Goal: Browse casually: Explore the website without a specific task or goal

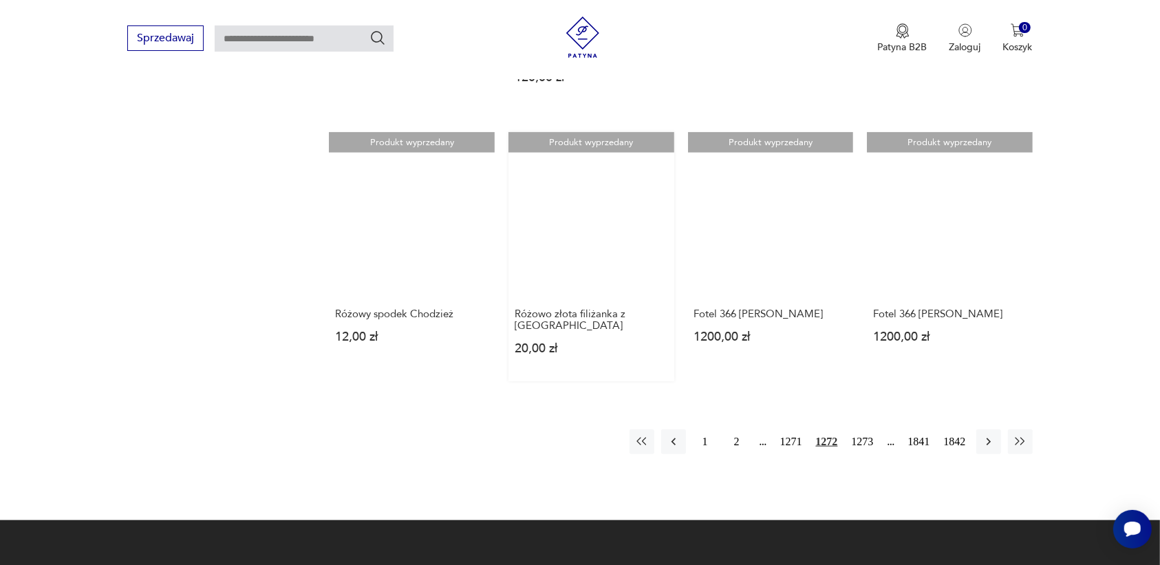
scroll to position [1209, 0]
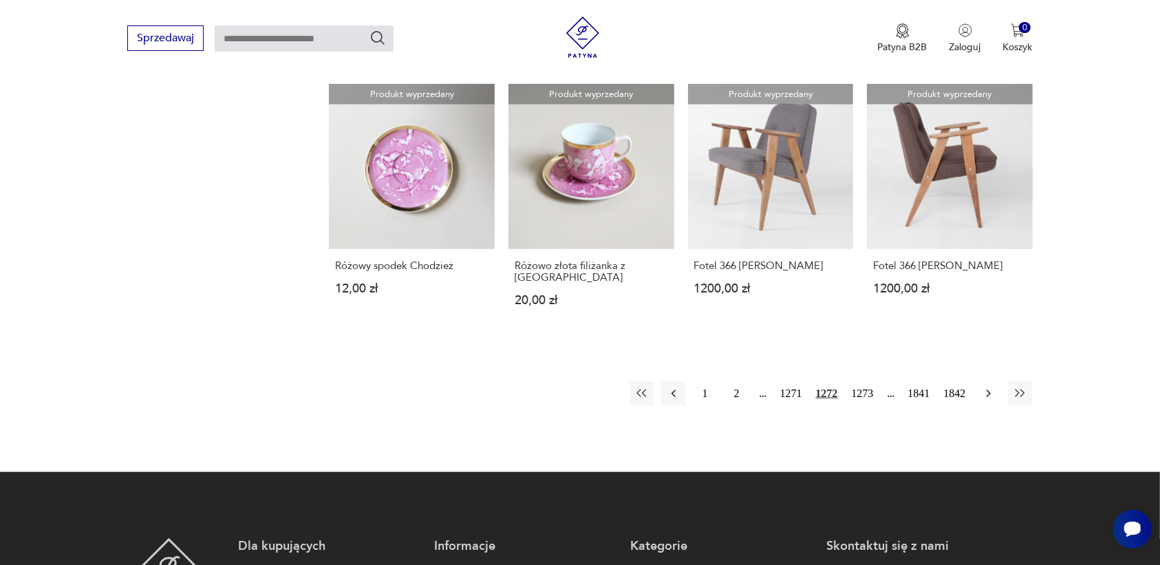
click at [985, 387] on icon "button" at bounding box center [989, 394] width 14 height 14
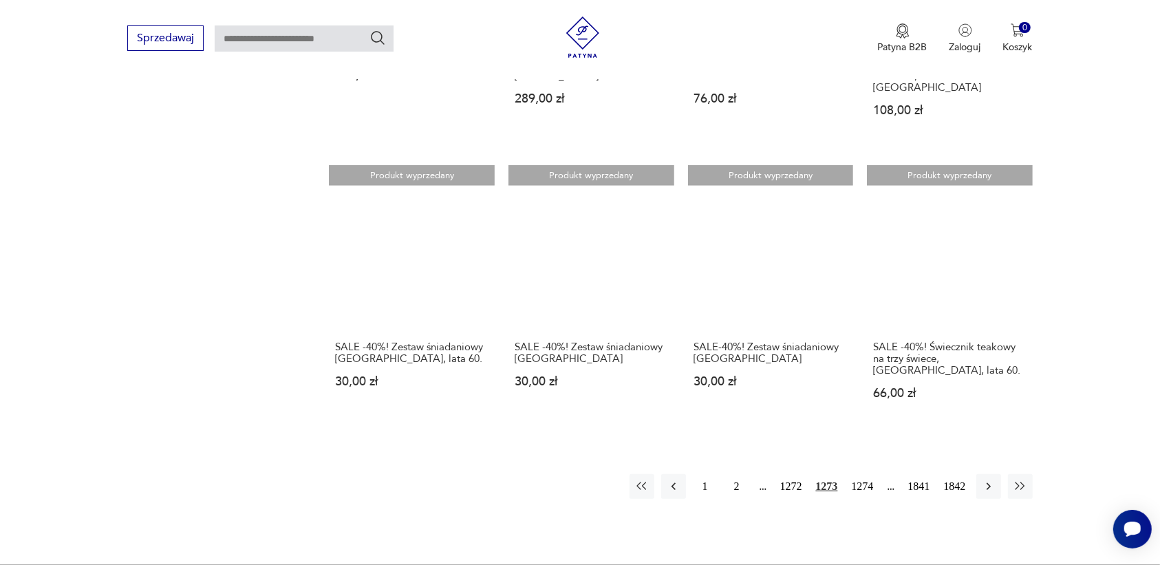
scroll to position [1123, 0]
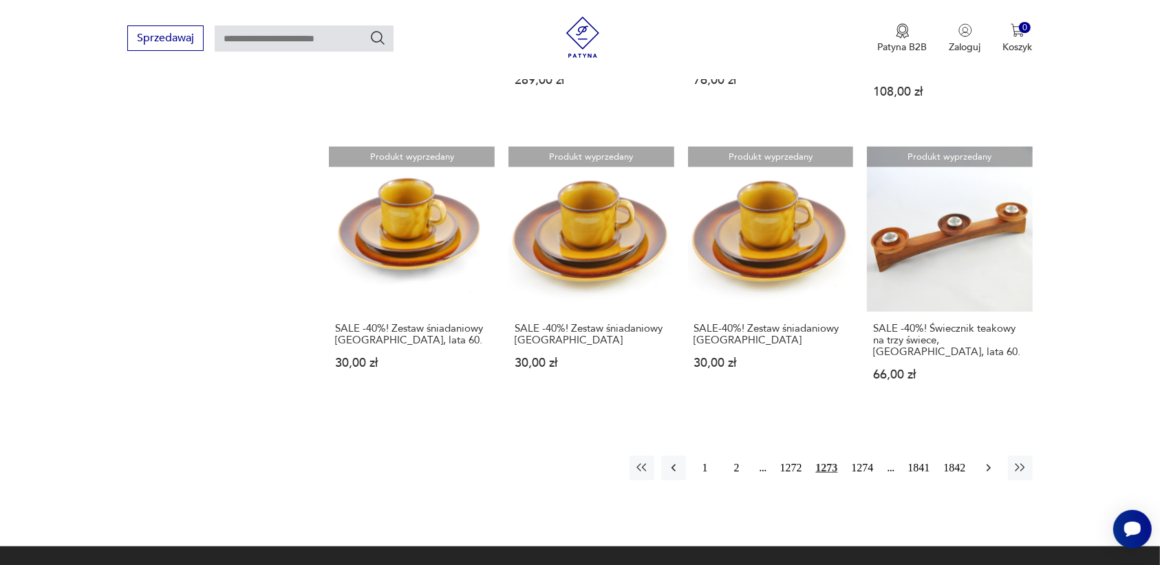
click at [988, 461] on icon "button" at bounding box center [989, 468] width 14 height 14
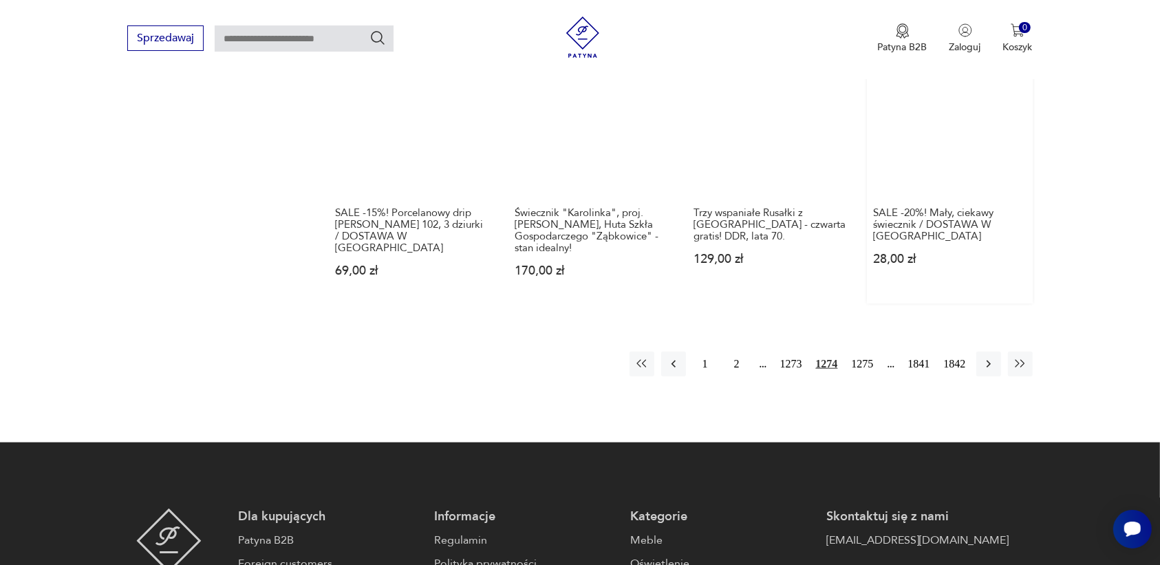
scroll to position [1295, 0]
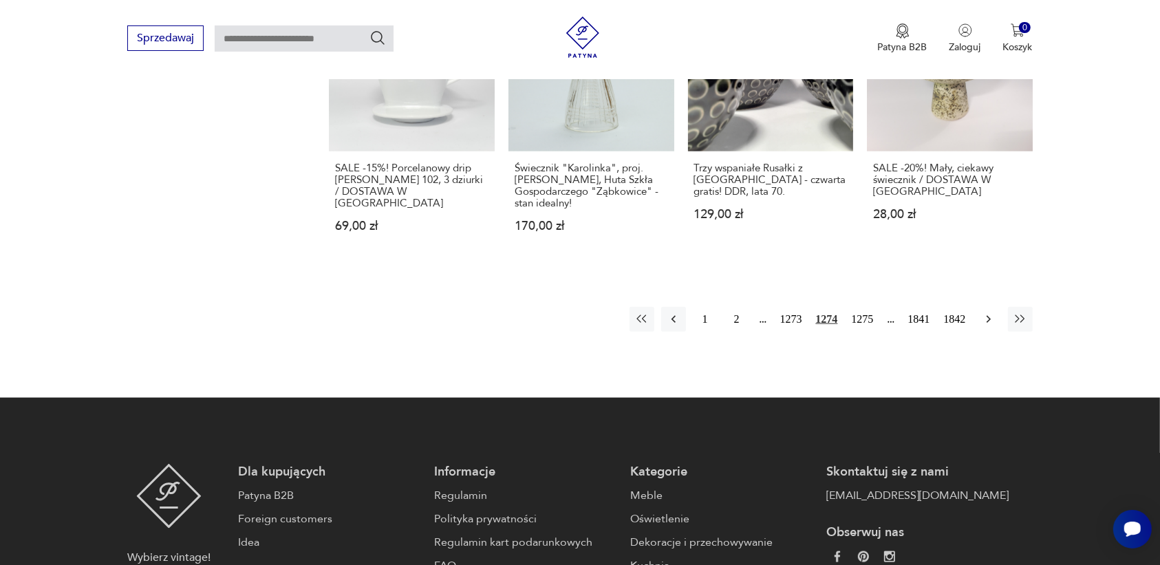
click at [988, 312] on icon "button" at bounding box center [989, 319] width 14 height 14
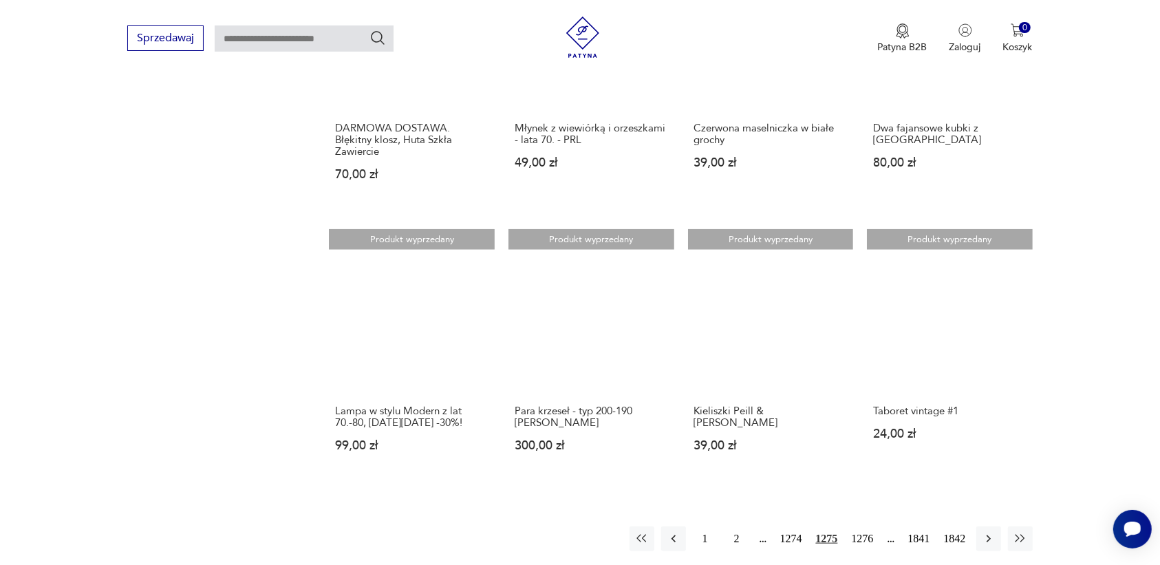
scroll to position [1209, 0]
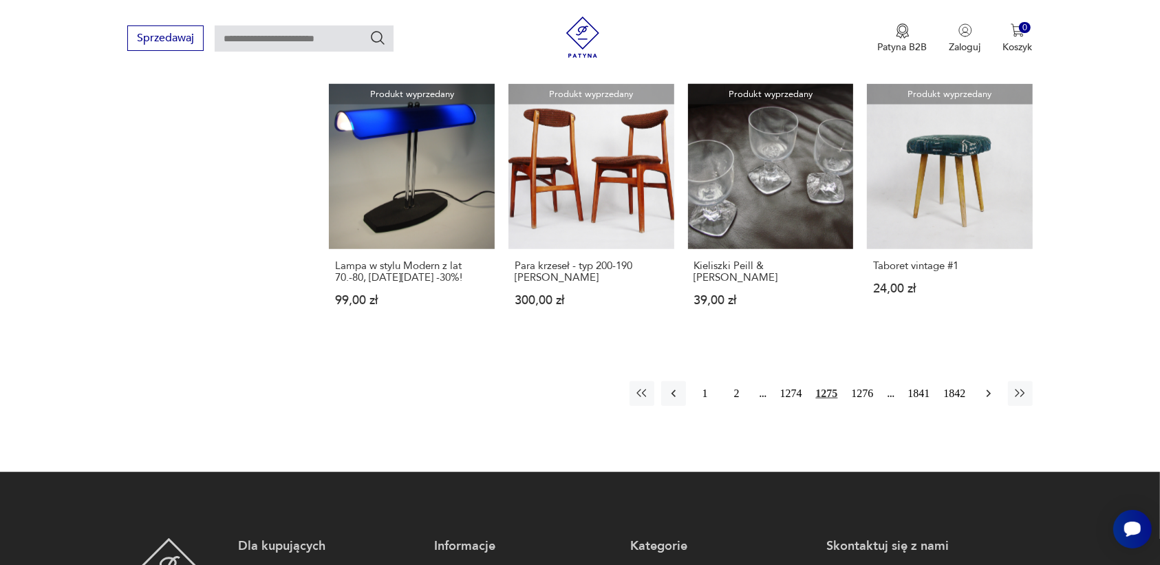
click at [987, 381] on button "button" at bounding box center [988, 393] width 25 height 25
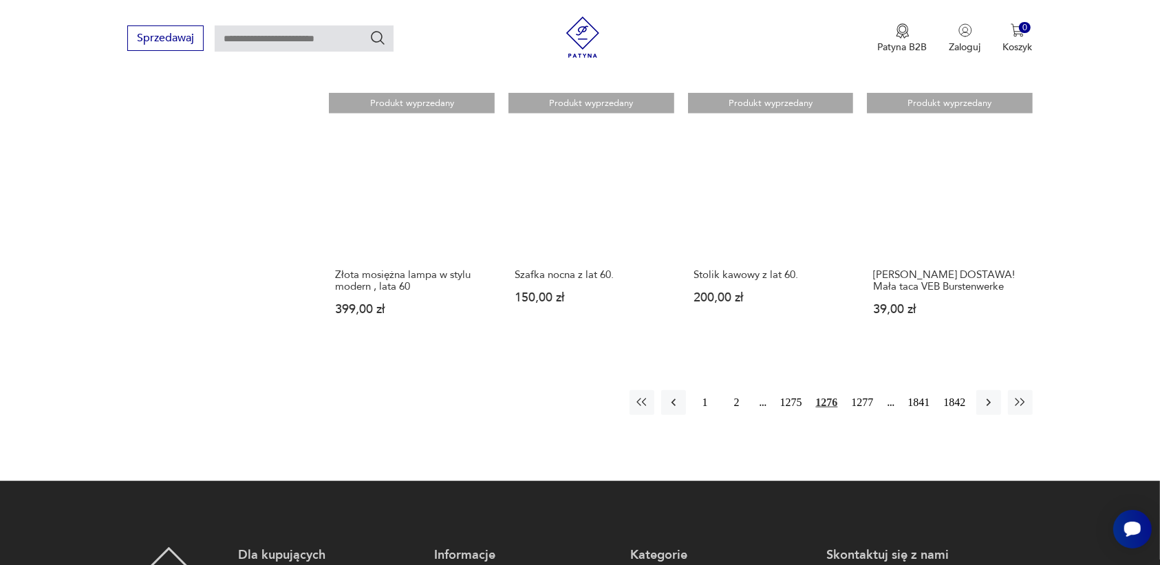
scroll to position [1209, 0]
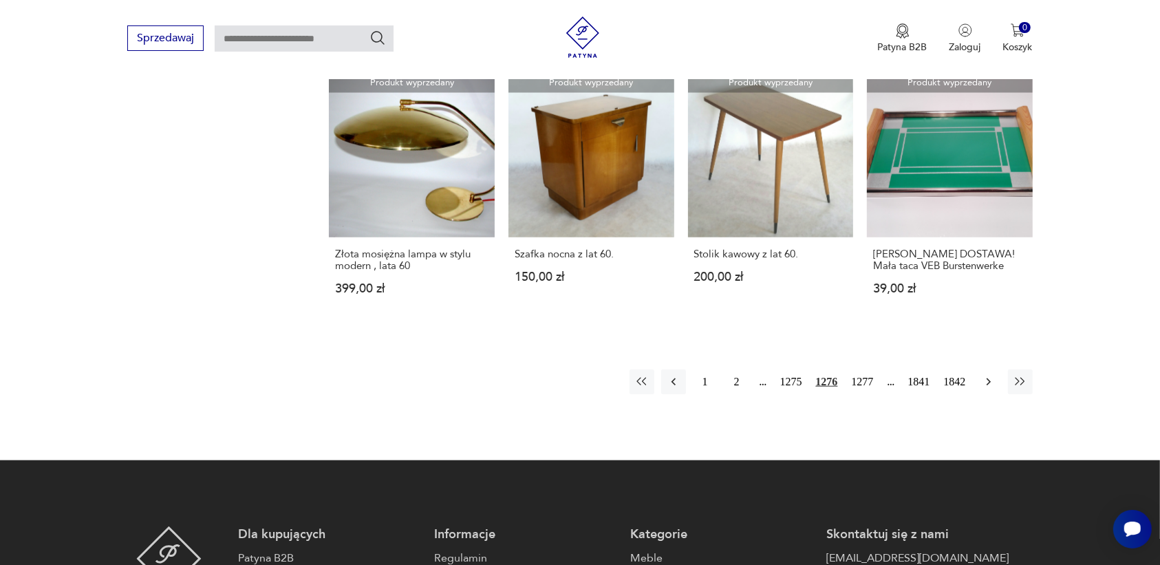
click at [987, 384] on icon "button" at bounding box center [989, 382] width 14 height 14
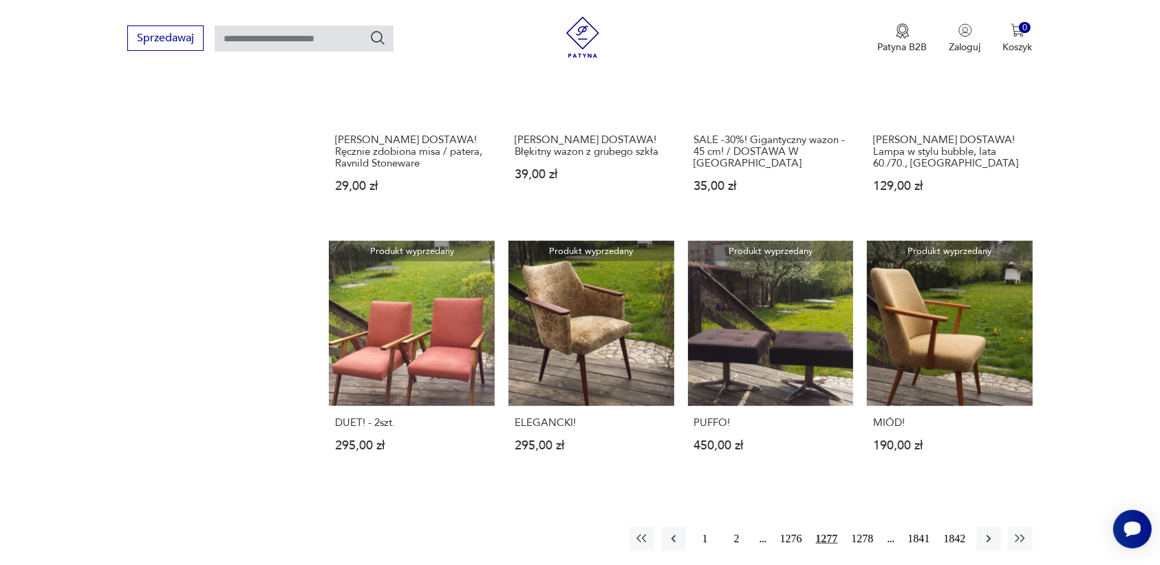
scroll to position [1037, 0]
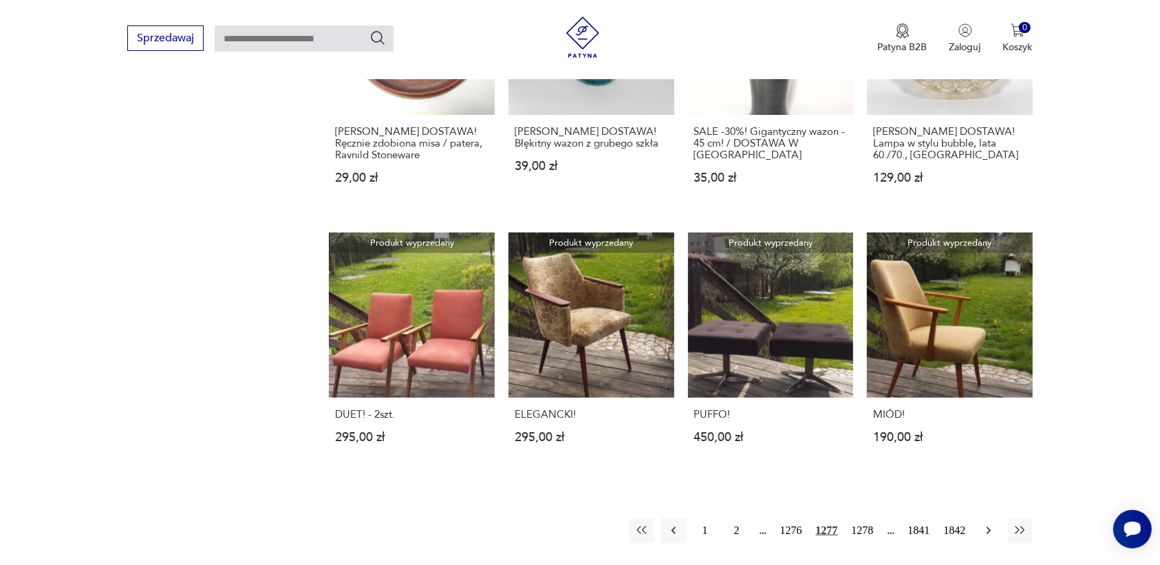
click at [982, 523] on icon "button" at bounding box center [989, 530] width 14 height 14
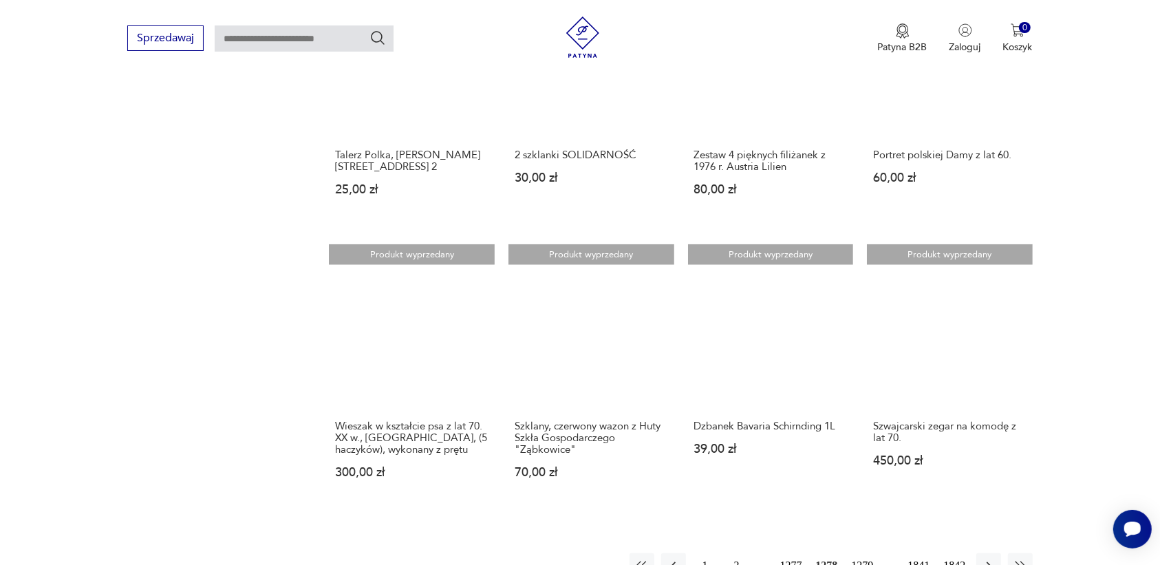
scroll to position [1295, 0]
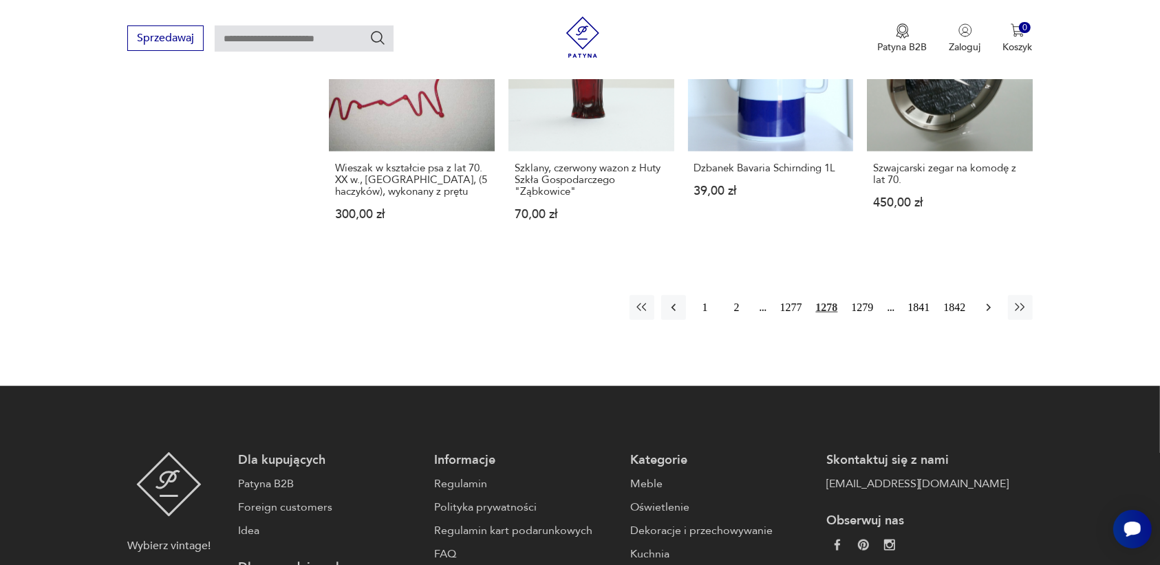
click at [988, 297] on button "button" at bounding box center [988, 307] width 25 height 25
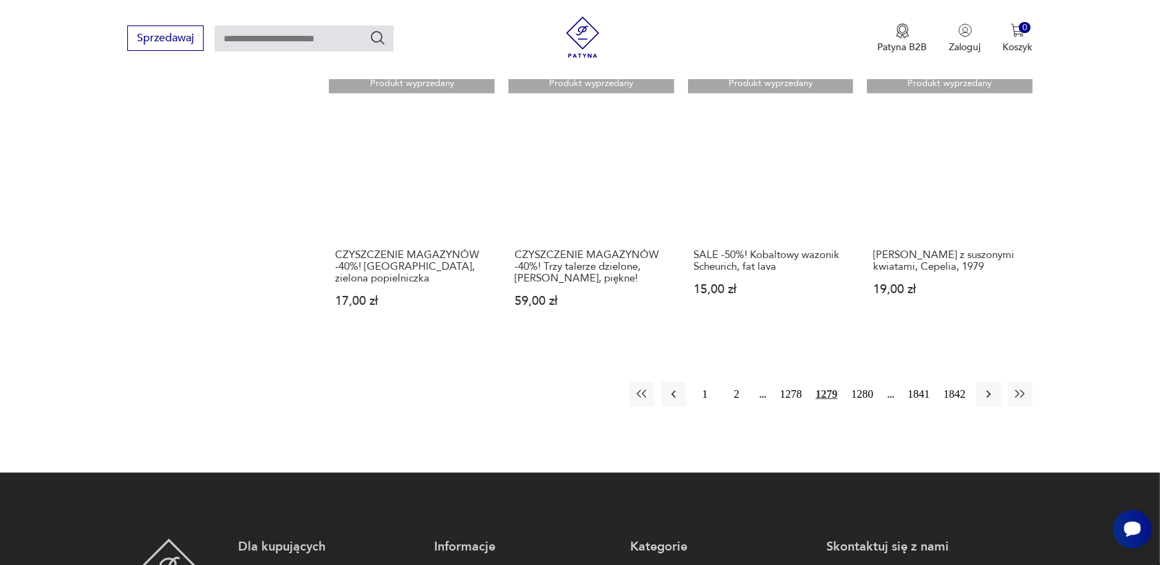
scroll to position [1209, 0]
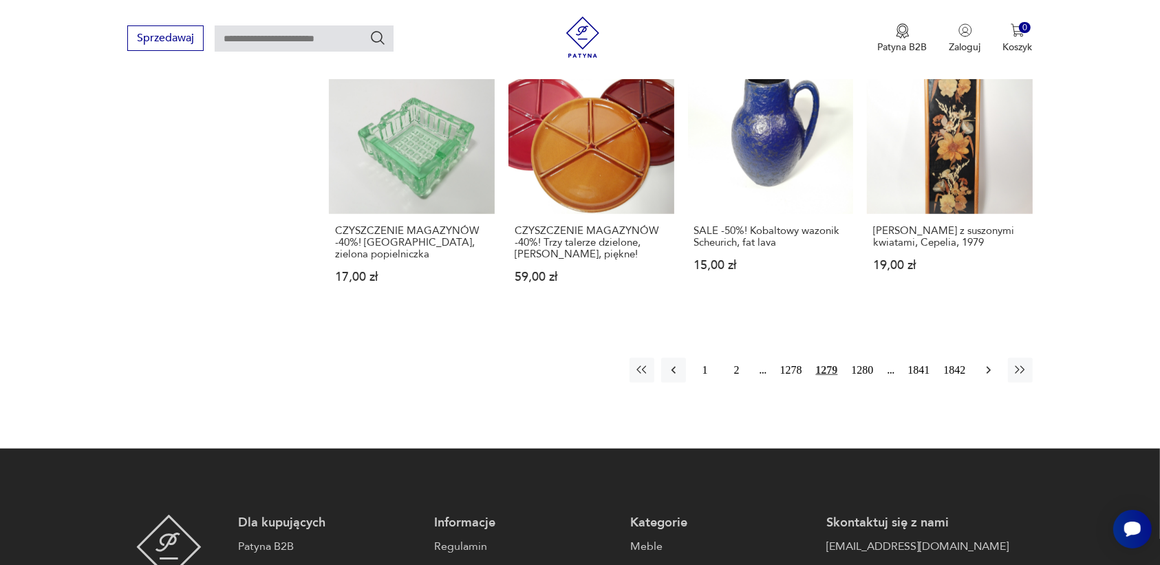
click at [984, 363] on icon "button" at bounding box center [989, 370] width 14 height 14
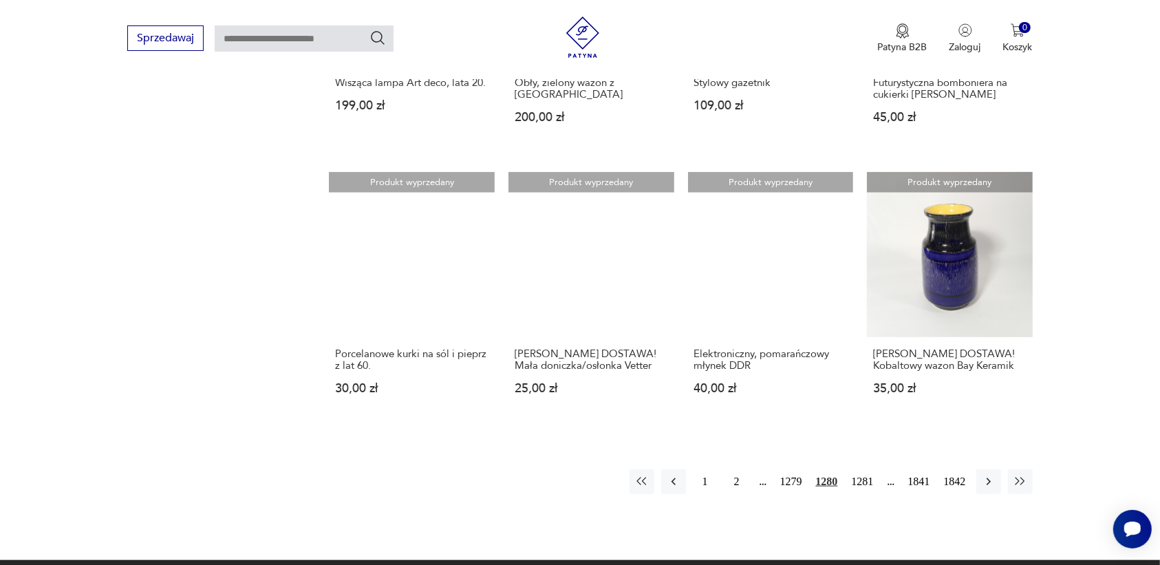
scroll to position [1123, 0]
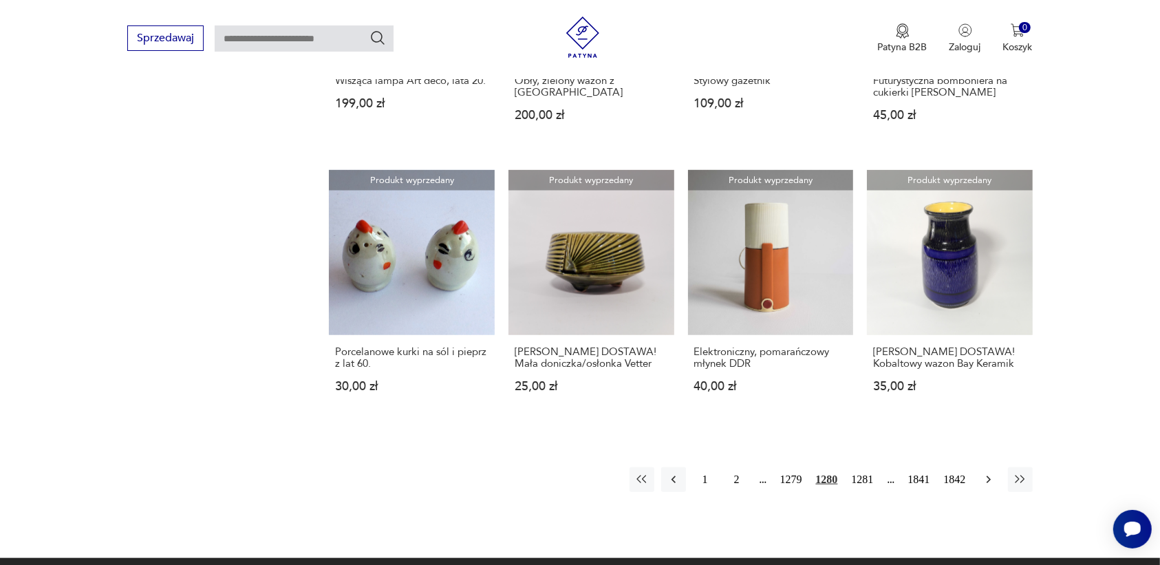
click at [985, 473] on icon "button" at bounding box center [989, 480] width 14 height 14
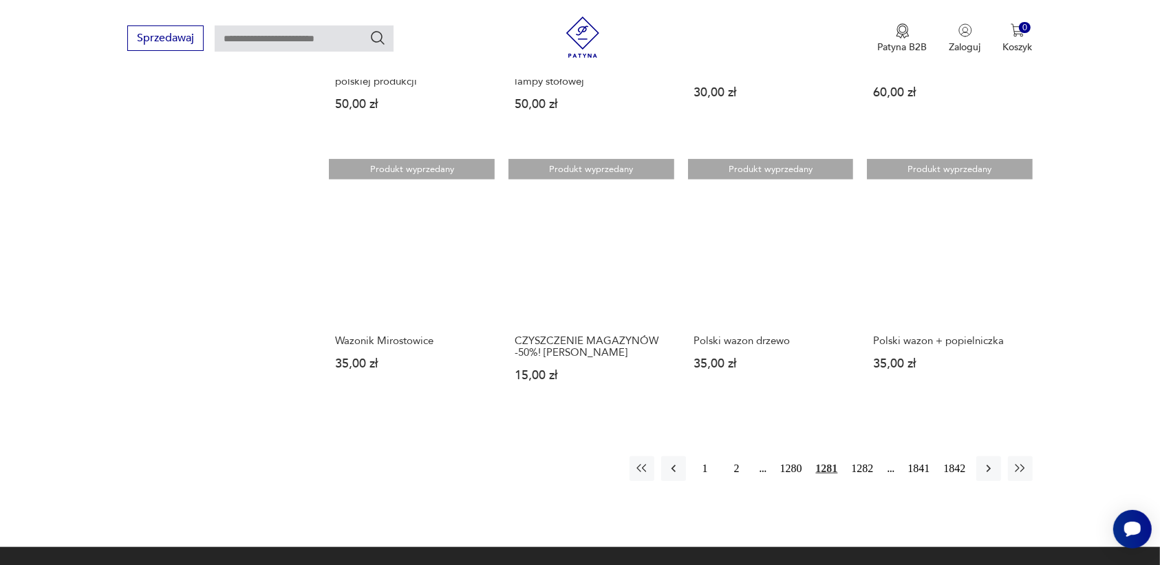
scroll to position [1123, 0]
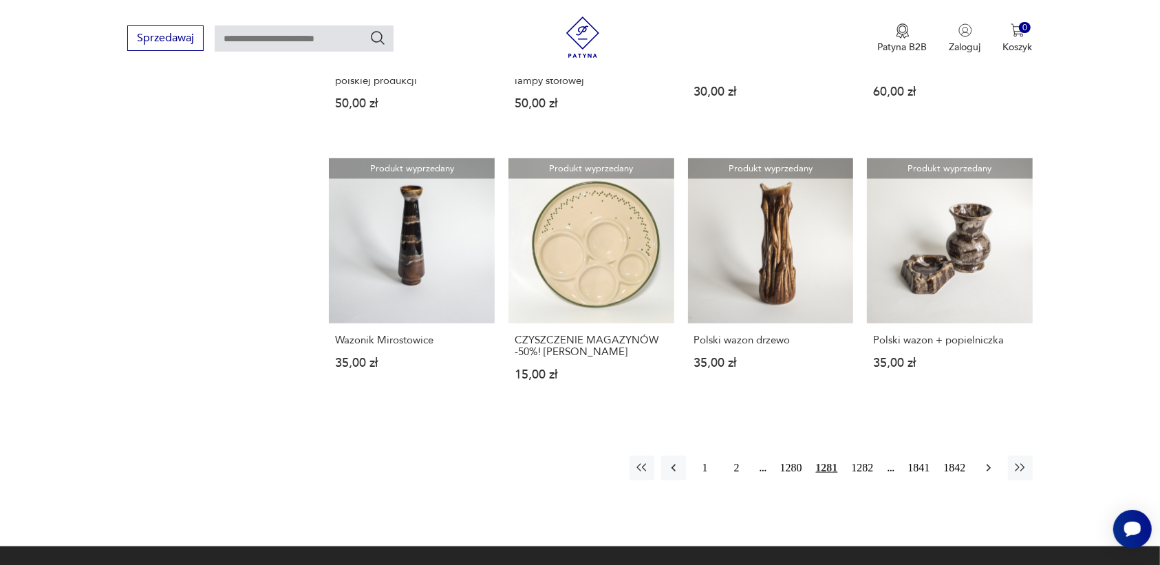
click at [986, 461] on icon "button" at bounding box center [989, 468] width 14 height 14
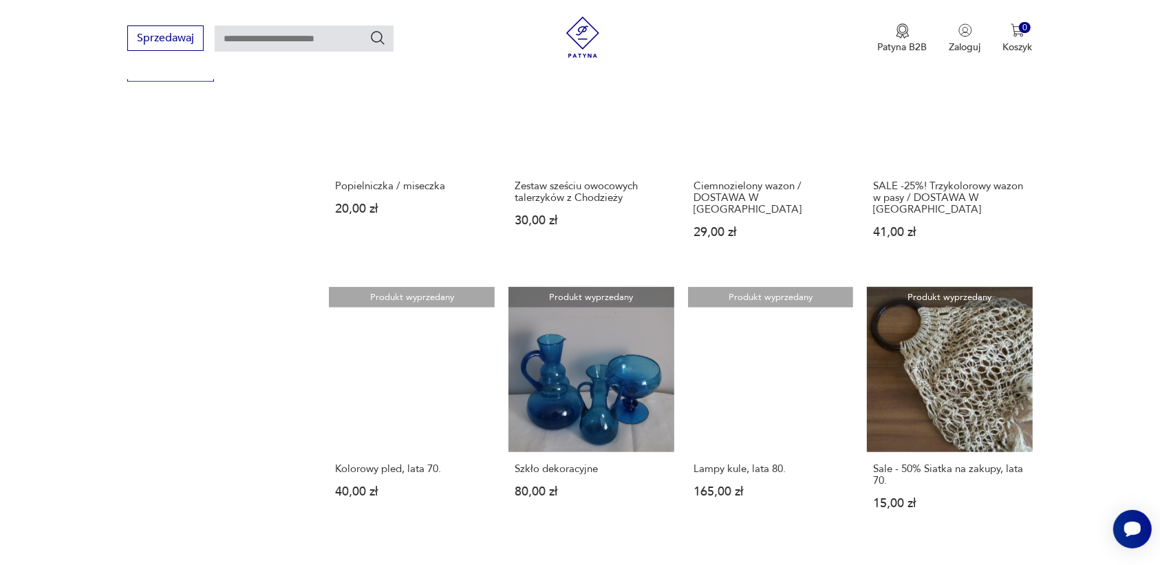
scroll to position [1209, 0]
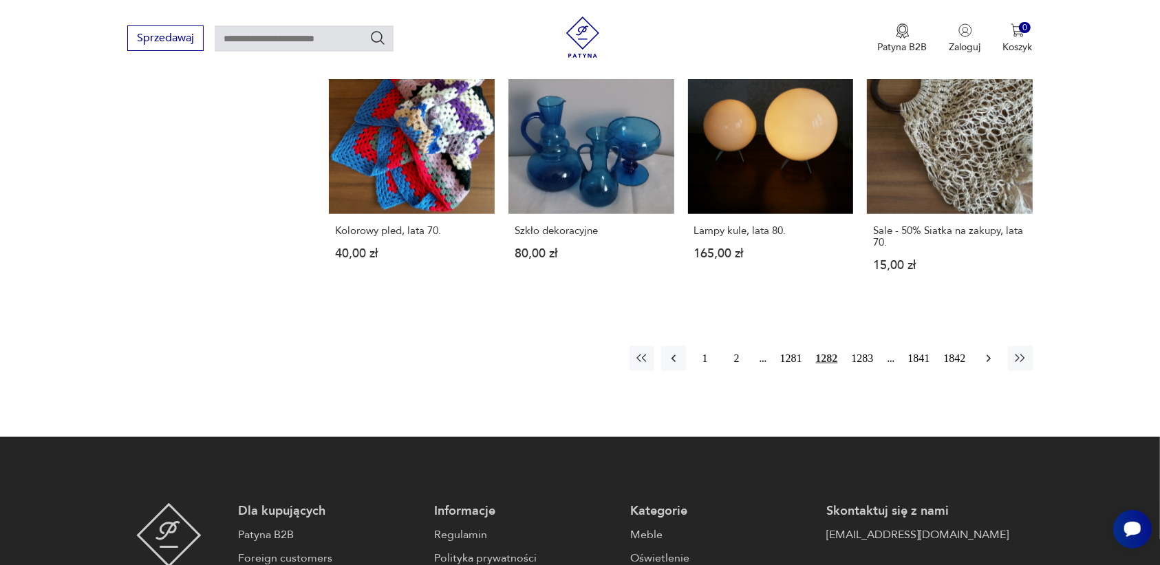
click at [982, 351] on icon "button" at bounding box center [989, 358] width 14 height 14
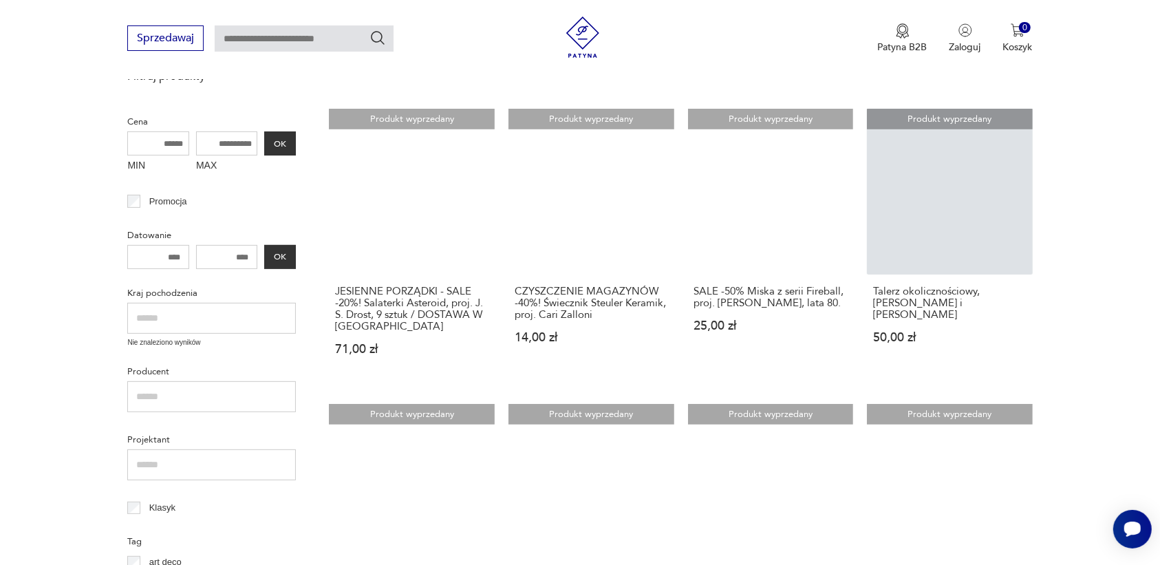
scroll to position [349, 0]
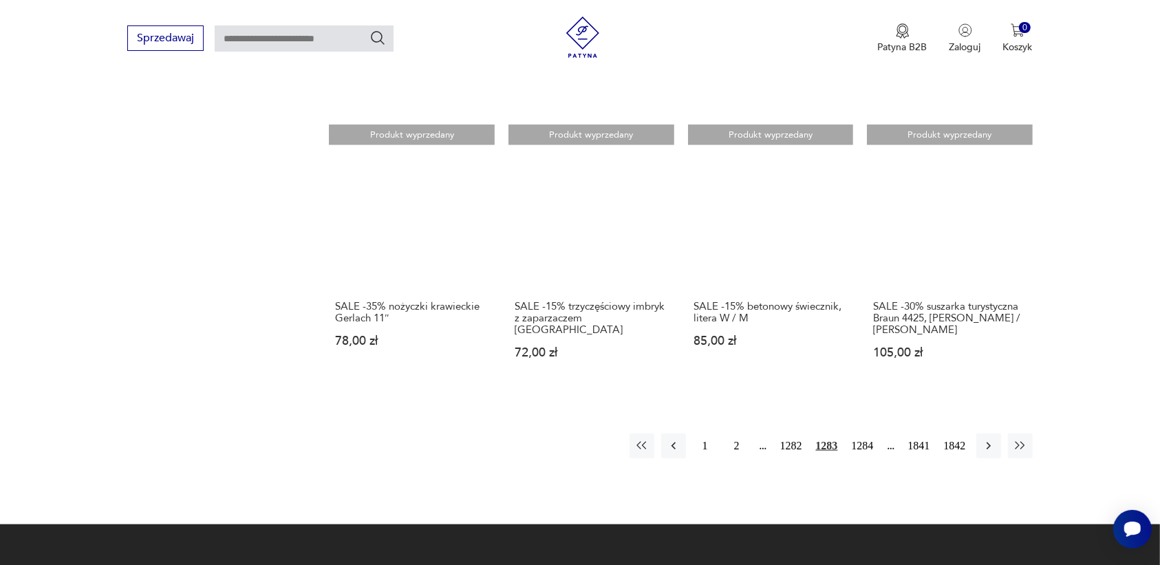
scroll to position [1209, 0]
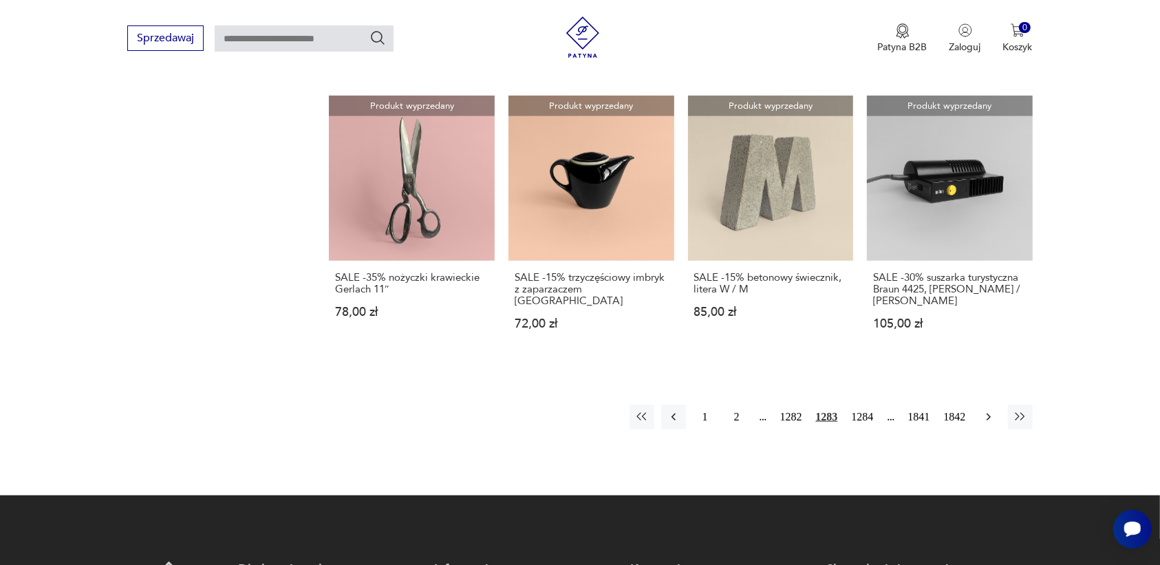
click at [984, 410] on icon "button" at bounding box center [989, 417] width 14 height 14
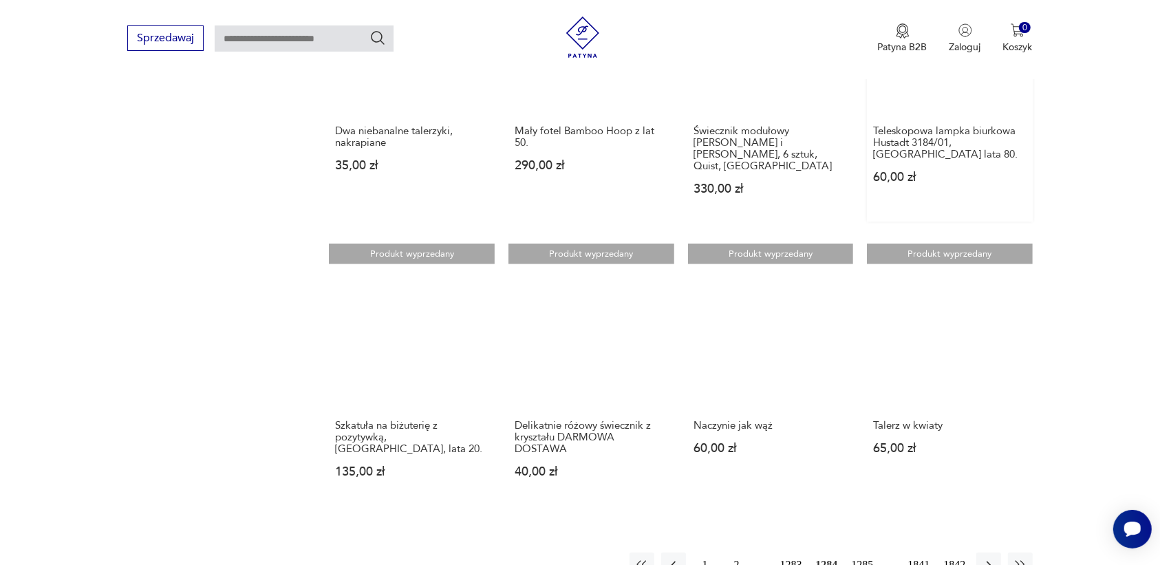
scroll to position [1037, 0]
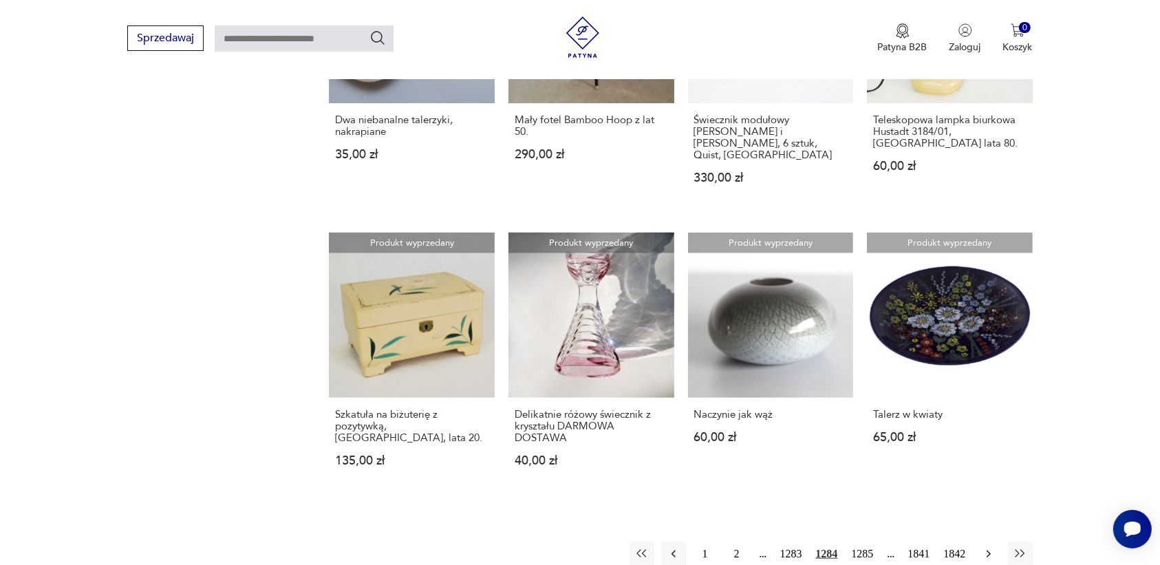
click at [988, 547] on icon "button" at bounding box center [989, 554] width 14 height 14
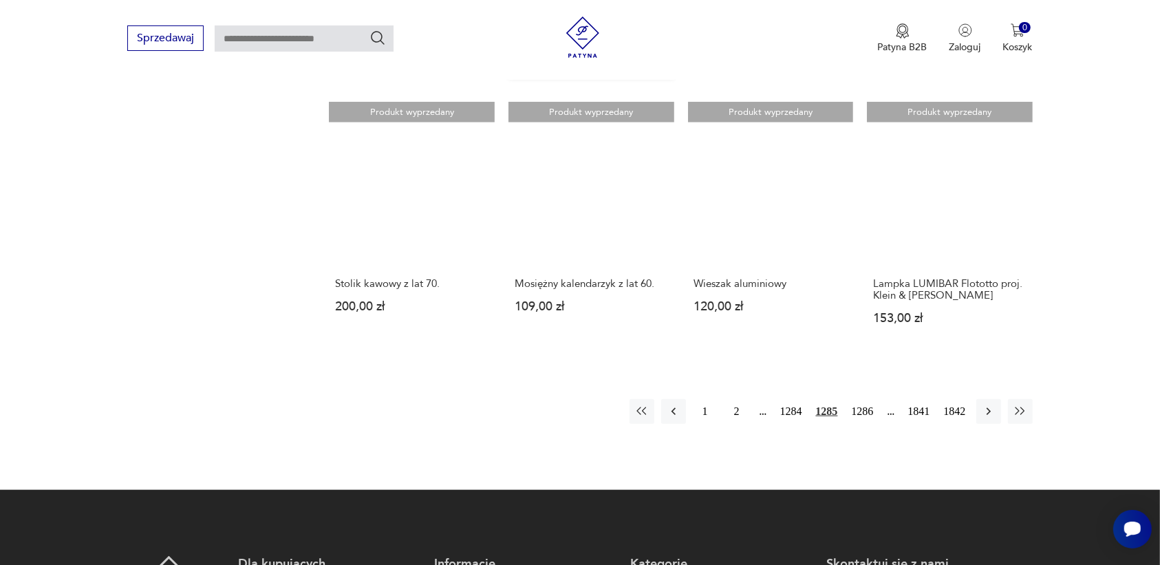
scroll to position [1209, 0]
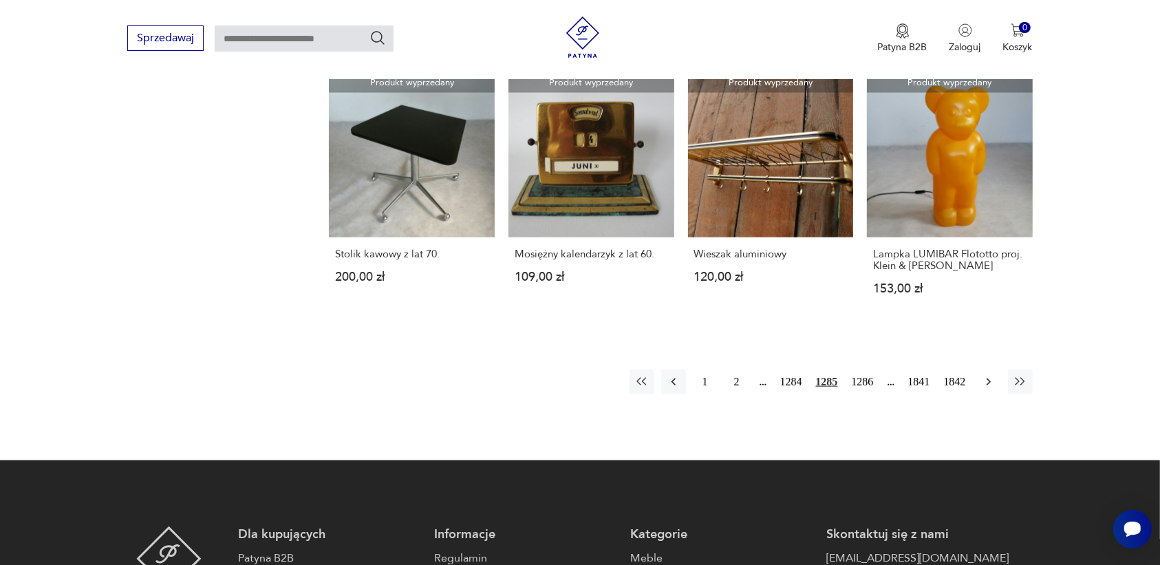
click at [995, 375] on icon "button" at bounding box center [989, 382] width 14 height 14
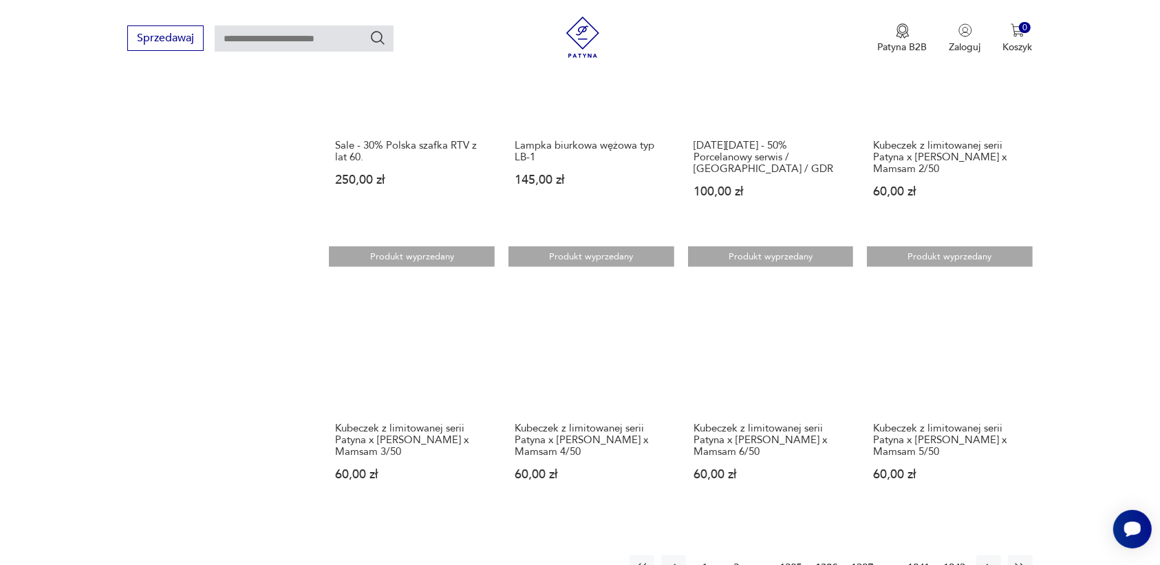
scroll to position [1123, 0]
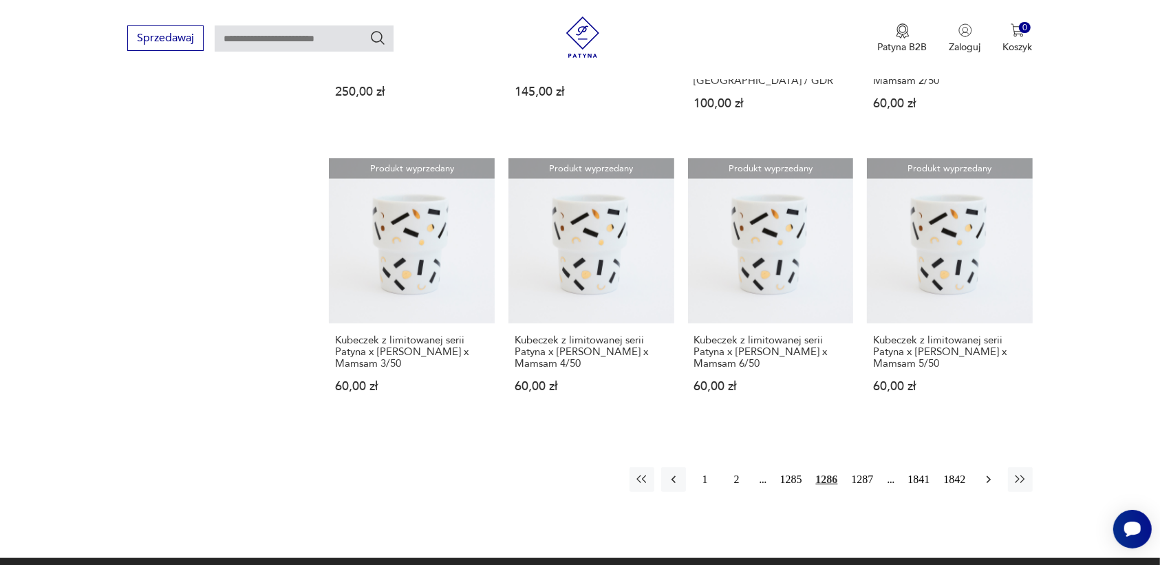
click at [984, 473] on icon "button" at bounding box center [989, 480] width 14 height 14
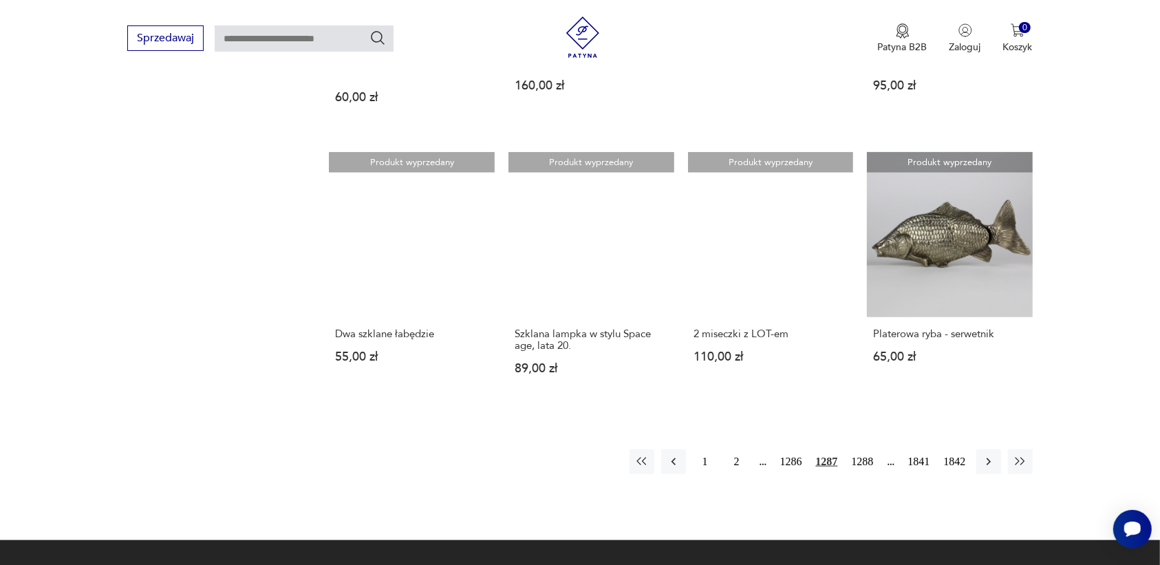
scroll to position [1123, 0]
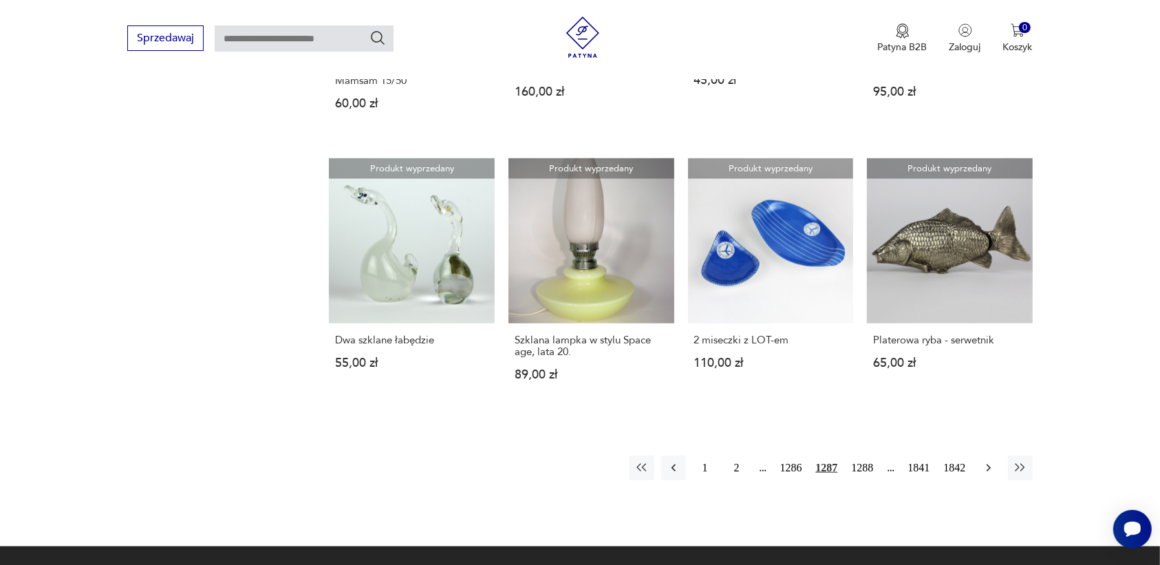
click at [994, 473] on icon "button" at bounding box center [989, 468] width 14 height 14
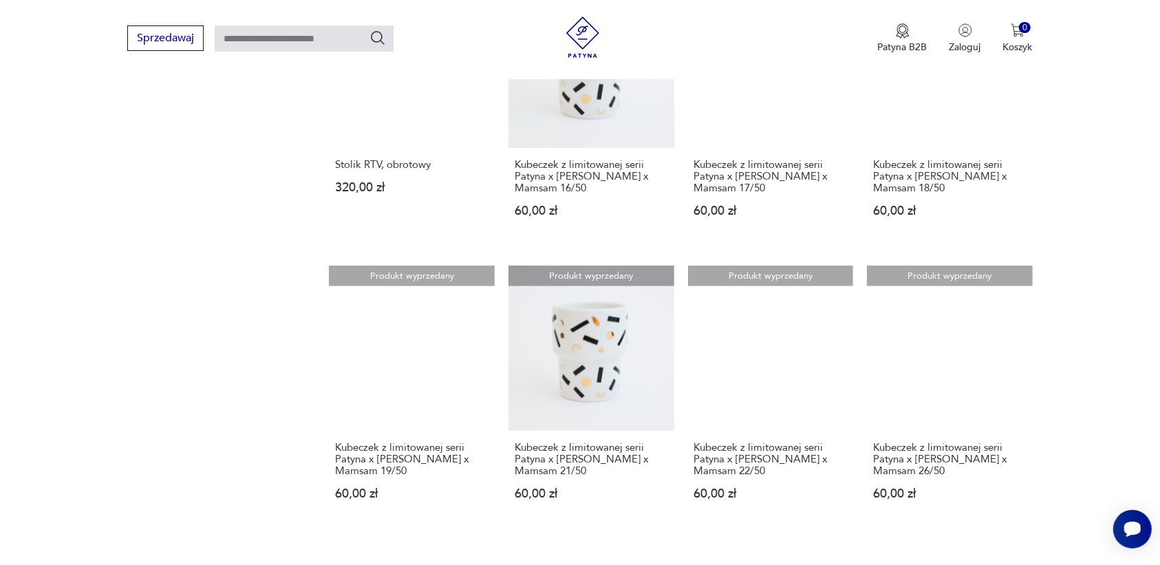
scroll to position [1037, 0]
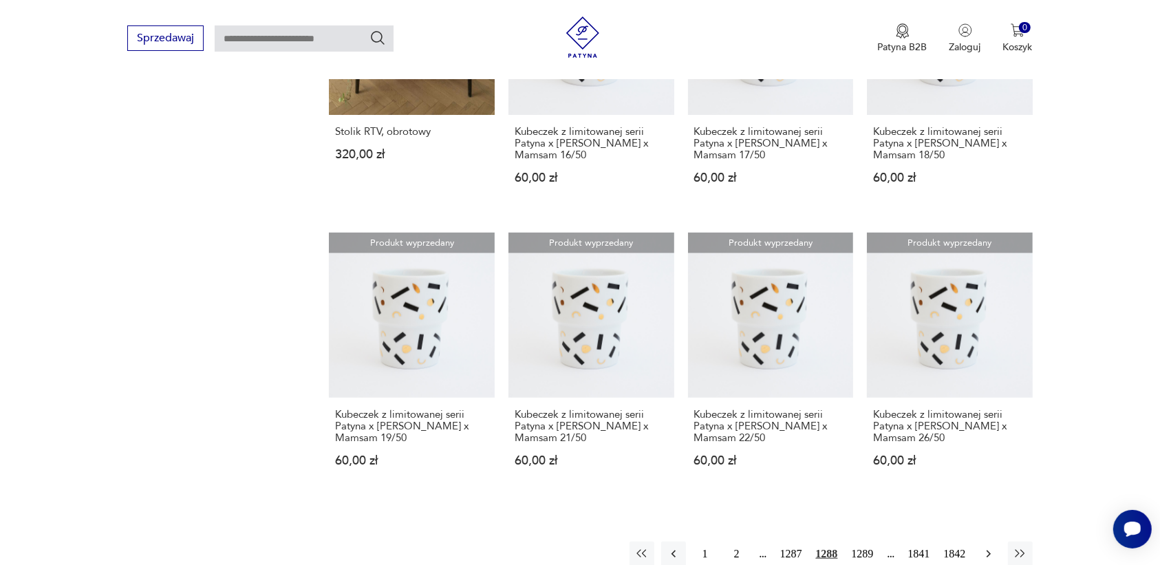
click at [982, 547] on icon "button" at bounding box center [989, 554] width 14 height 14
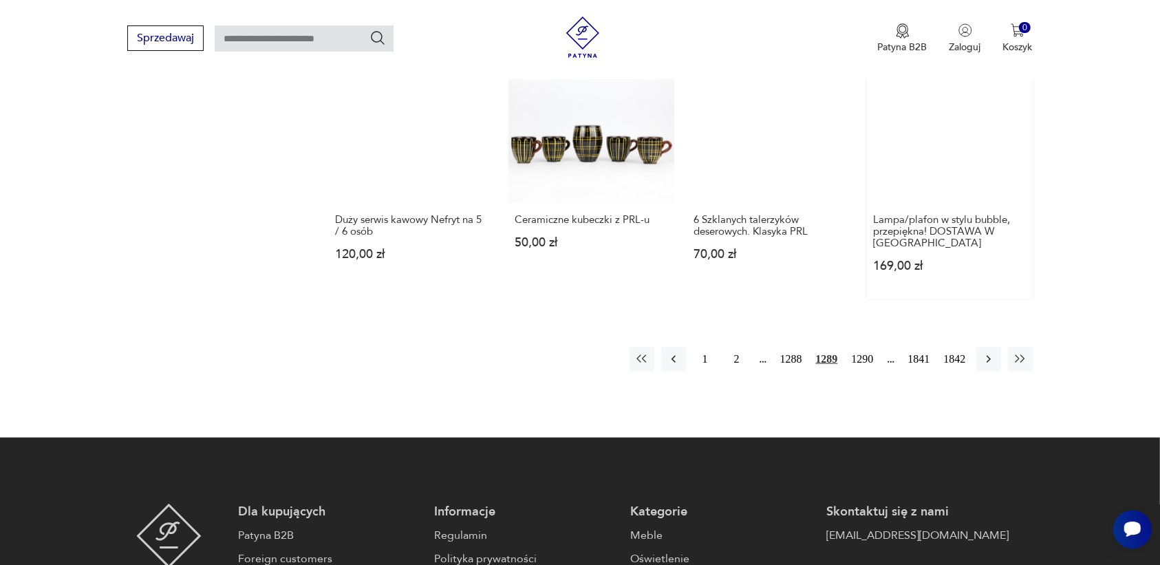
scroll to position [1295, 0]
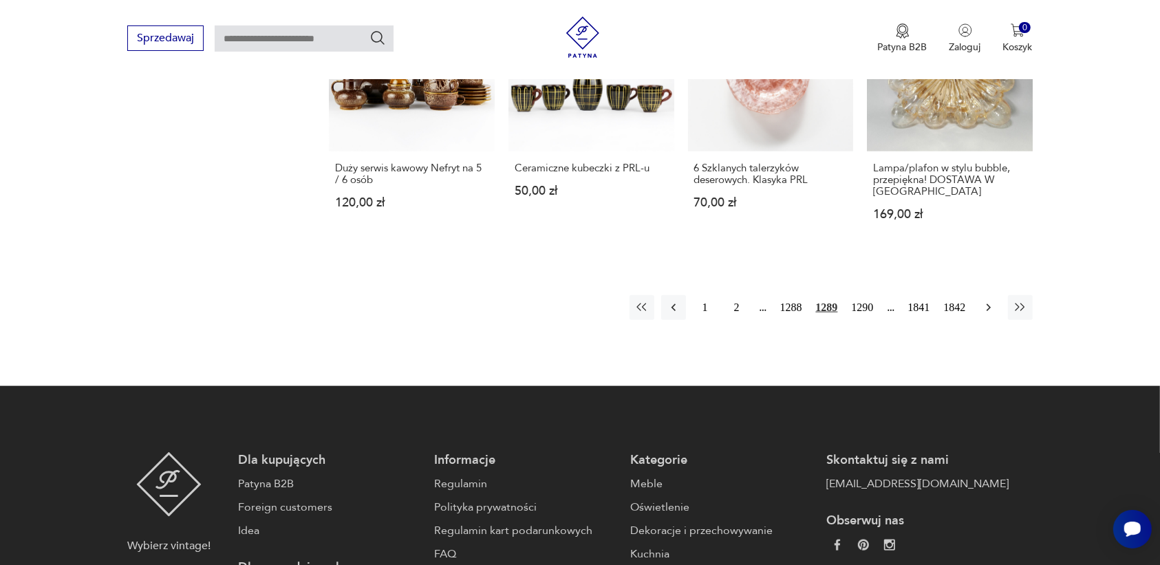
click at [984, 303] on icon "button" at bounding box center [989, 308] width 14 height 14
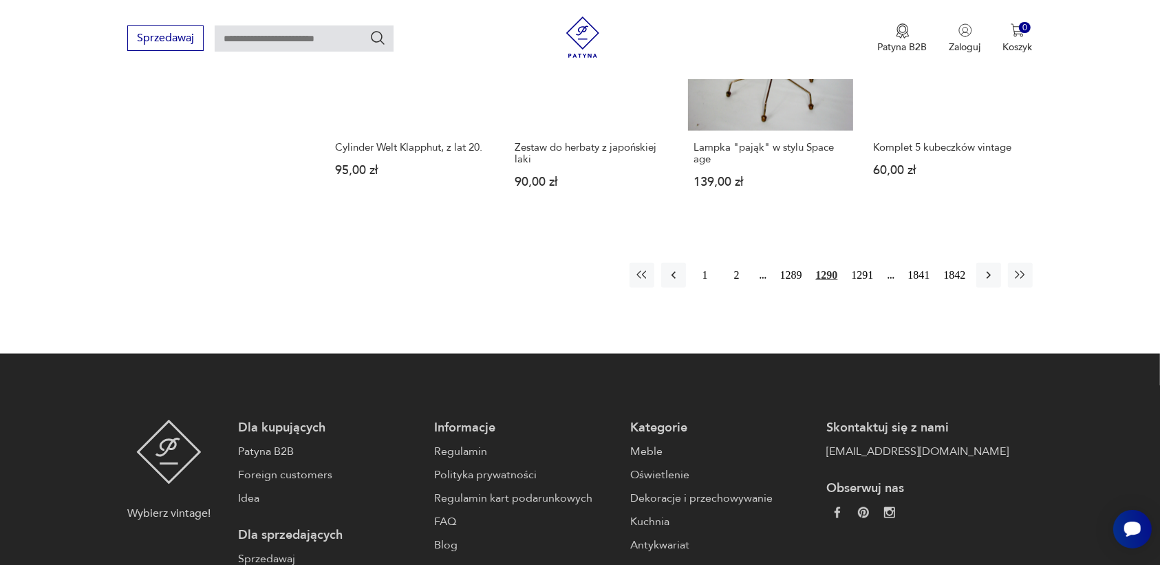
scroll to position [1381, 0]
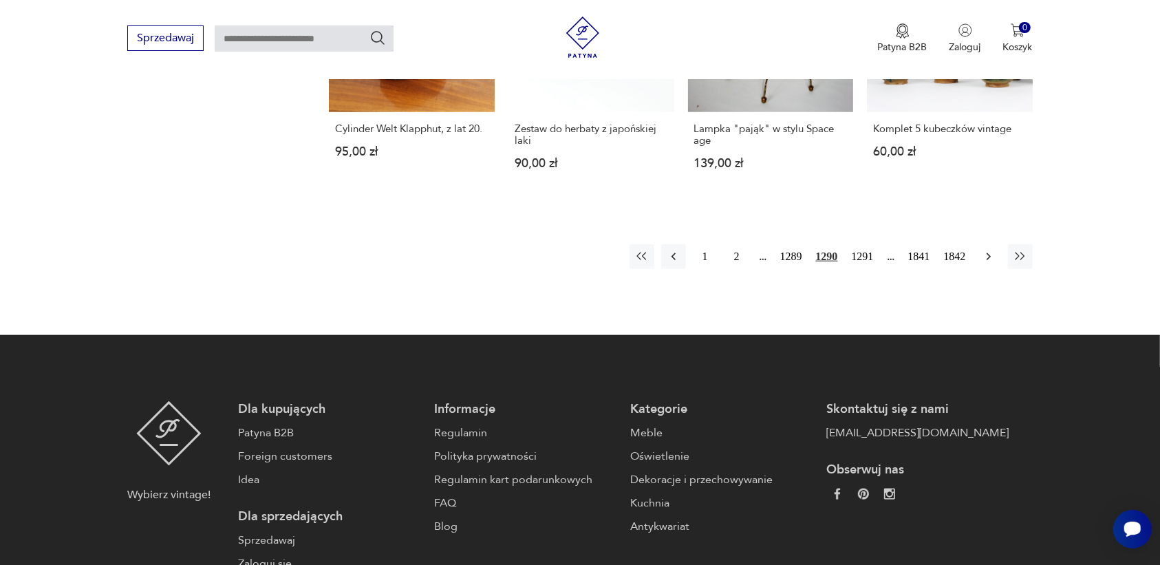
click at [988, 250] on icon "button" at bounding box center [989, 257] width 14 height 14
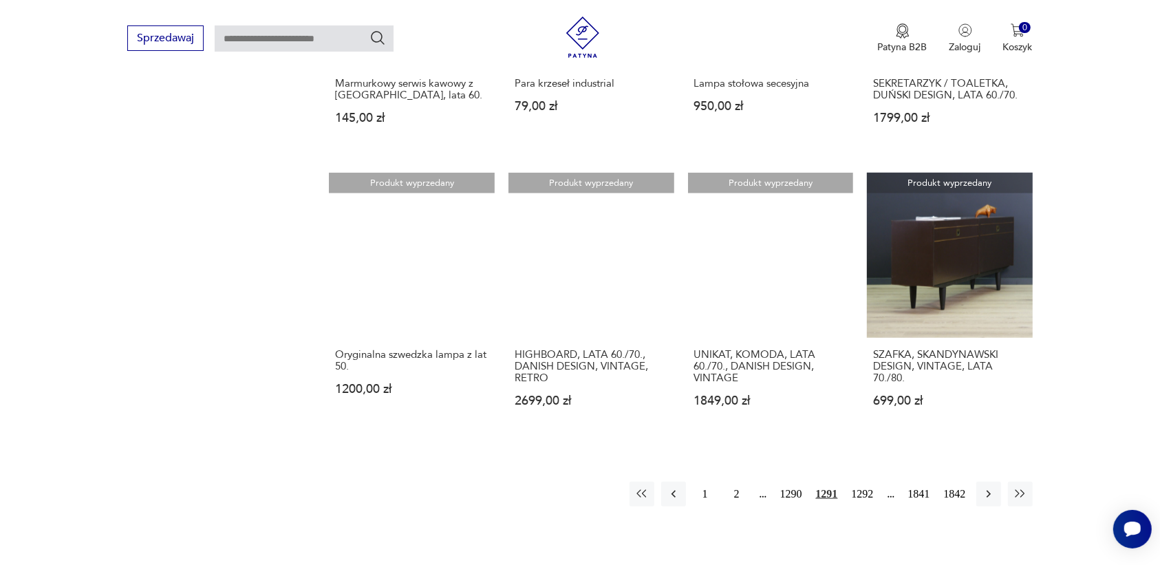
scroll to position [1123, 0]
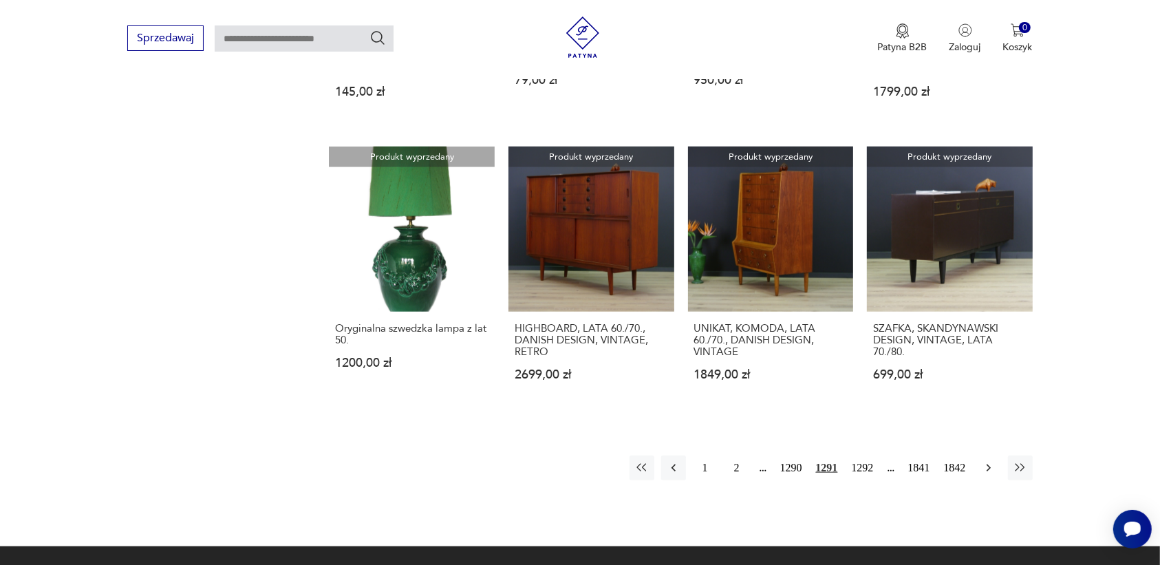
click at [986, 464] on icon "button" at bounding box center [989, 468] width 14 height 14
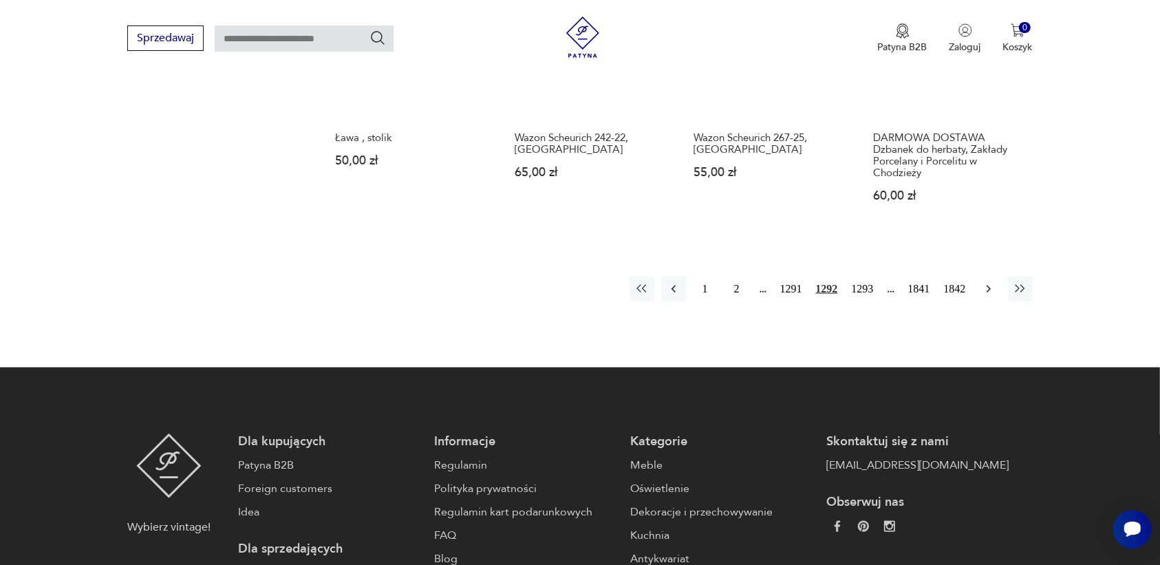
scroll to position [1467, 0]
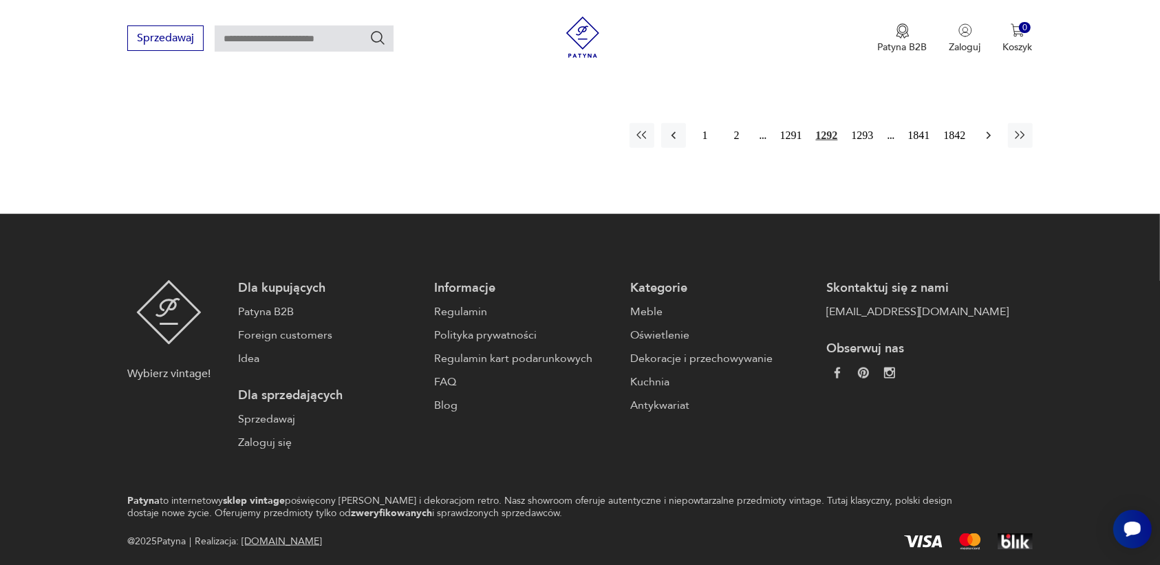
click at [980, 123] on button "button" at bounding box center [988, 135] width 25 height 25
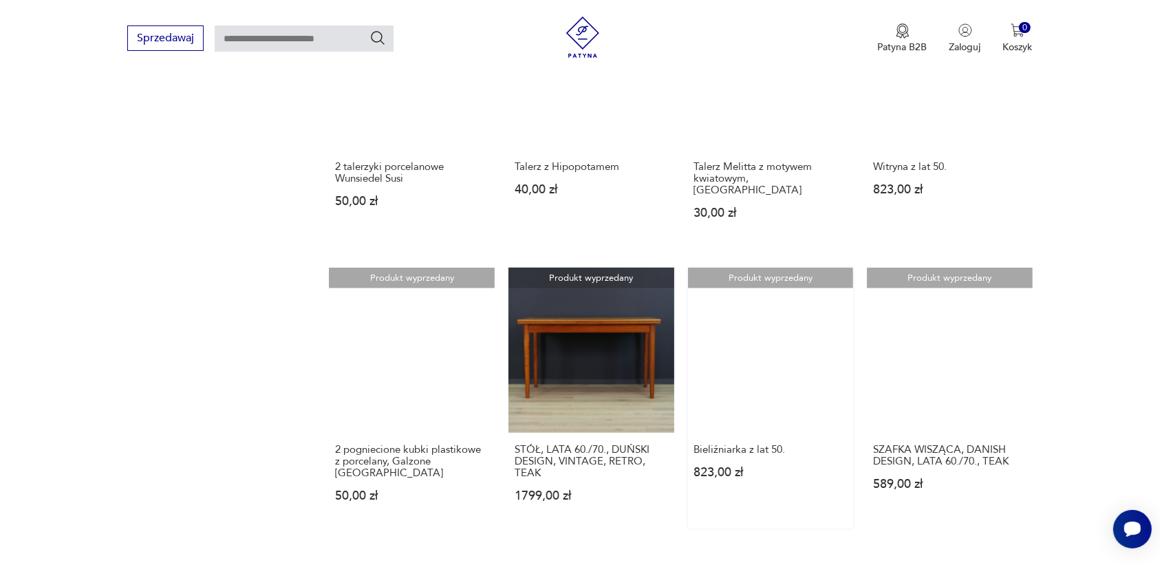
scroll to position [1123, 0]
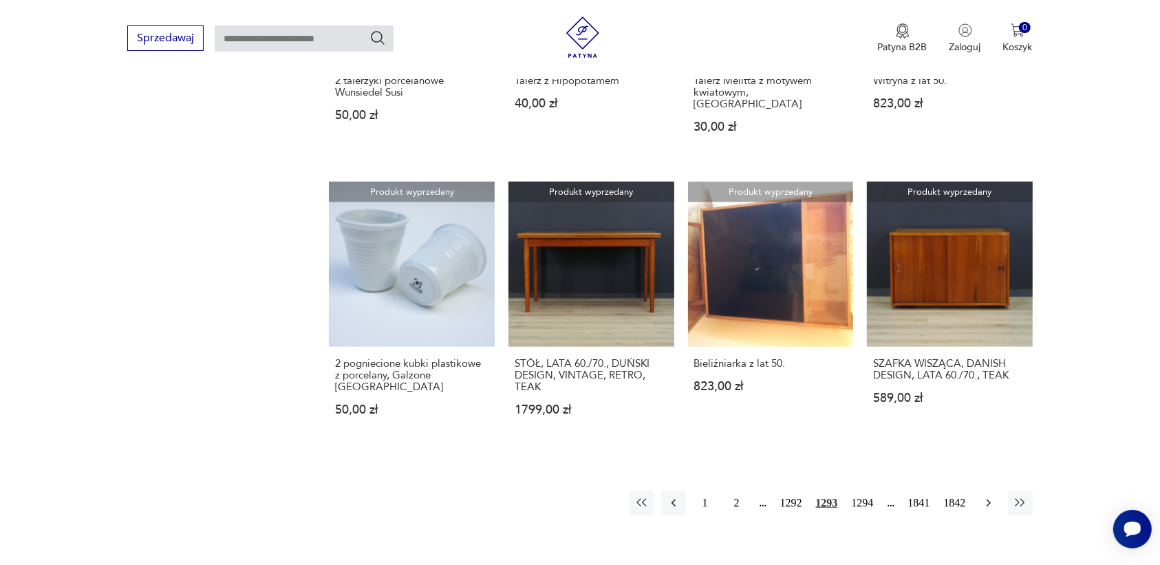
click at [990, 496] on icon "button" at bounding box center [989, 503] width 14 height 14
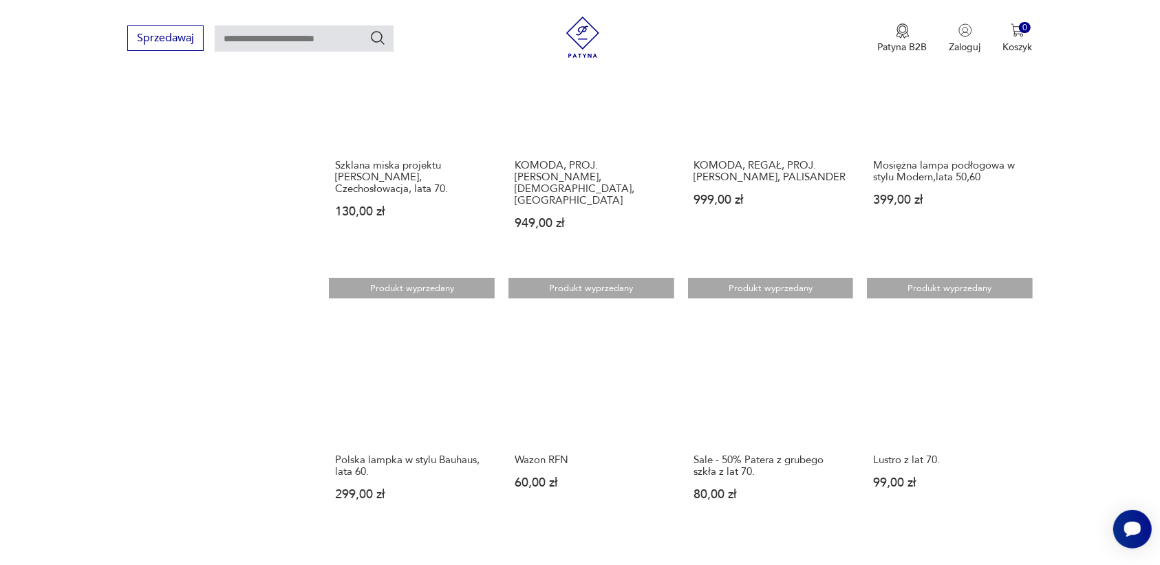
scroll to position [1209, 0]
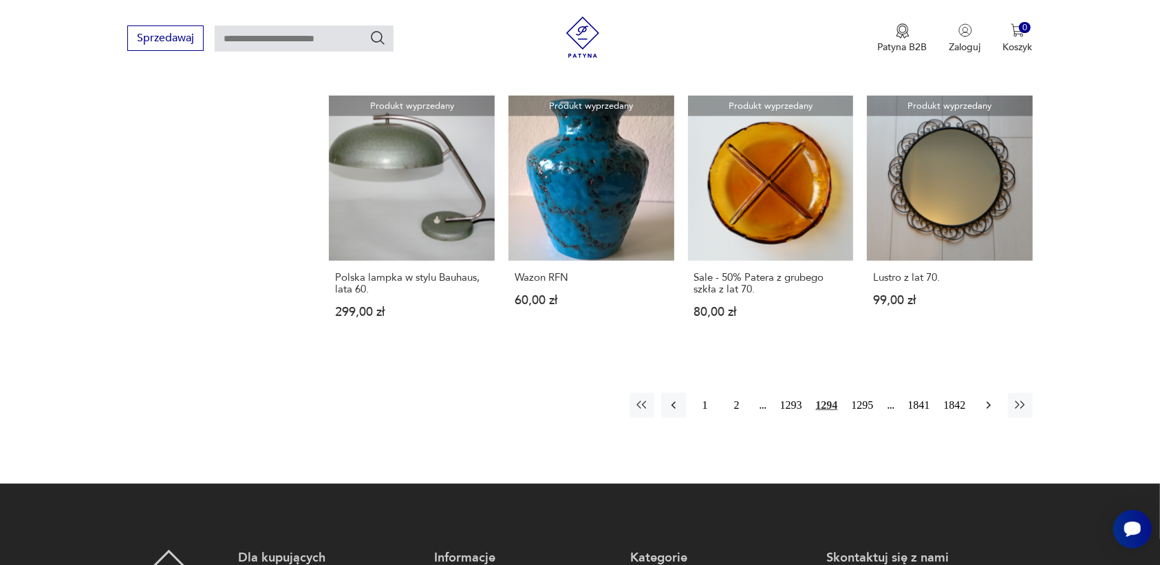
click at [990, 398] on icon "button" at bounding box center [989, 405] width 14 height 14
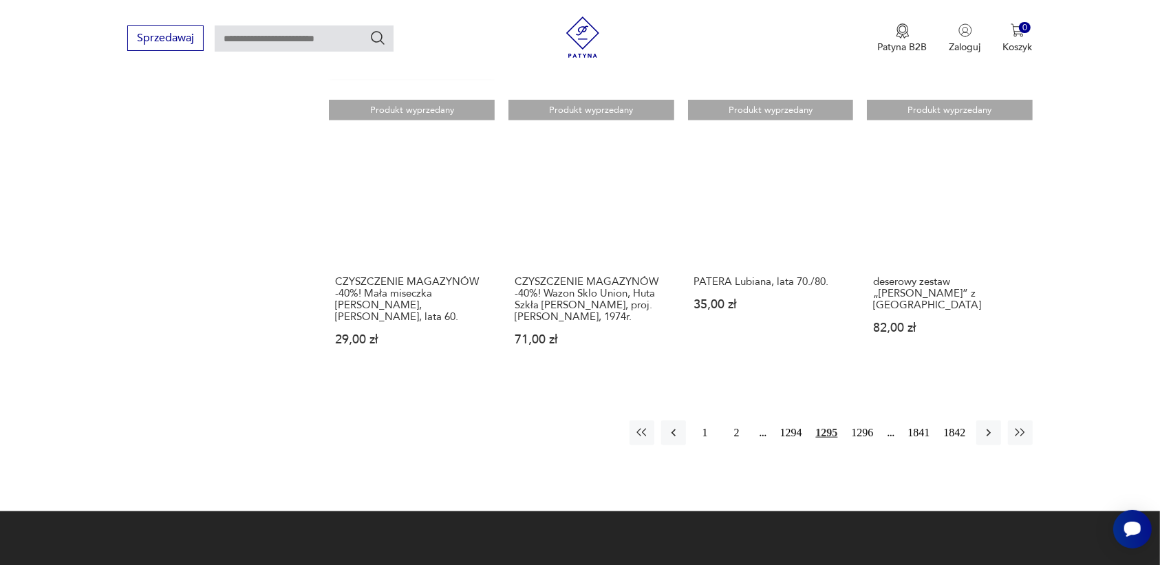
scroll to position [1209, 0]
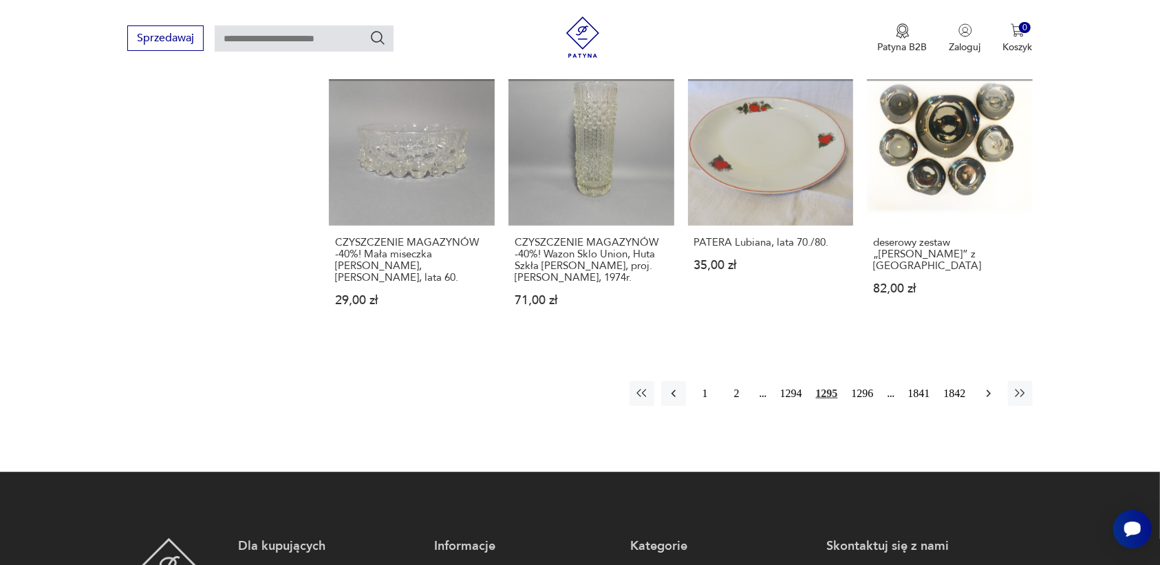
click at [985, 387] on icon "button" at bounding box center [989, 394] width 14 height 14
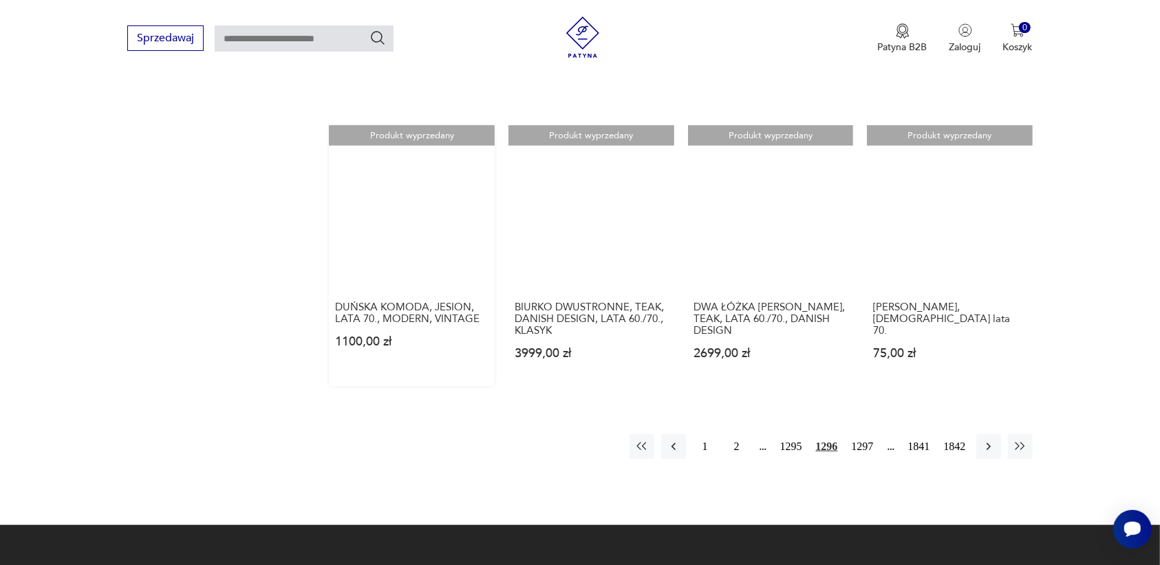
scroll to position [1209, 0]
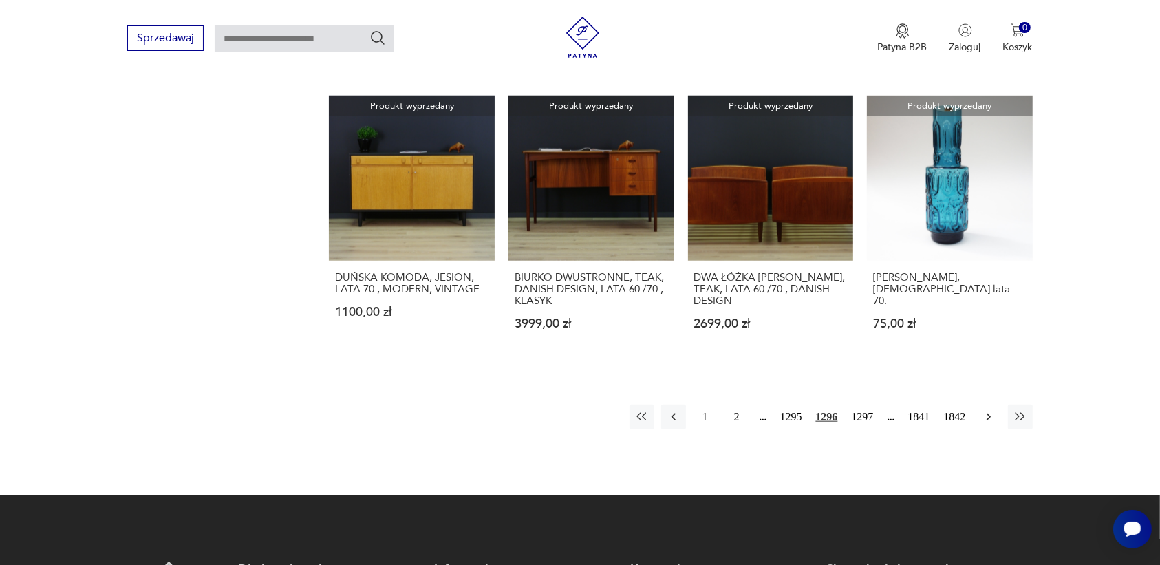
click at [985, 415] on icon "button" at bounding box center [989, 417] width 14 height 14
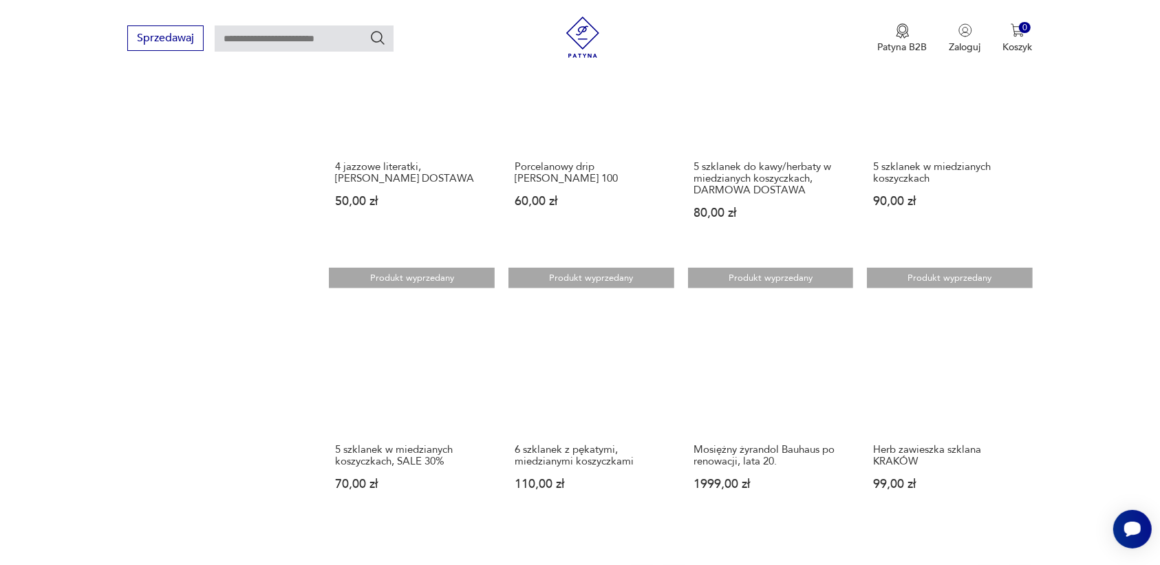
scroll to position [1209, 0]
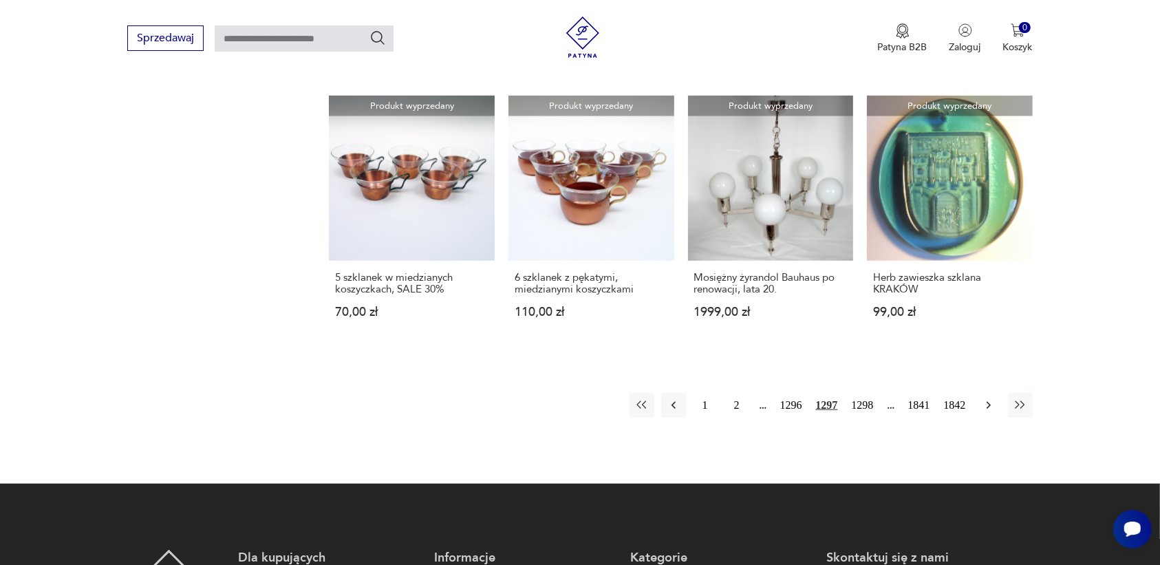
click at [989, 398] on icon "button" at bounding box center [989, 405] width 14 height 14
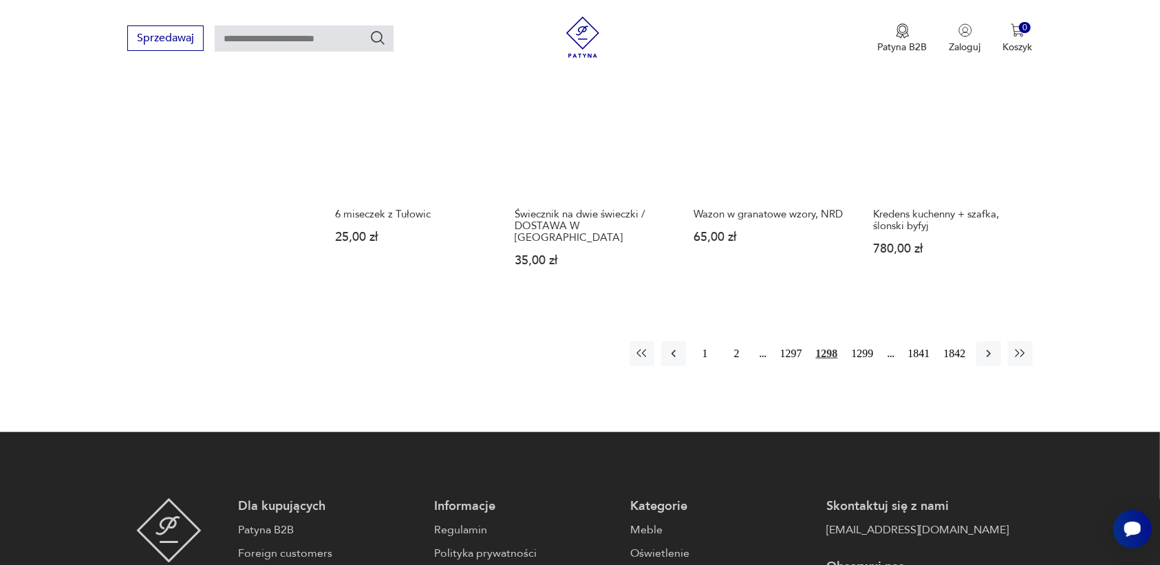
scroll to position [1295, 0]
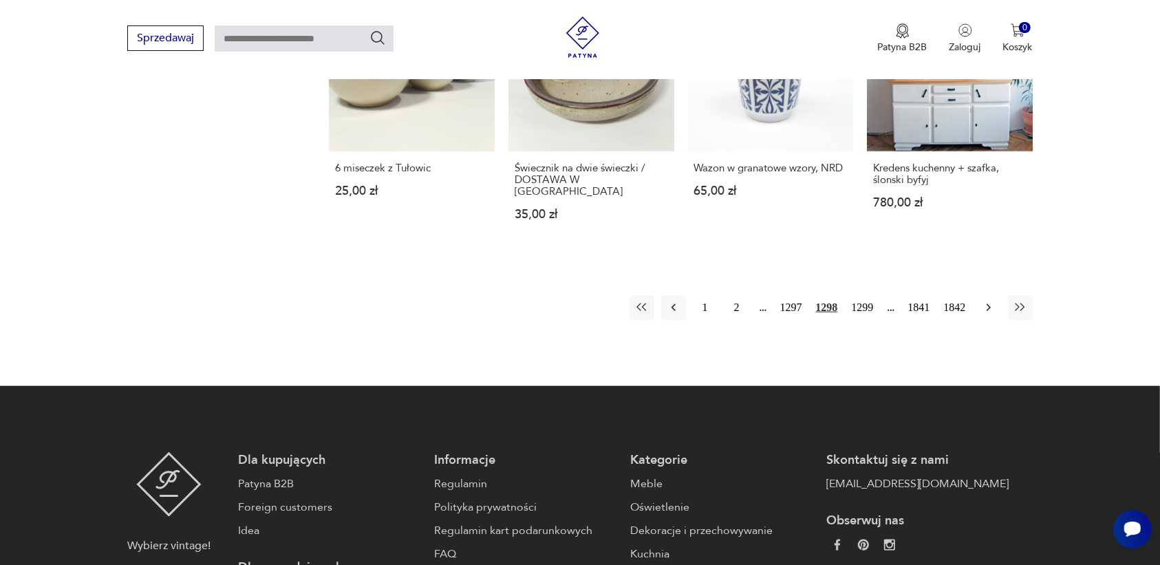
click at [984, 301] on icon "button" at bounding box center [989, 308] width 14 height 14
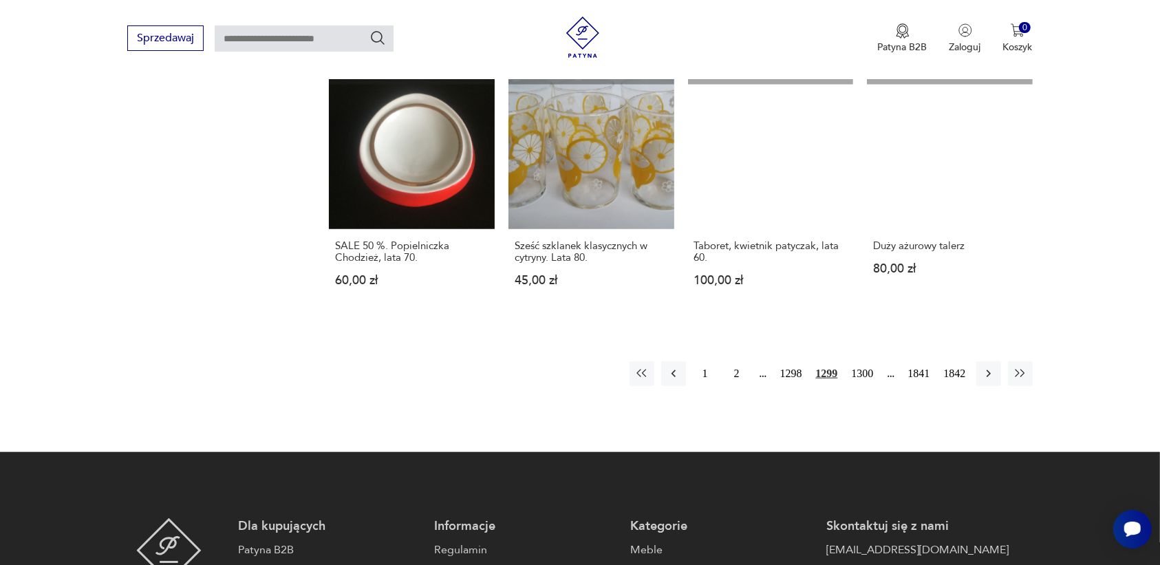
scroll to position [1209, 0]
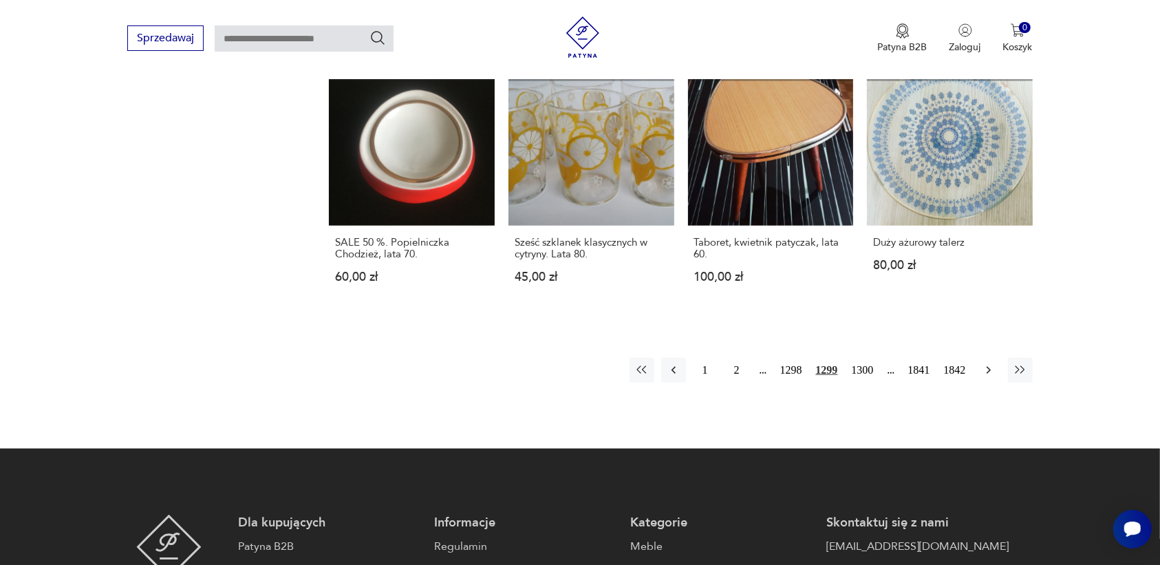
click at [991, 363] on icon "button" at bounding box center [989, 370] width 14 height 14
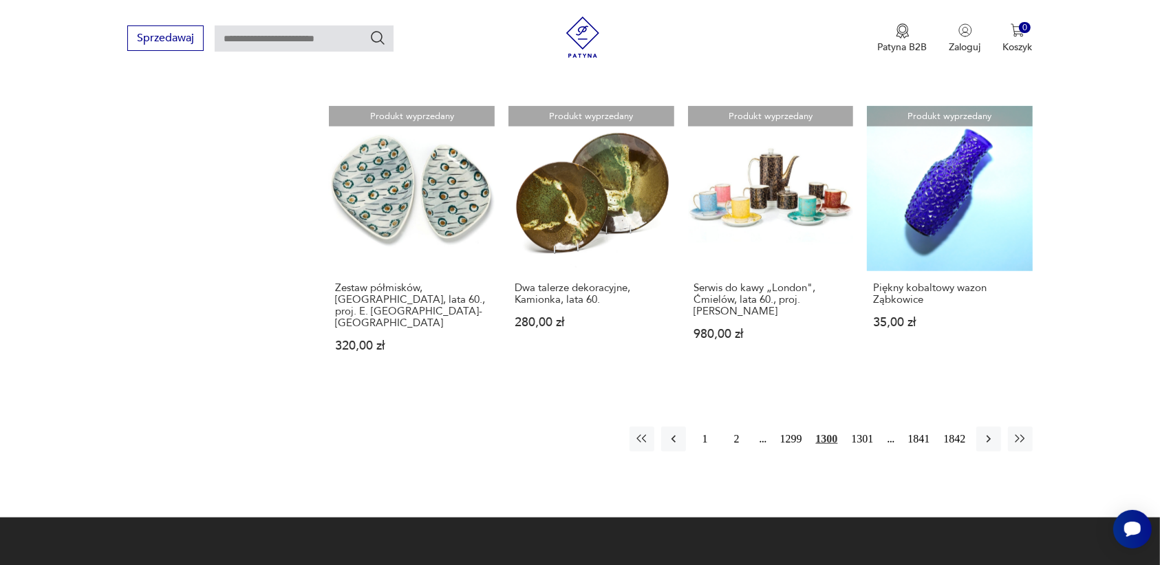
scroll to position [1209, 0]
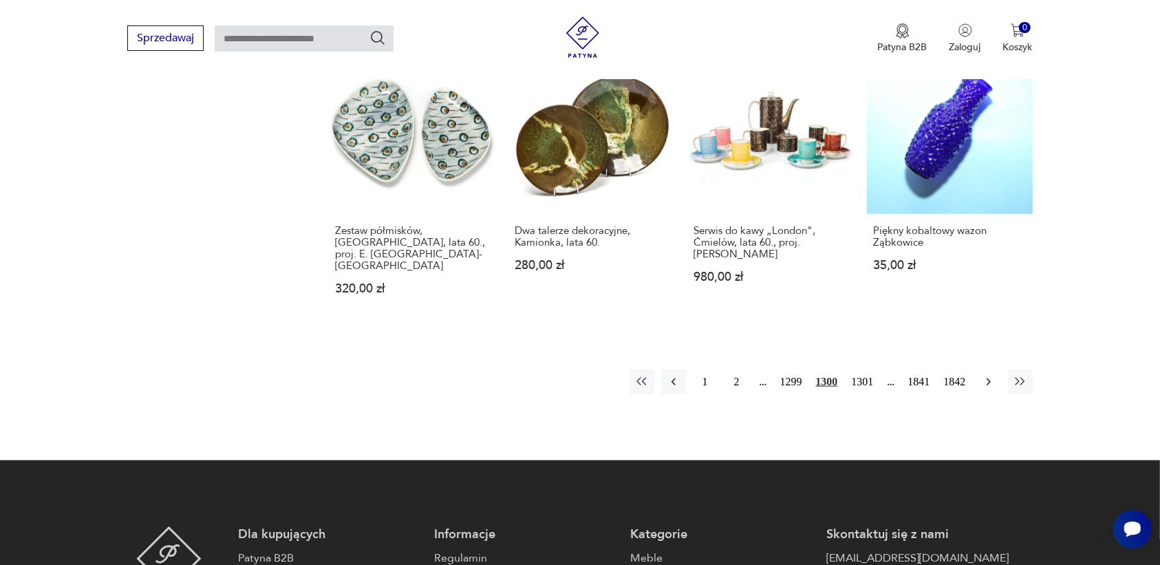
click at [988, 378] on icon "button" at bounding box center [988, 382] width 4 height 8
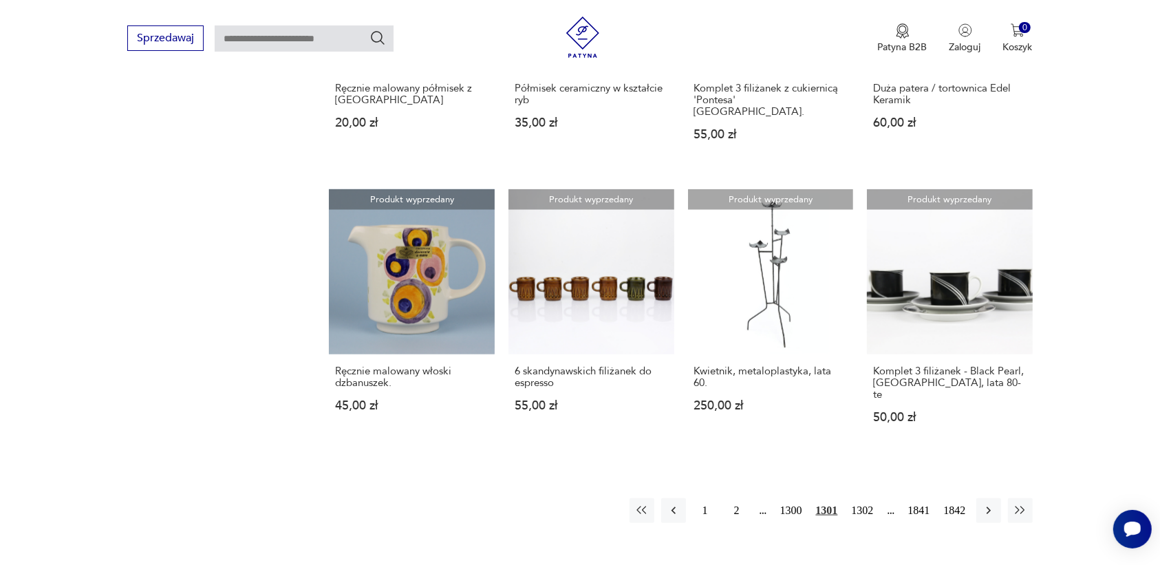
scroll to position [1123, 0]
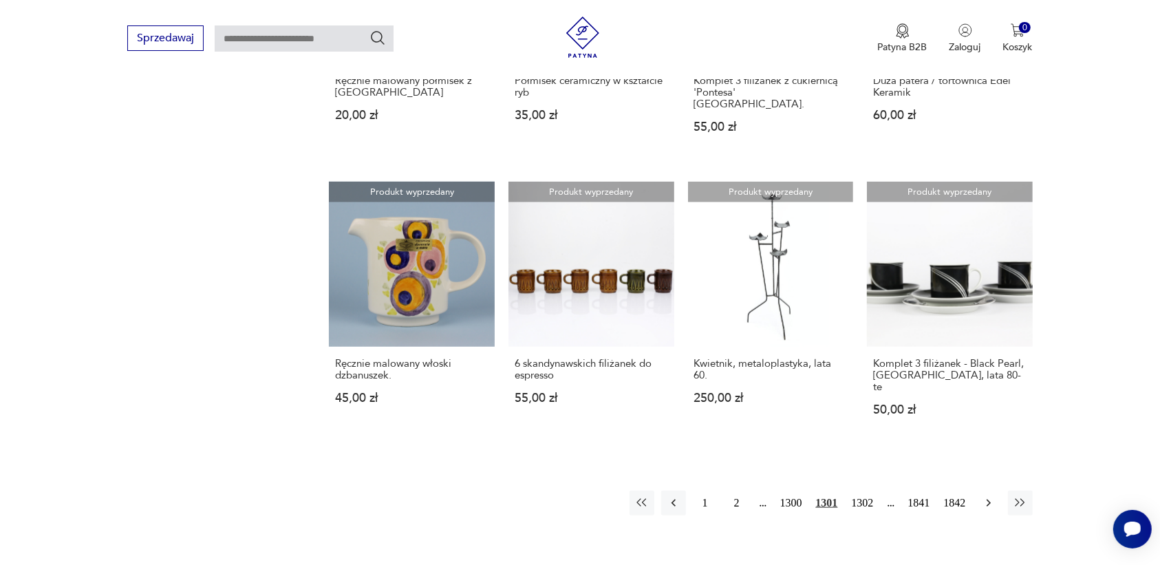
click at [985, 490] on button "button" at bounding box center [988, 502] width 25 height 25
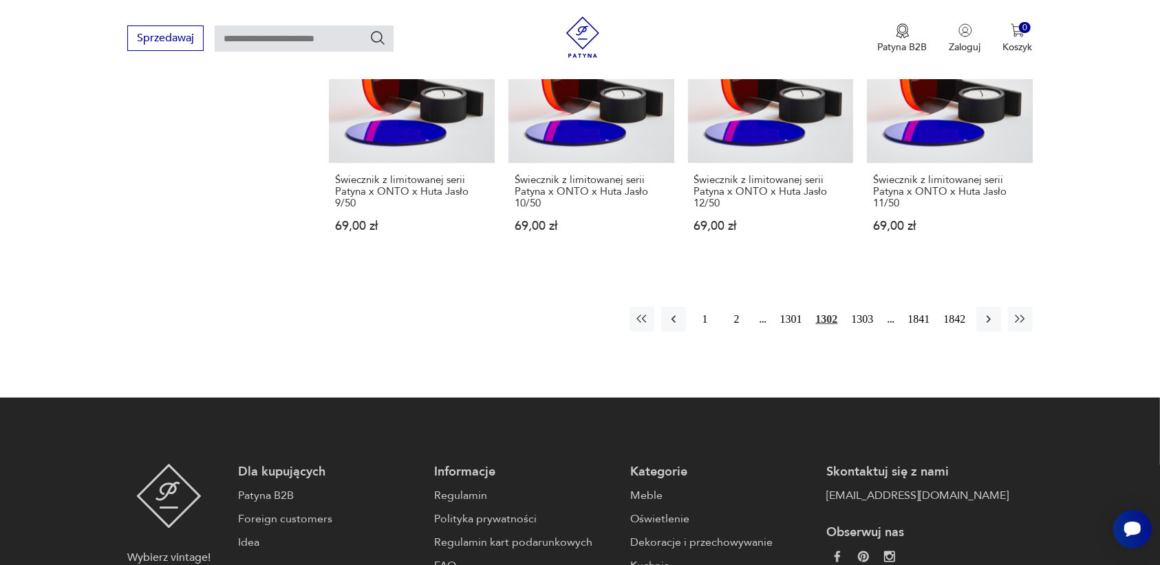
scroll to position [1295, 0]
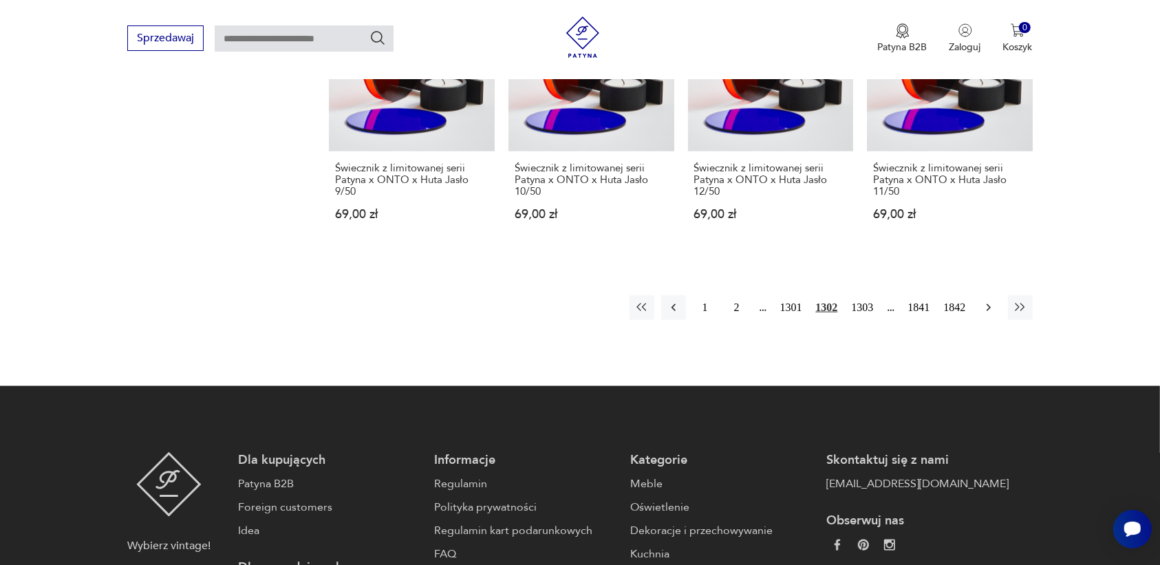
click at [988, 304] on icon "button" at bounding box center [988, 308] width 4 height 8
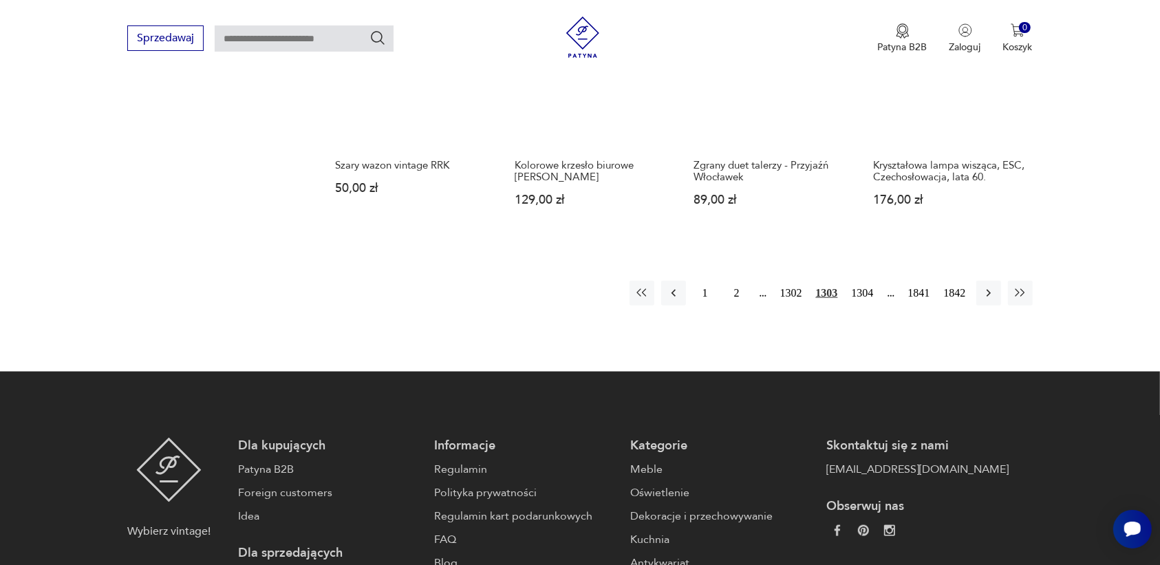
scroll to position [1467, 0]
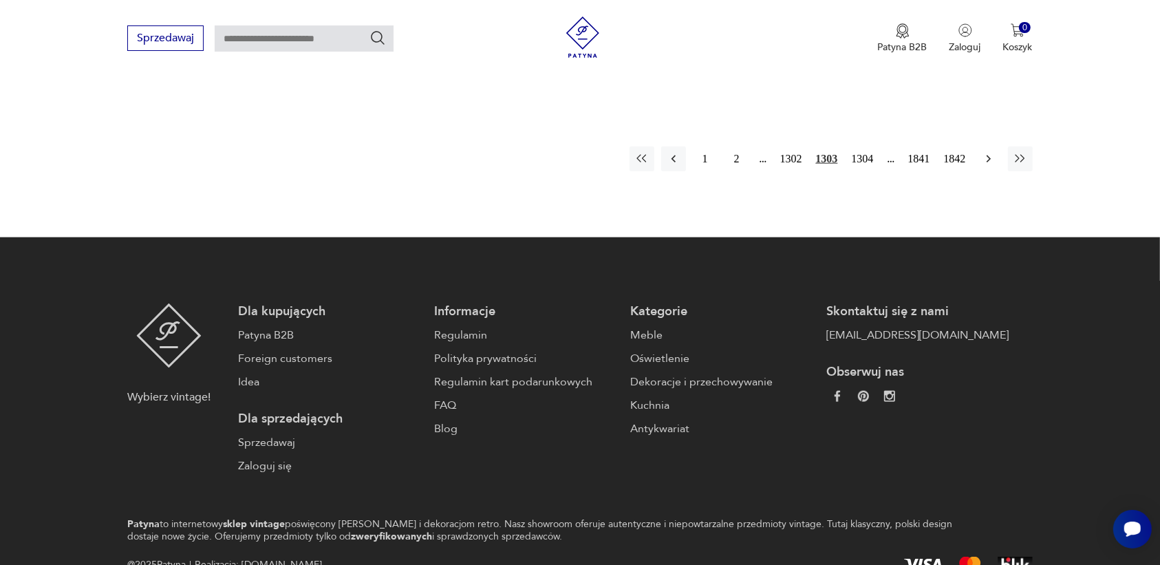
click at [988, 152] on icon "button" at bounding box center [989, 159] width 14 height 14
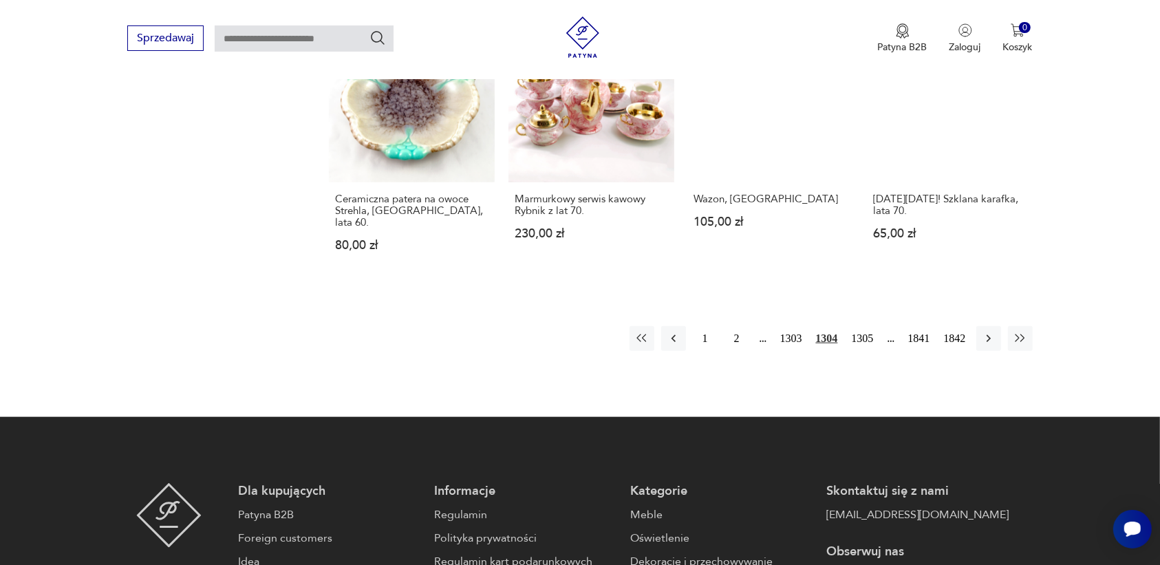
scroll to position [1295, 0]
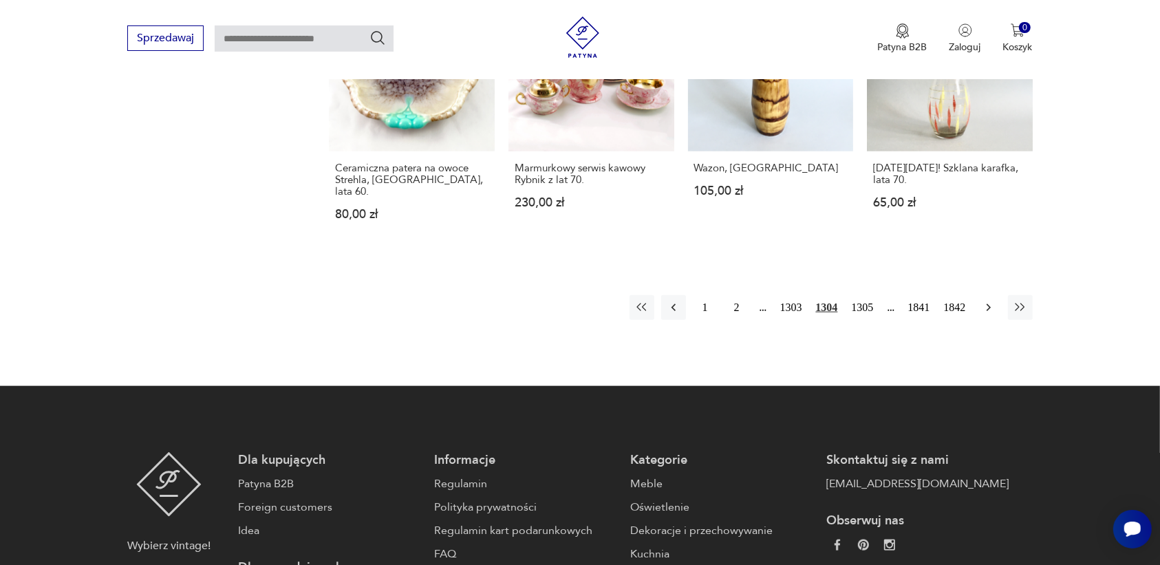
click at [990, 301] on icon "button" at bounding box center [989, 308] width 14 height 14
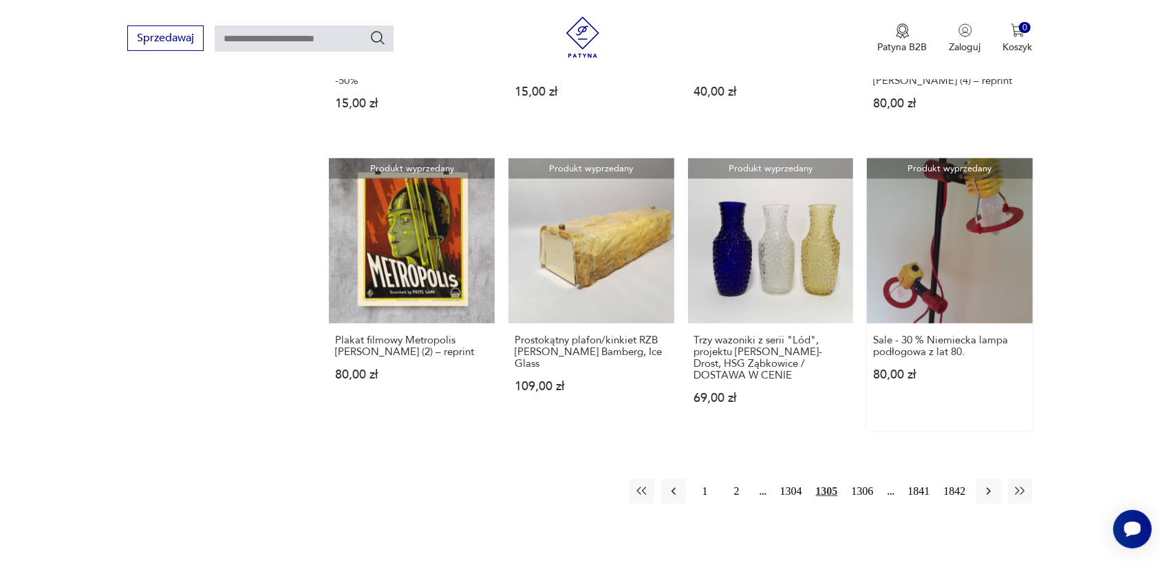
scroll to position [1209, 0]
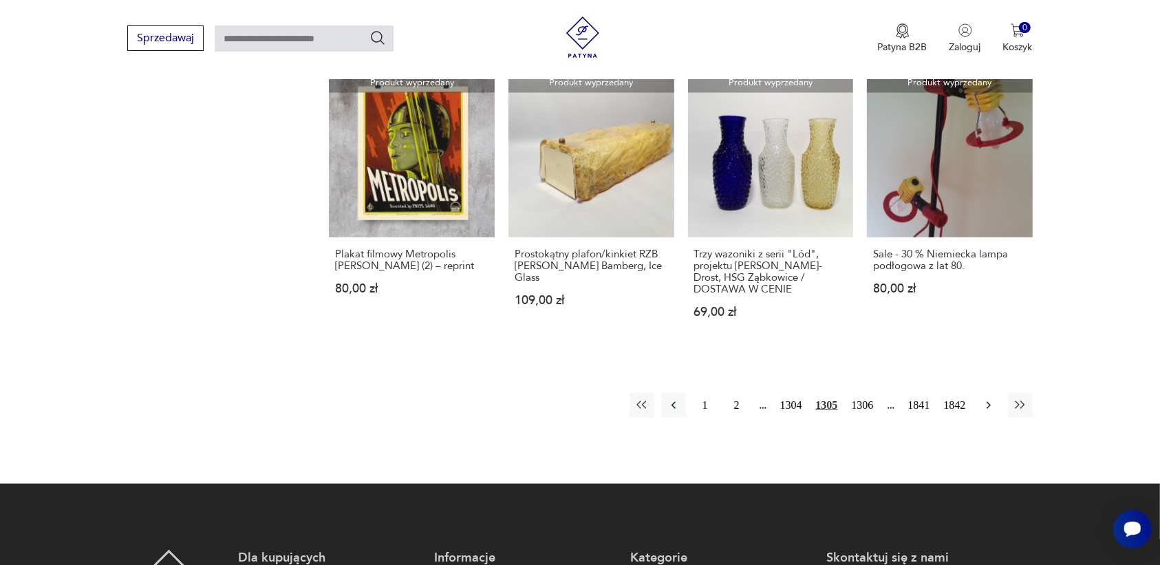
click at [988, 402] on icon "button" at bounding box center [988, 406] width 4 height 8
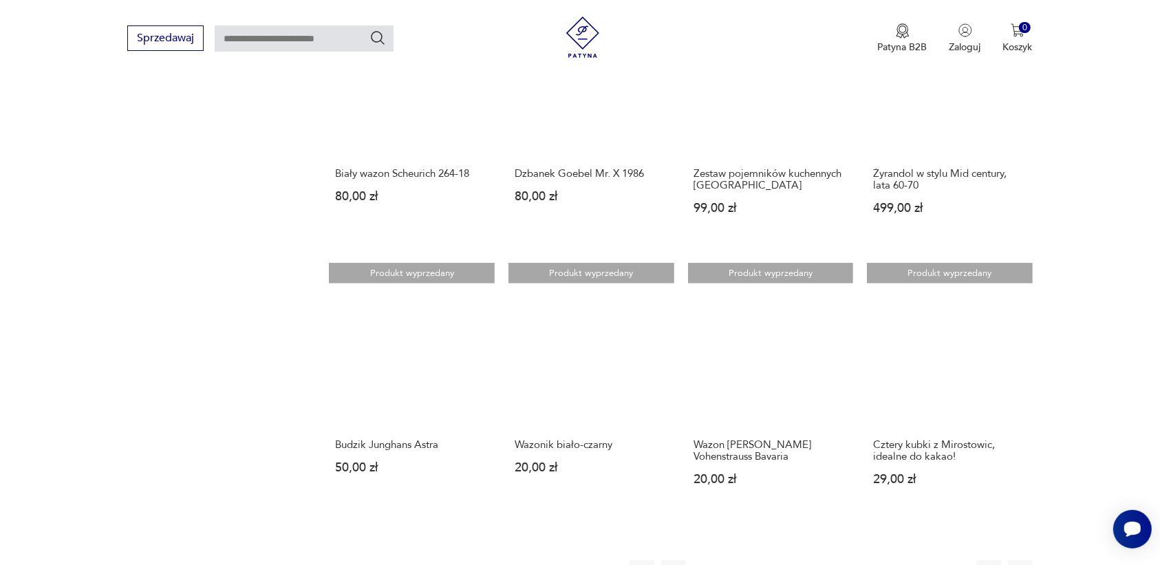
scroll to position [1037, 0]
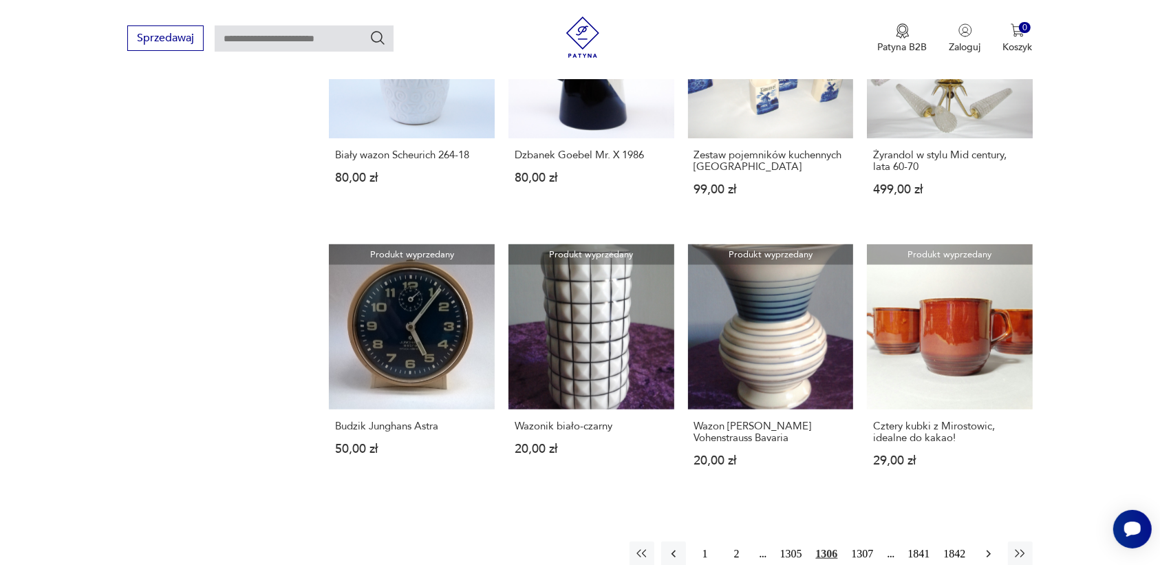
click at [989, 547] on icon "button" at bounding box center [989, 554] width 14 height 14
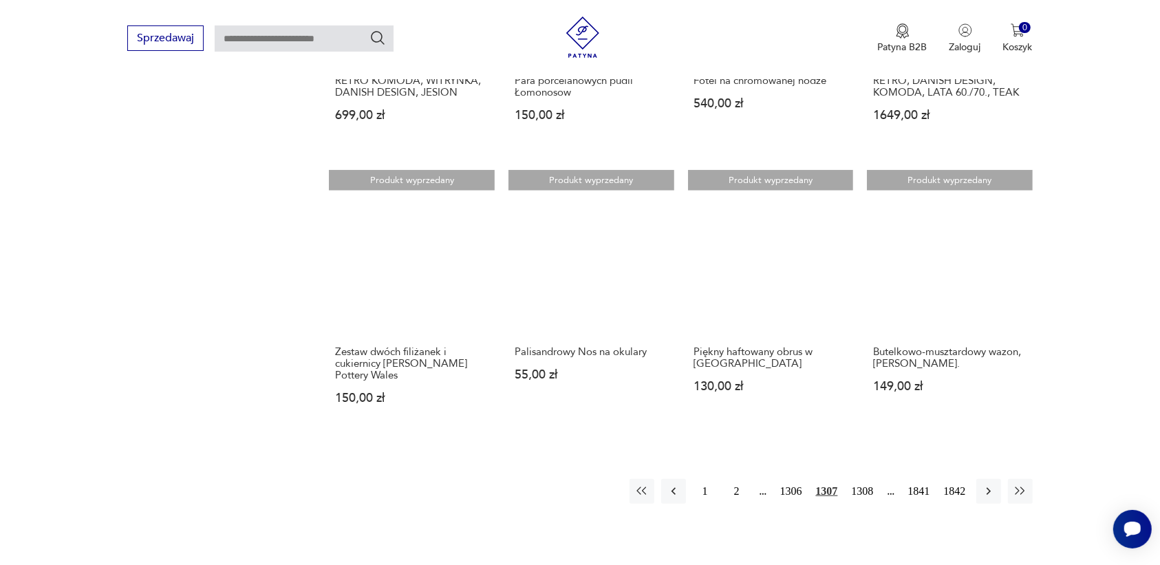
scroll to position [1123, 0]
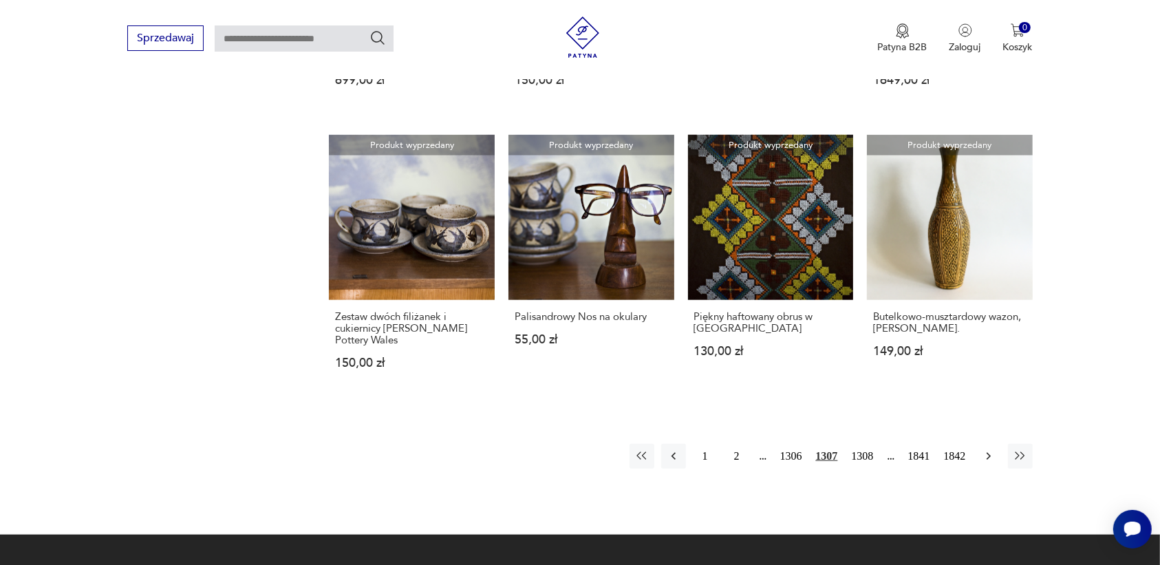
click at [988, 449] on icon "button" at bounding box center [989, 456] width 14 height 14
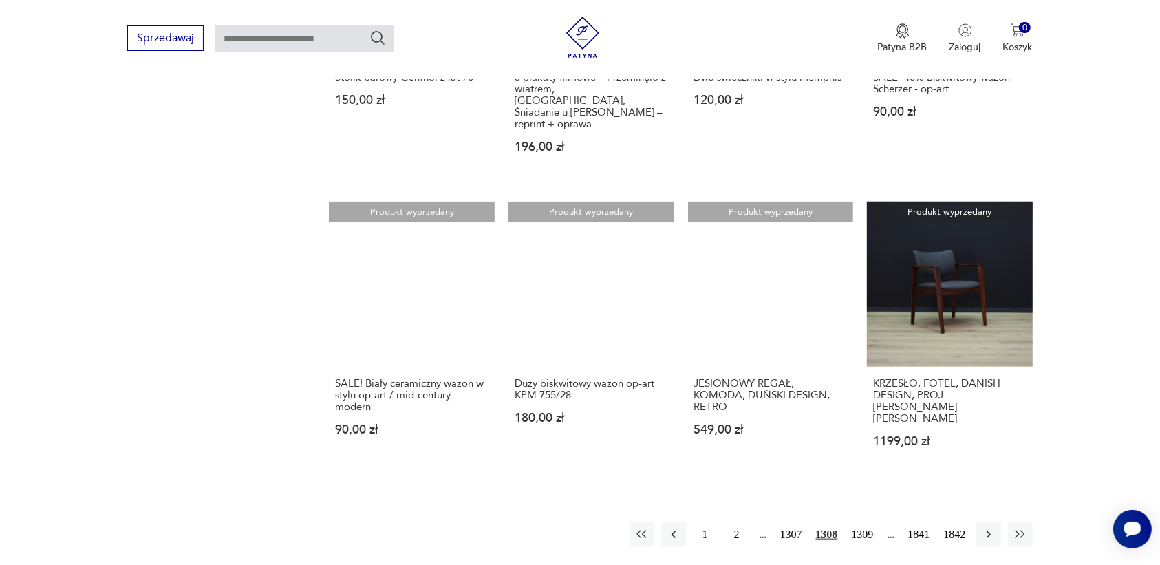
scroll to position [1123, 0]
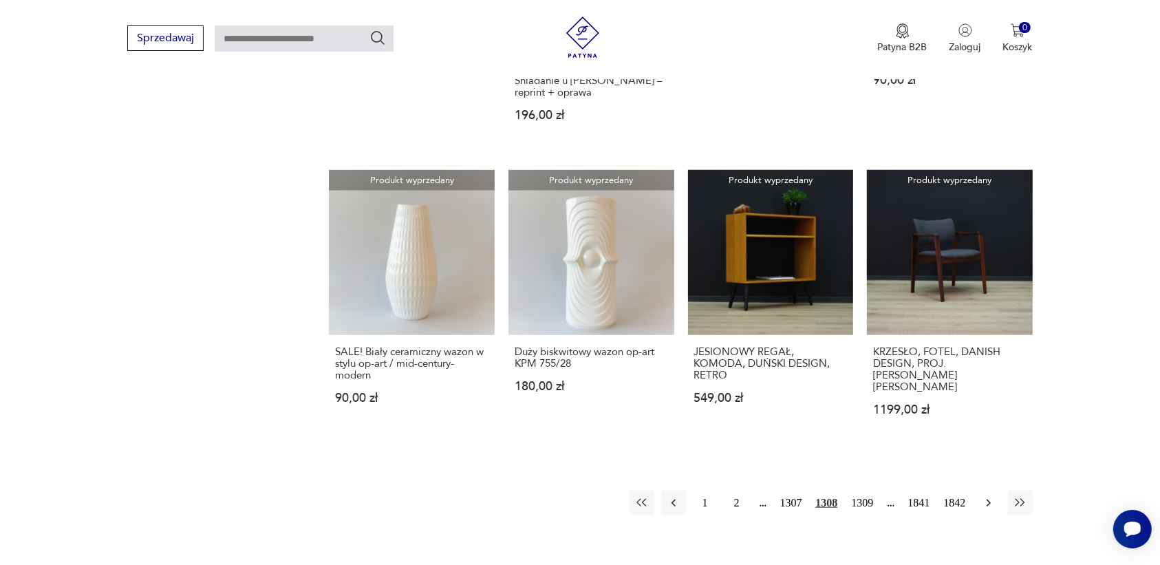
click at [989, 496] on icon "button" at bounding box center [989, 503] width 14 height 14
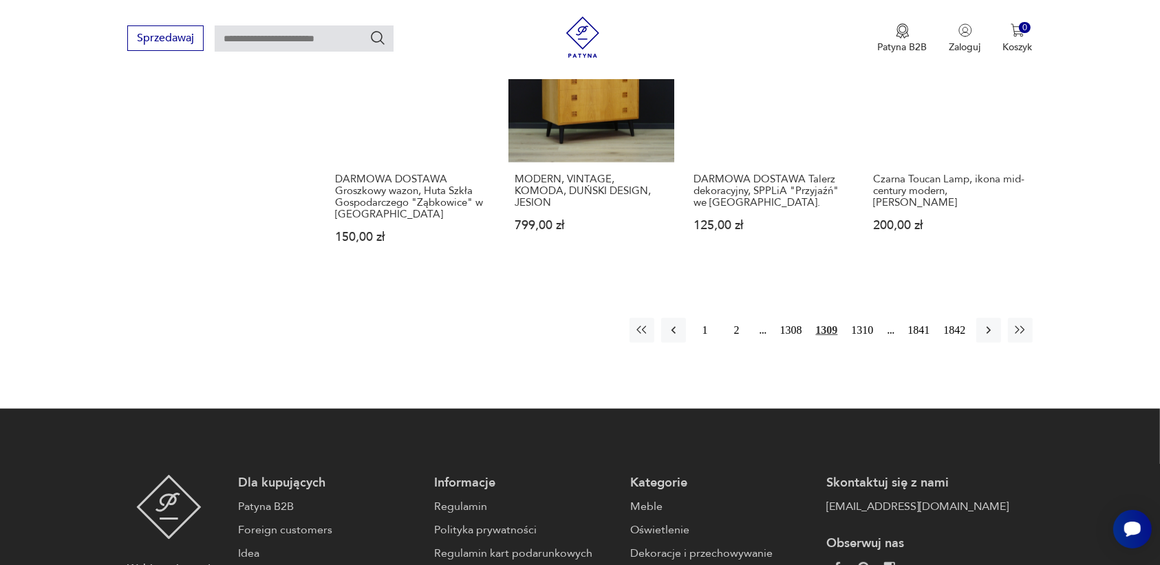
scroll to position [1295, 0]
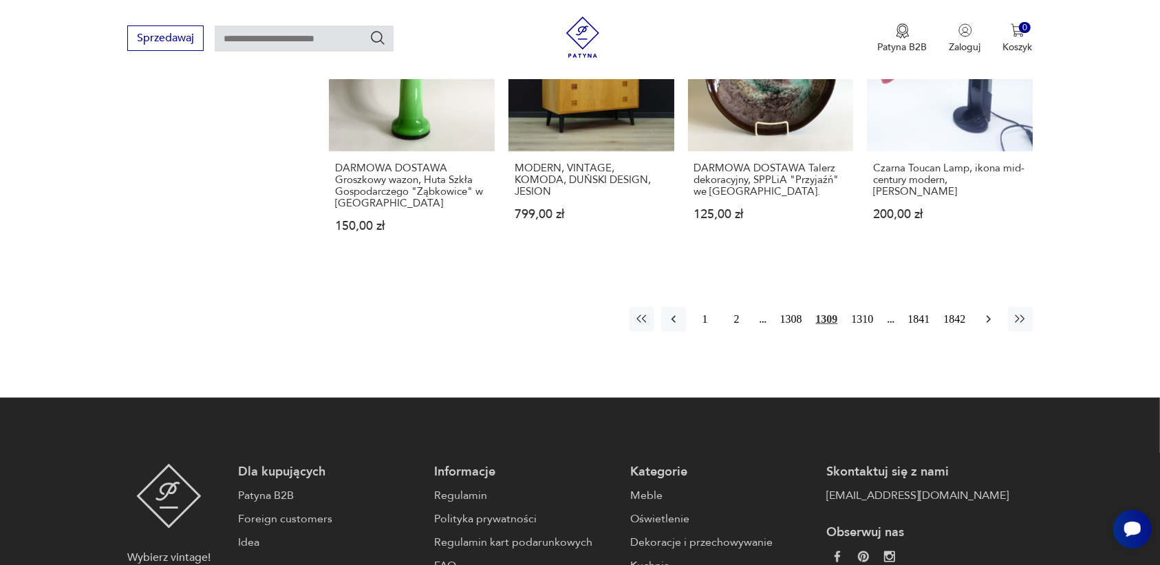
click at [982, 312] on icon "button" at bounding box center [989, 319] width 14 height 14
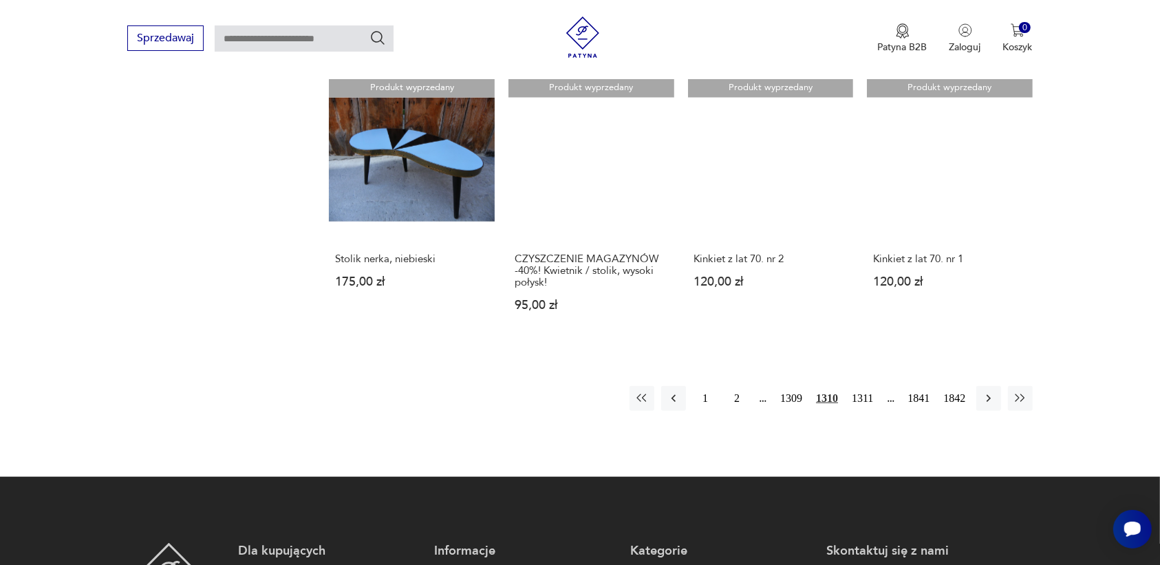
scroll to position [1209, 0]
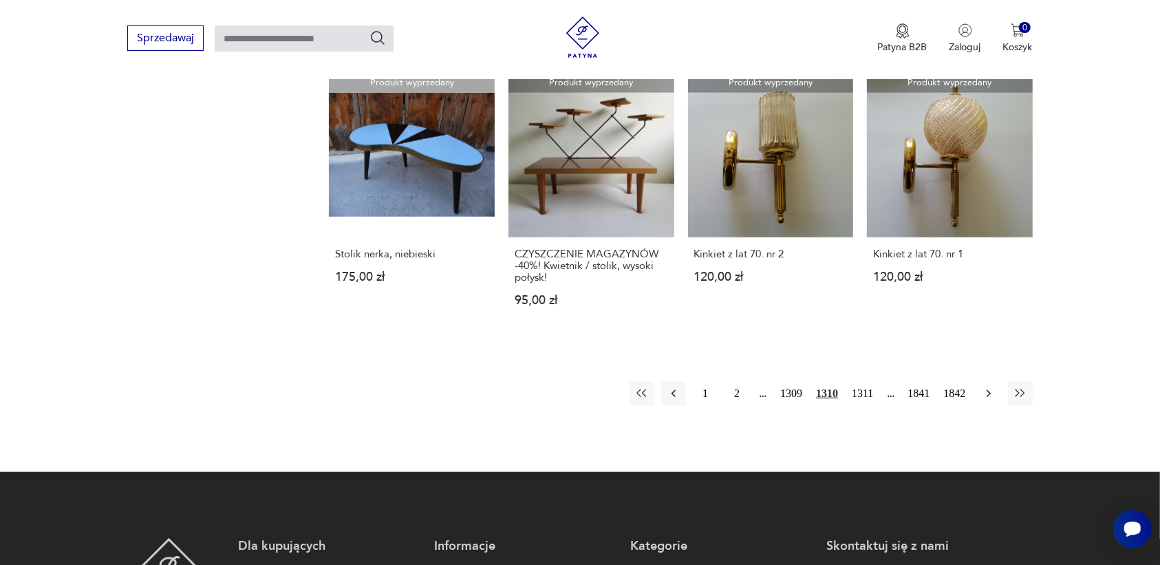
click at [987, 390] on icon "button" at bounding box center [988, 394] width 4 height 8
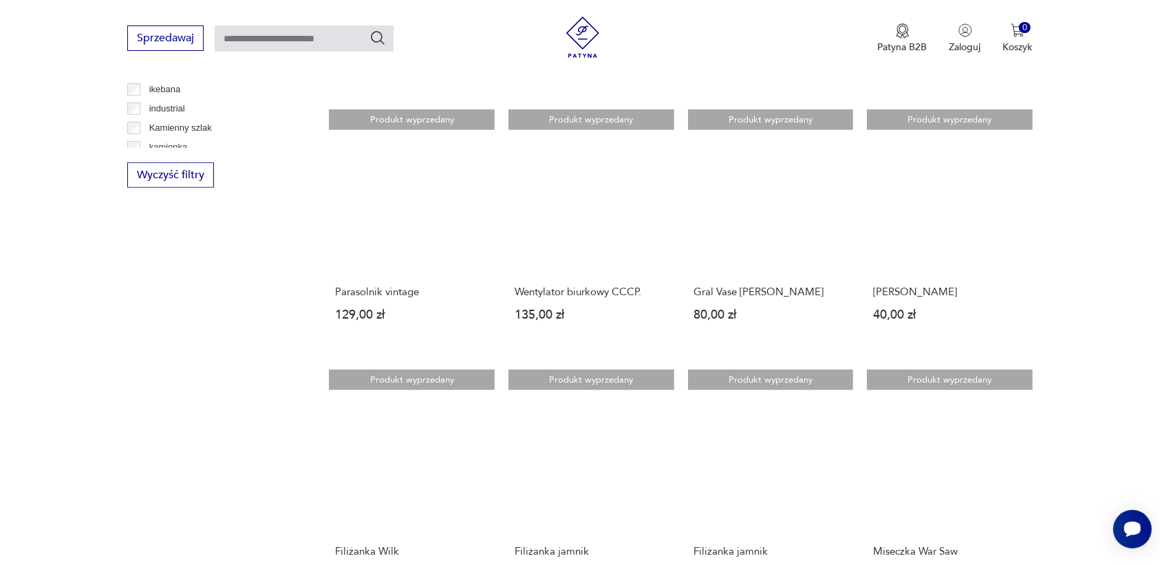
scroll to position [1037, 0]
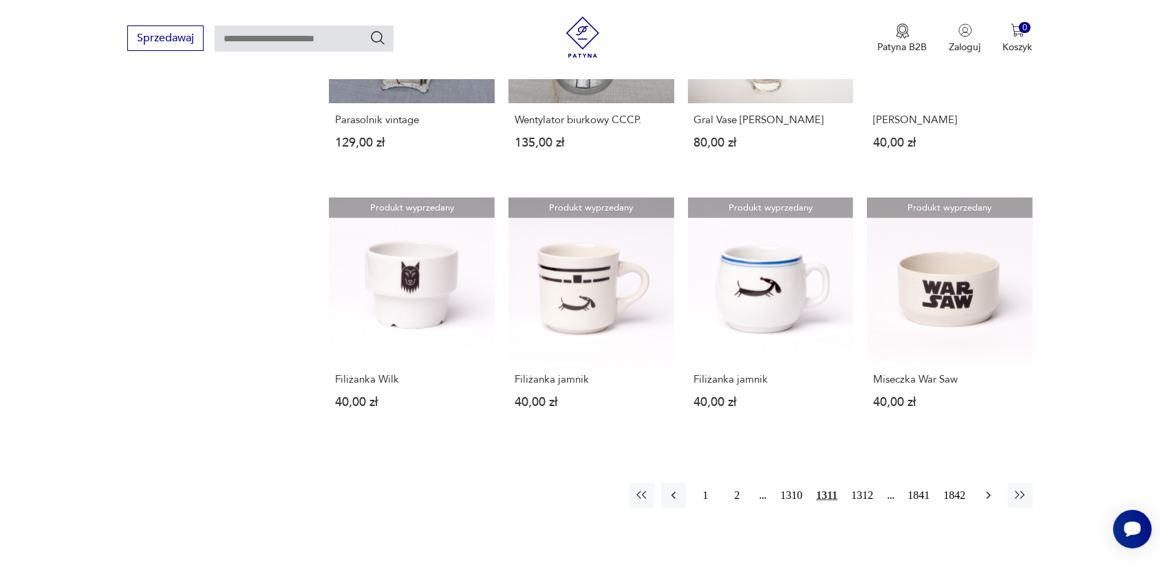
click at [985, 492] on icon "button" at bounding box center [989, 495] width 14 height 14
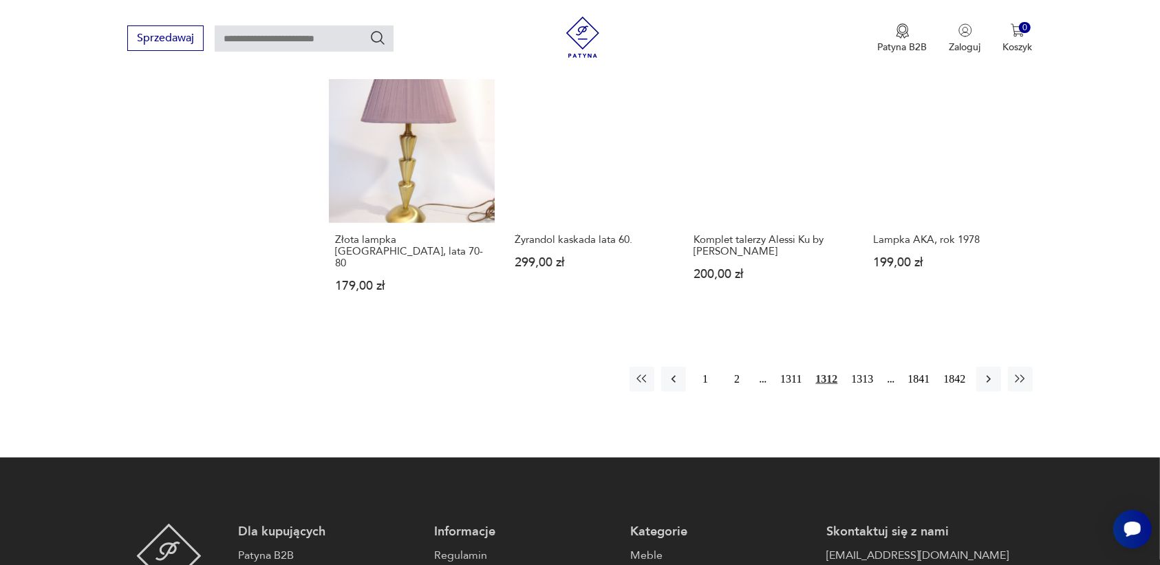
scroll to position [1209, 0]
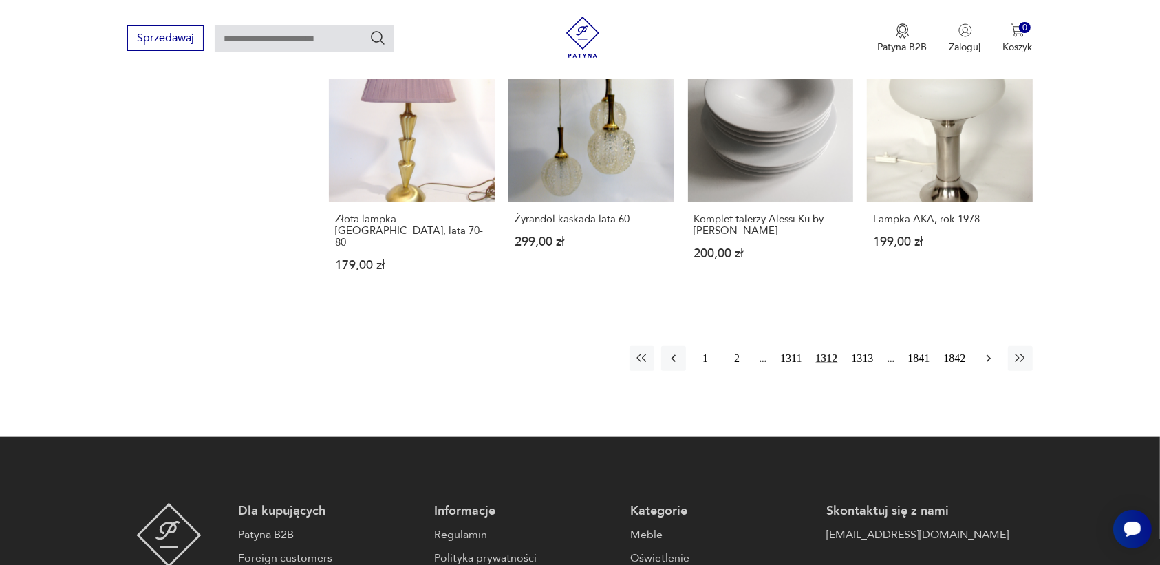
click at [989, 351] on icon "button" at bounding box center [989, 358] width 14 height 14
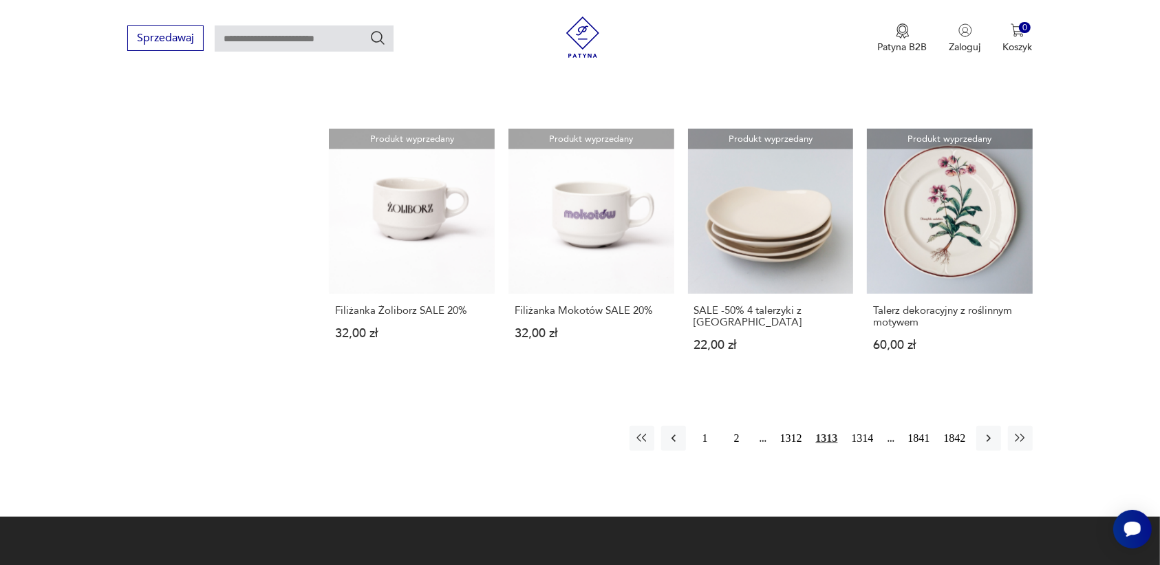
scroll to position [1123, 0]
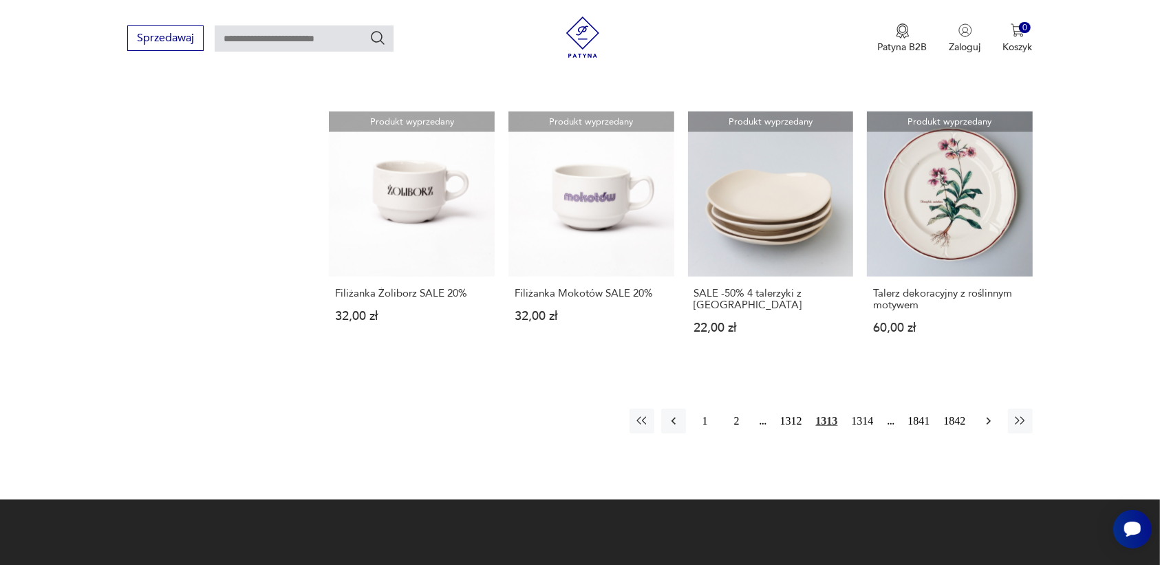
click at [987, 418] on icon "button" at bounding box center [988, 422] width 4 height 8
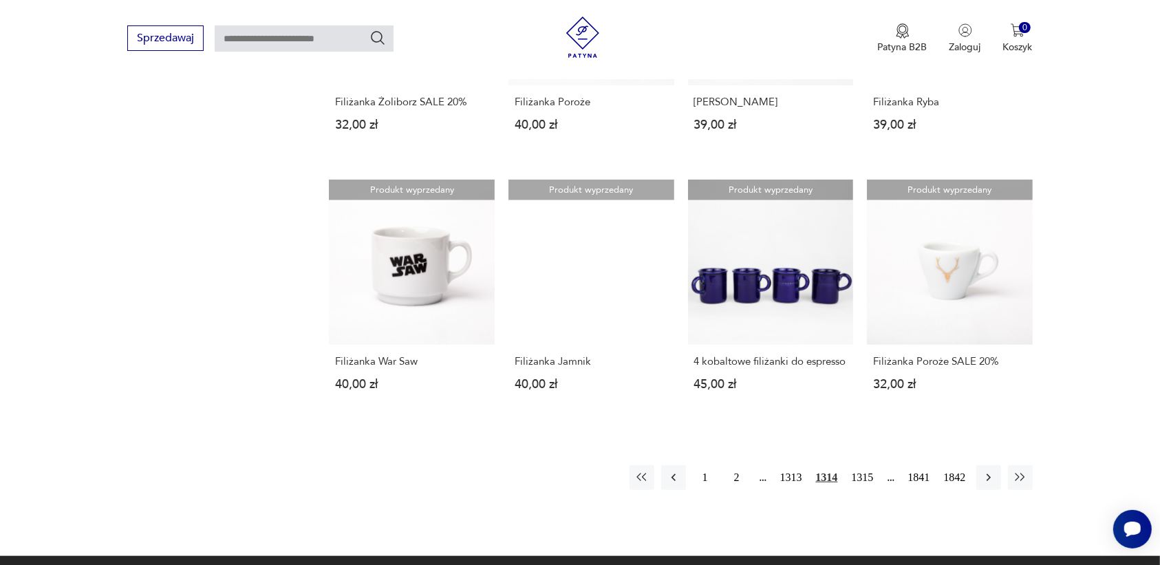
scroll to position [1123, 0]
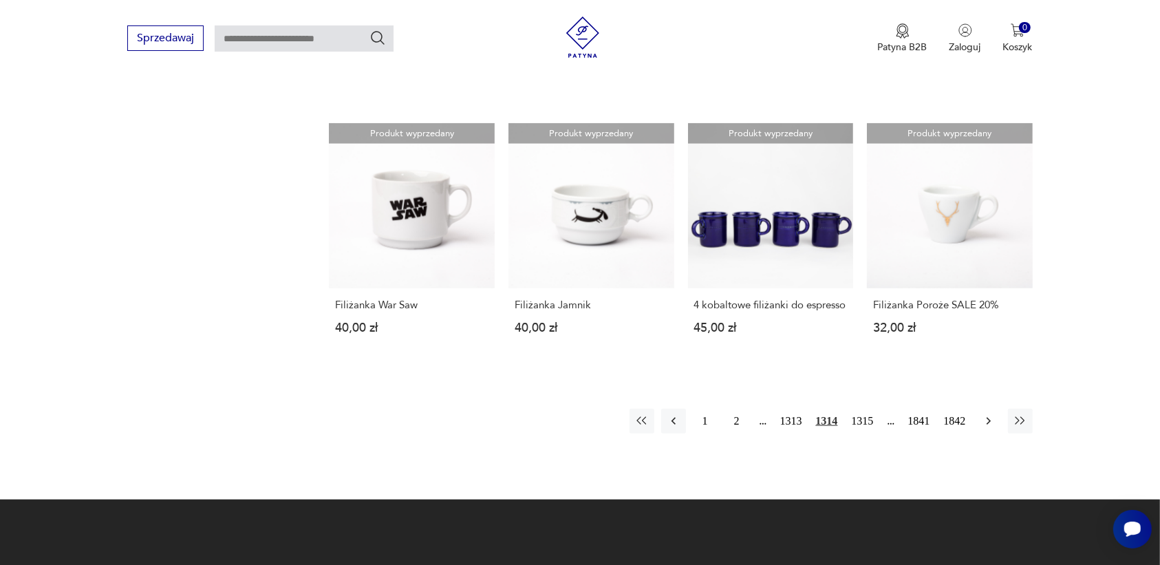
click at [991, 414] on icon "button" at bounding box center [989, 421] width 14 height 14
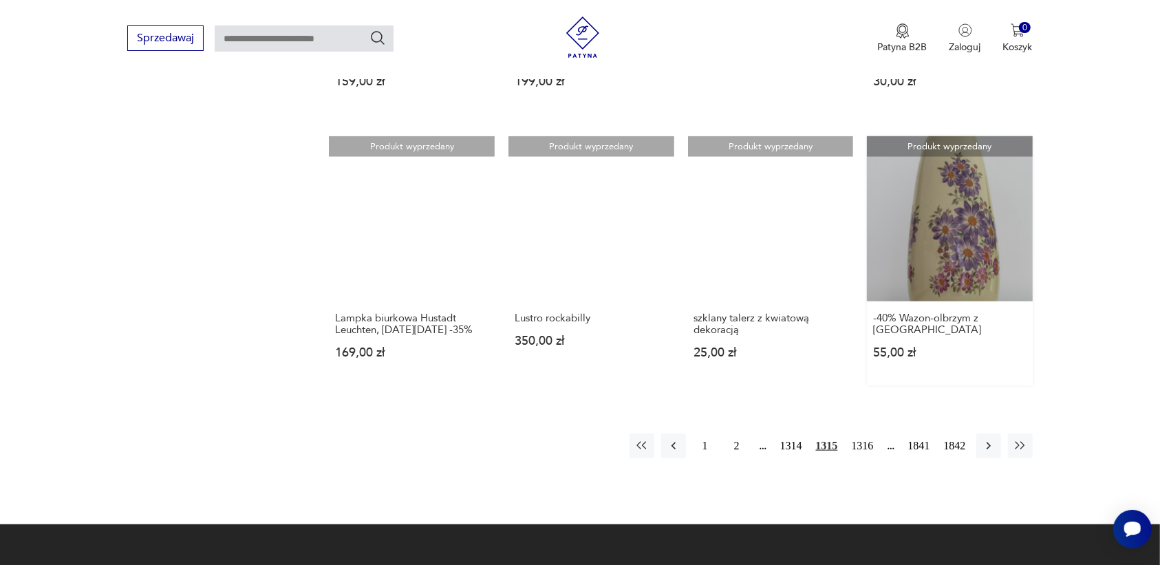
scroll to position [1123, 0]
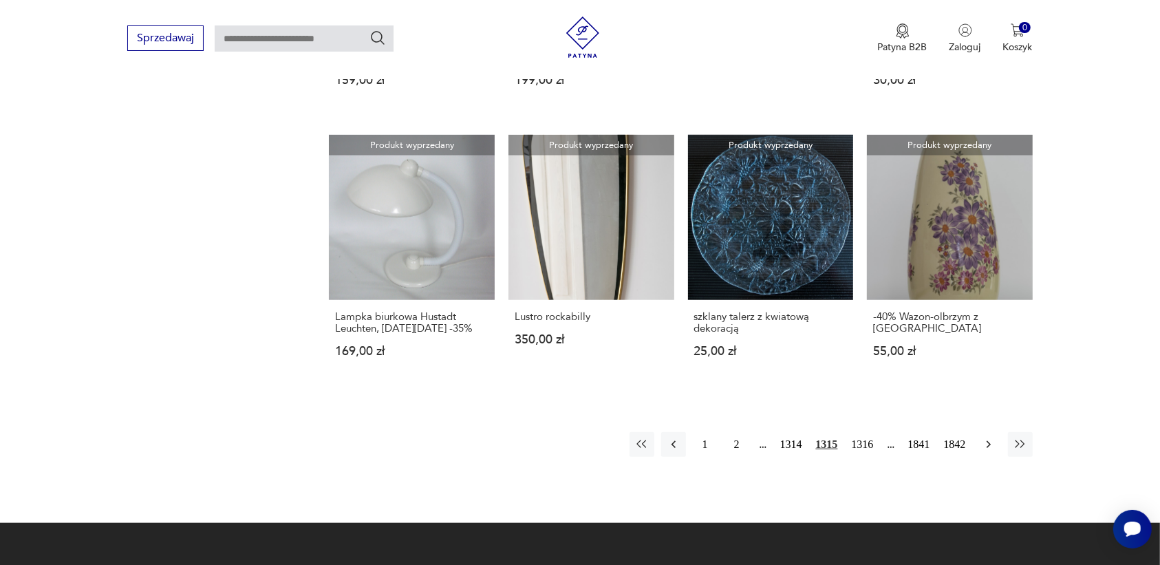
click at [982, 444] on icon "button" at bounding box center [989, 444] width 14 height 14
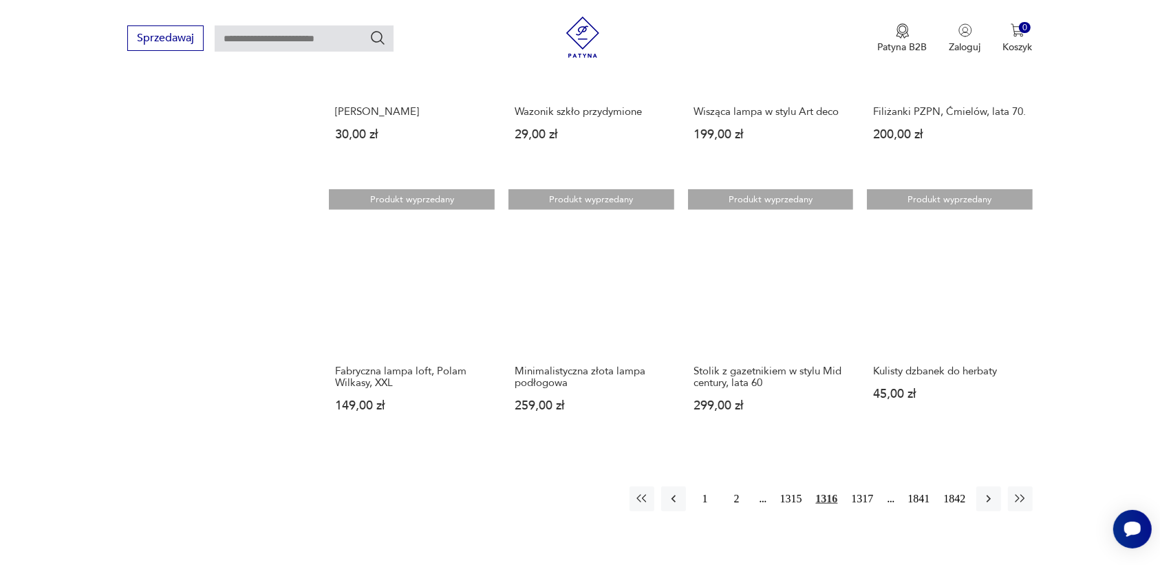
scroll to position [1037, 0]
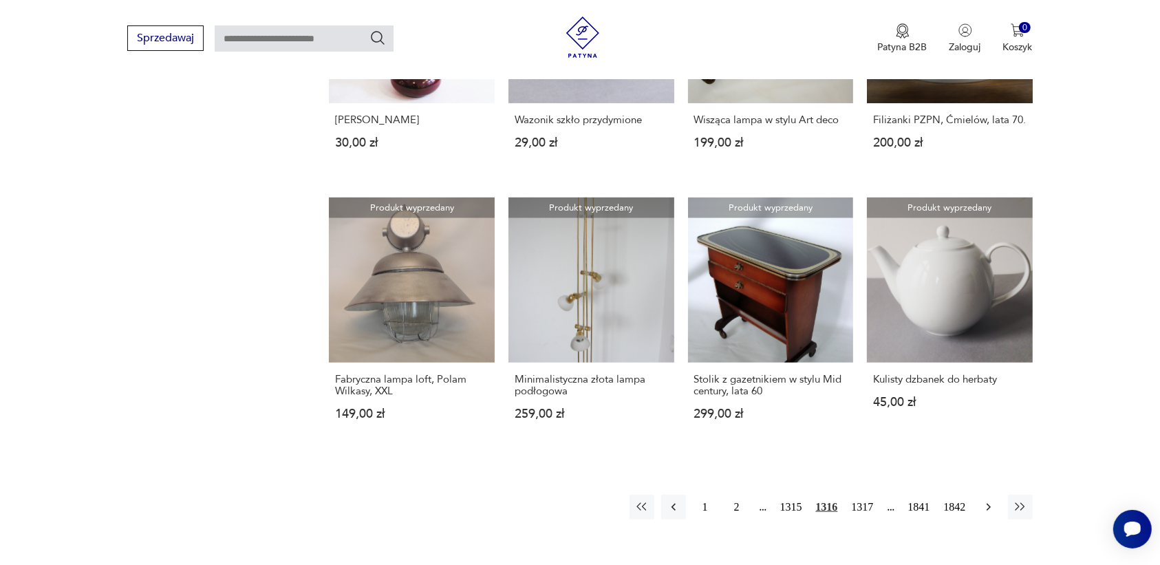
click at [988, 506] on icon "button" at bounding box center [988, 507] width 4 height 8
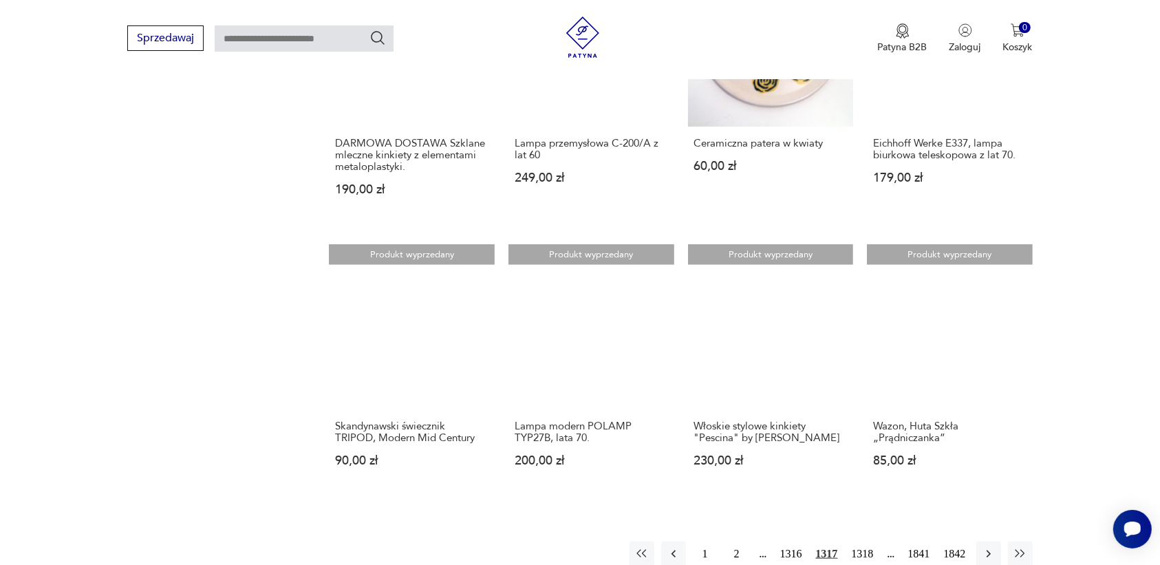
scroll to position [1123, 0]
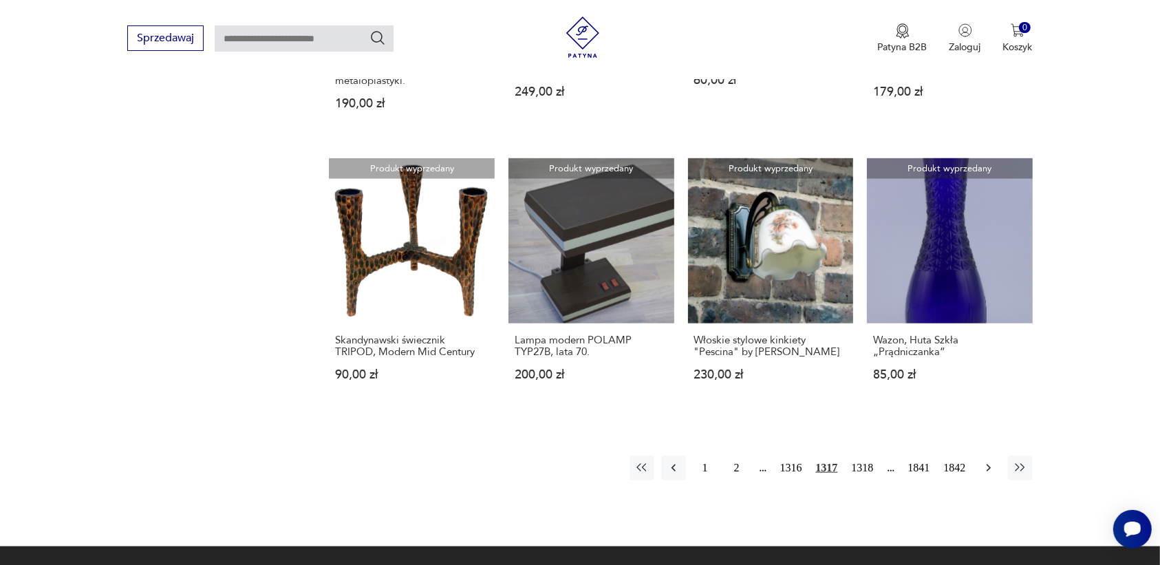
click at [985, 461] on icon "button" at bounding box center [989, 468] width 14 height 14
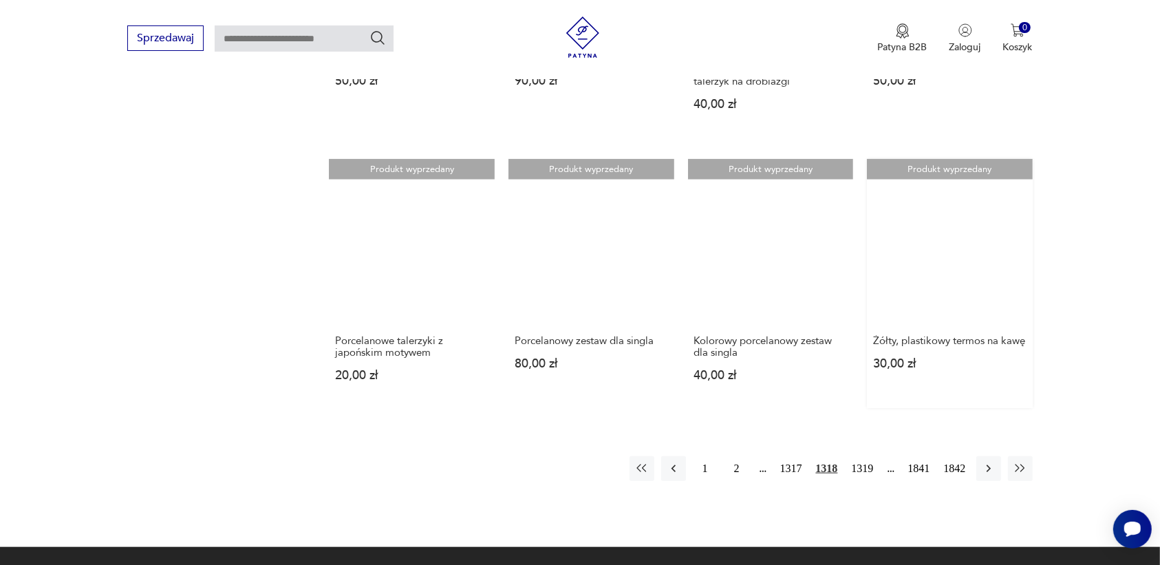
scroll to position [1123, 0]
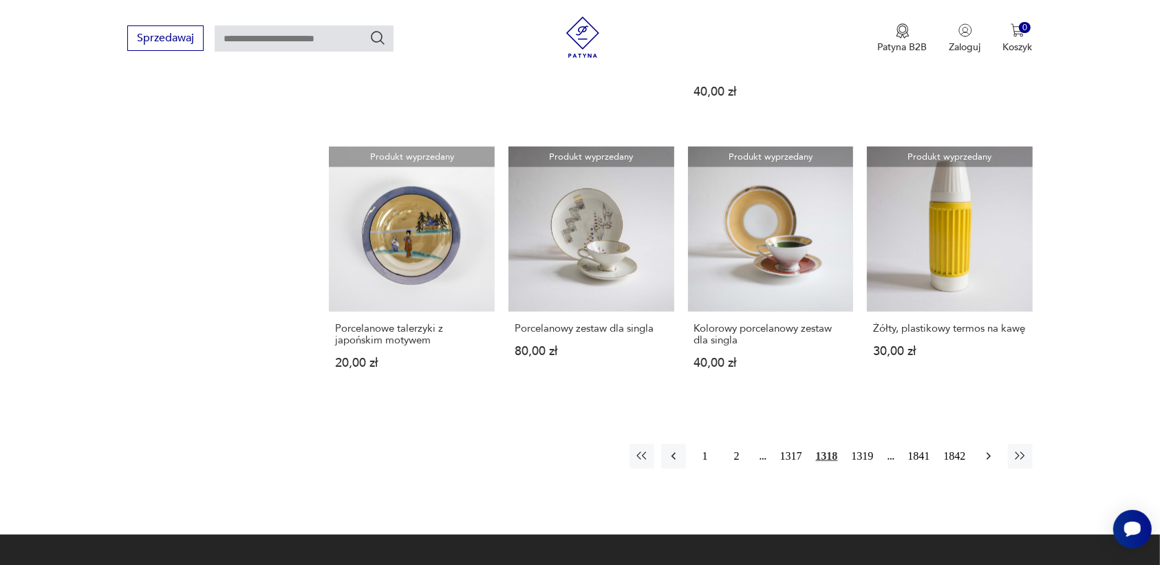
click at [985, 449] on icon "button" at bounding box center [989, 456] width 14 height 14
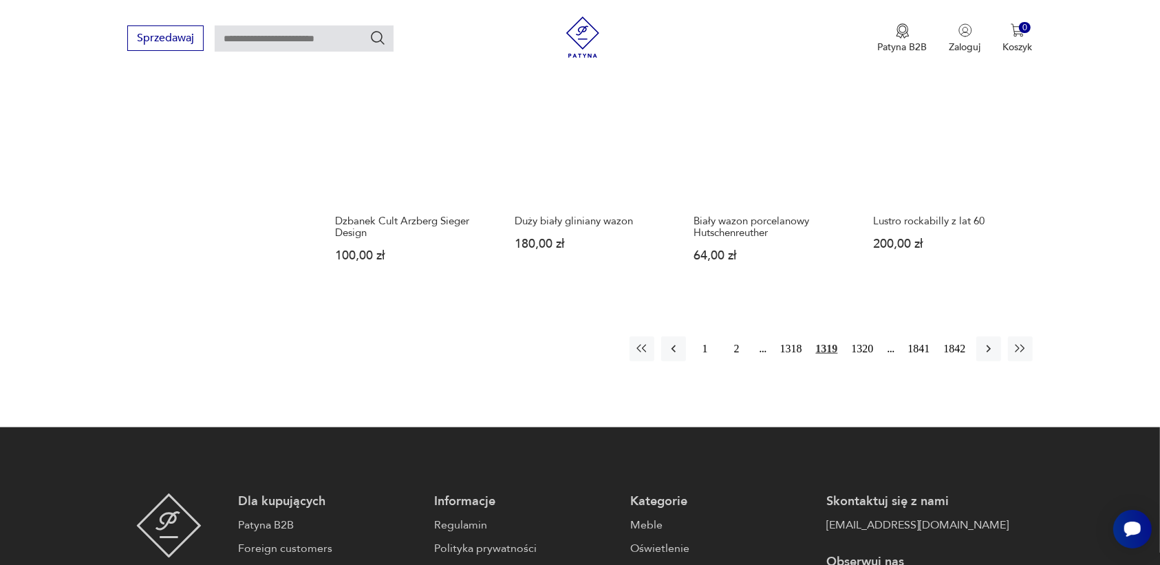
scroll to position [1209, 0]
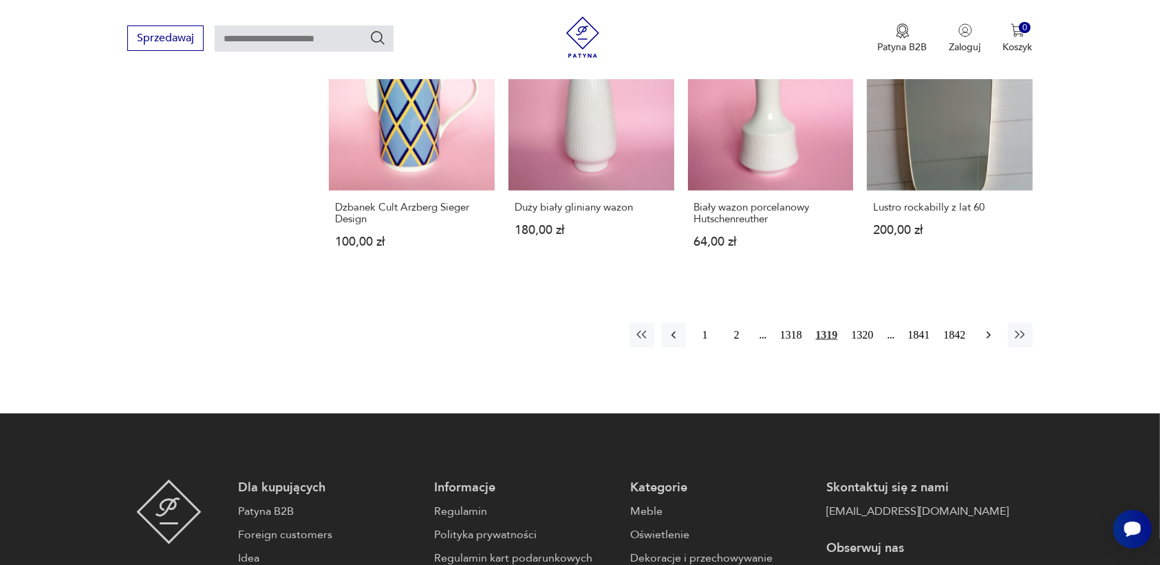
click at [988, 331] on icon "button" at bounding box center [989, 335] width 14 height 14
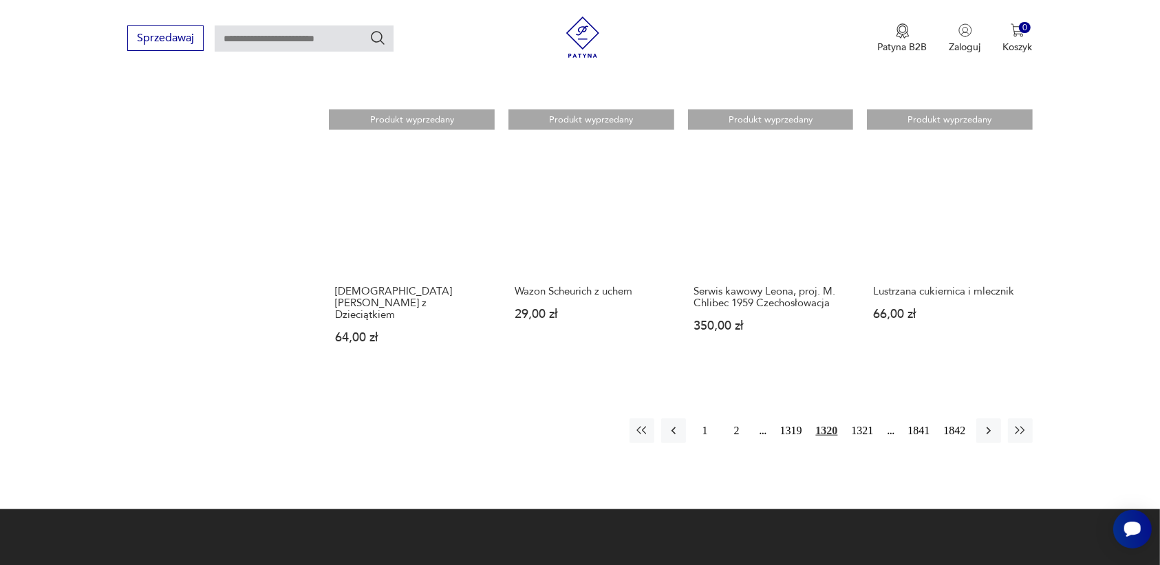
scroll to position [1123, 0]
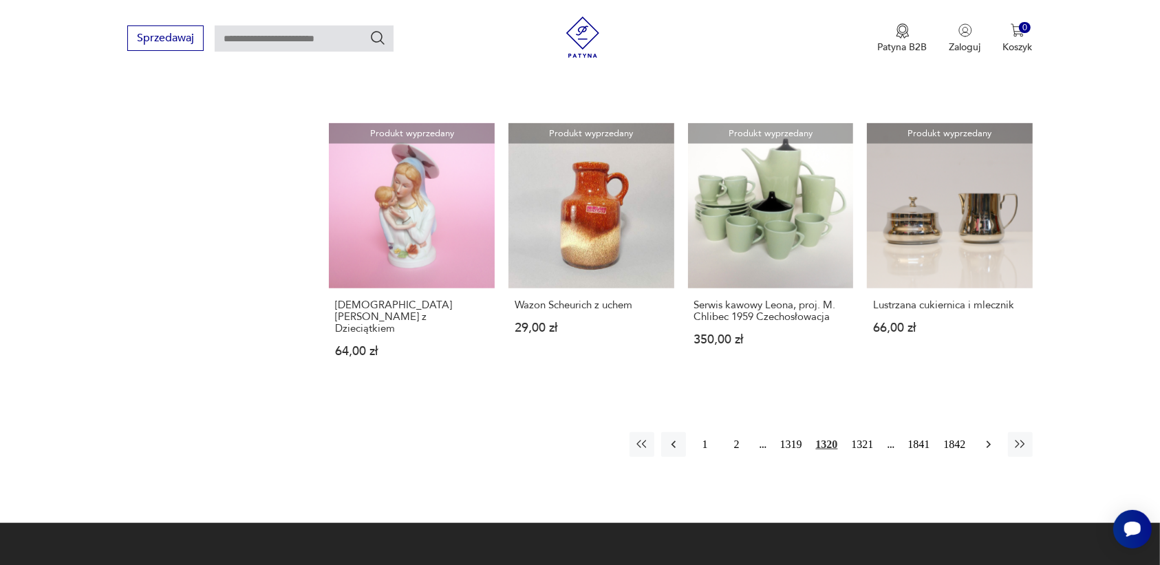
click at [988, 437] on icon "button" at bounding box center [989, 444] width 14 height 14
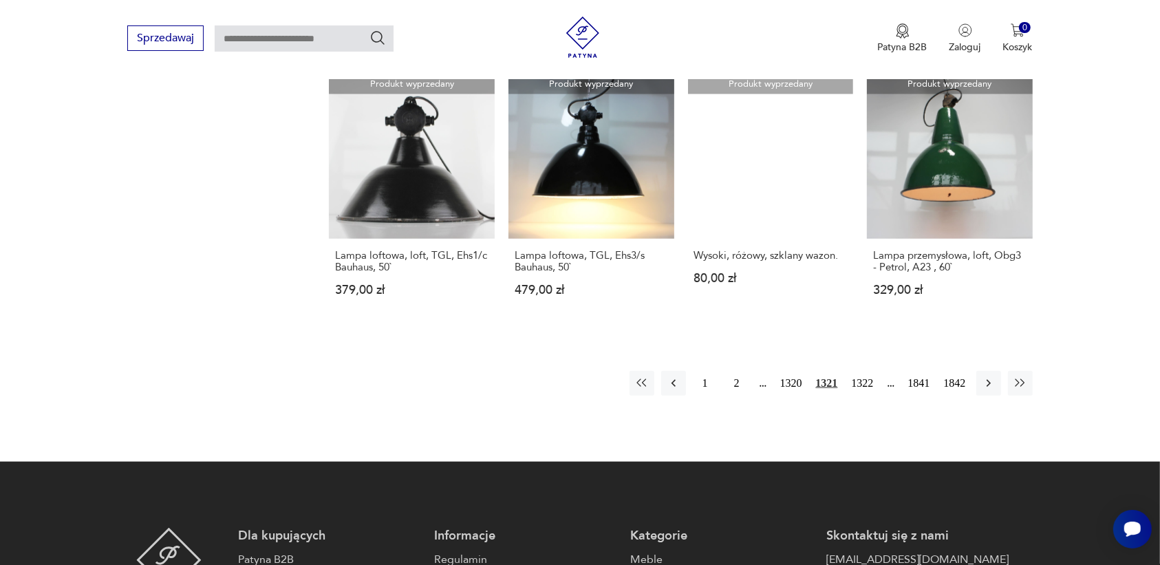
scroll to position [1209, 0]
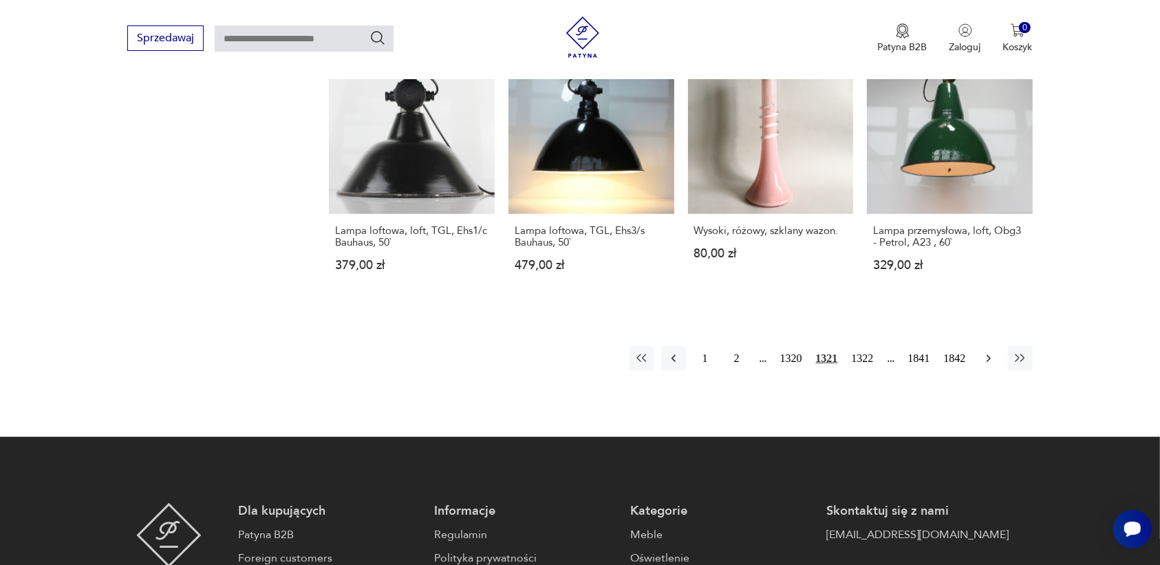
click at [988, 355] on icon "button" at bounding box center [988, 359] width 4 height 8
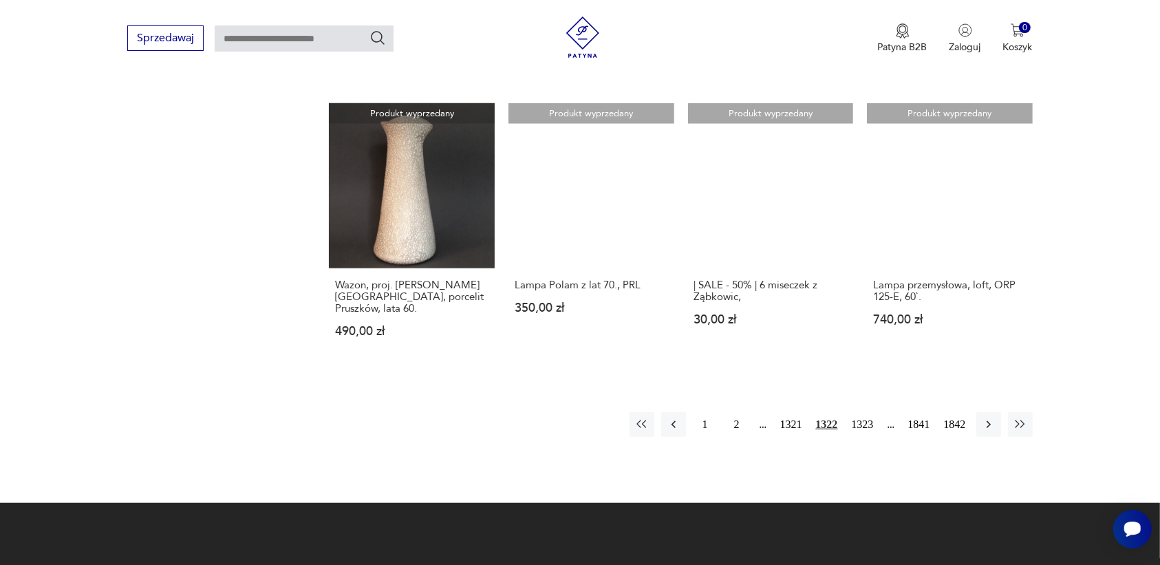
scroll to position [1209, 0]
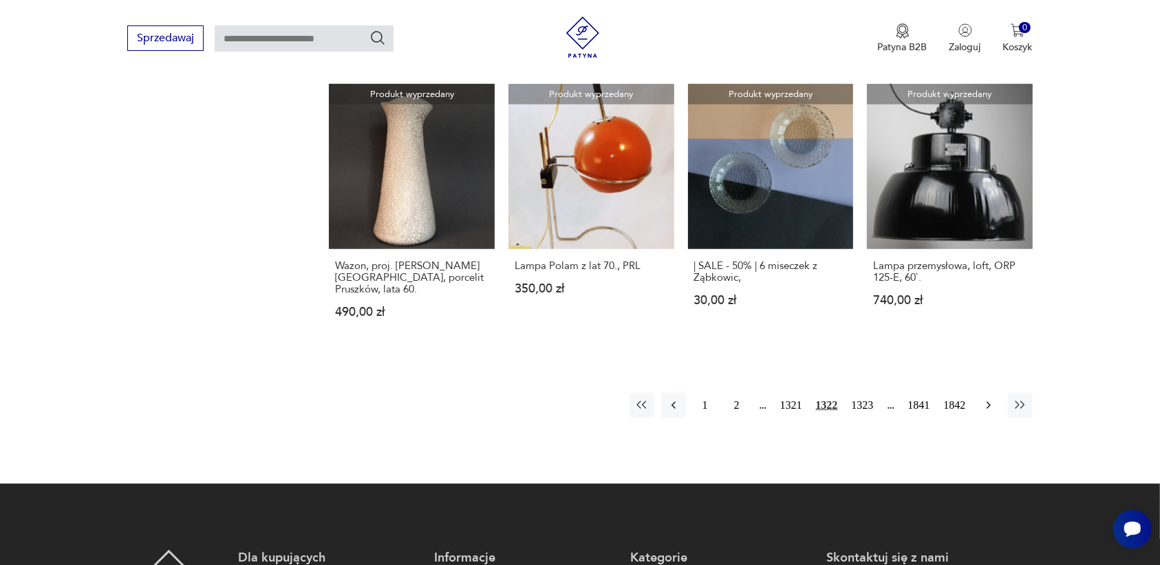
click at [986, 398] on icon "button" at bounding box center [989, 405] width 14 height 14
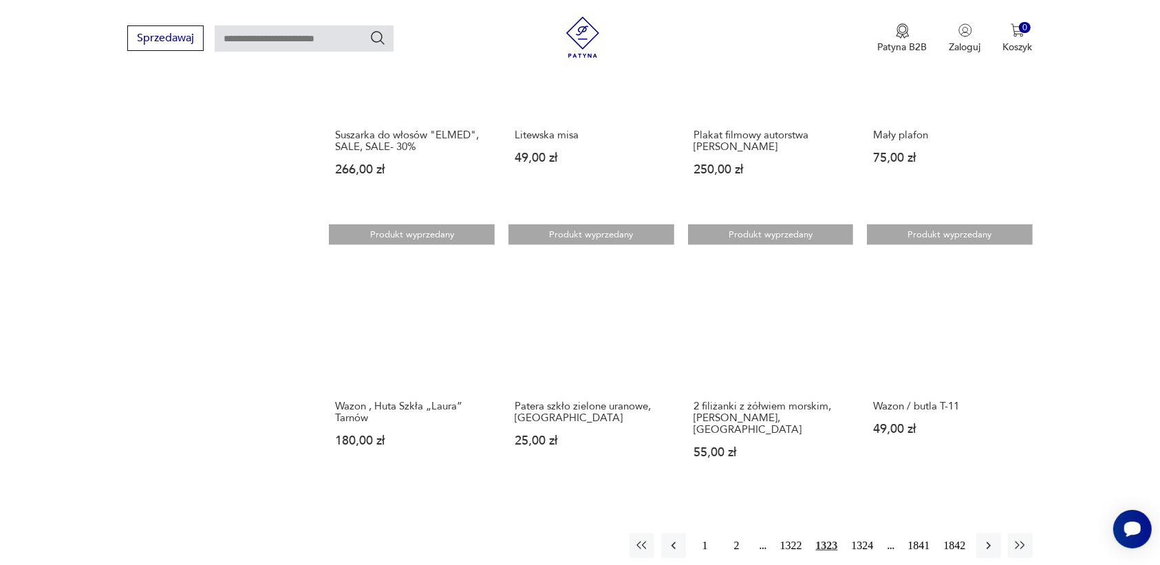
scroll to position [1209, 0]
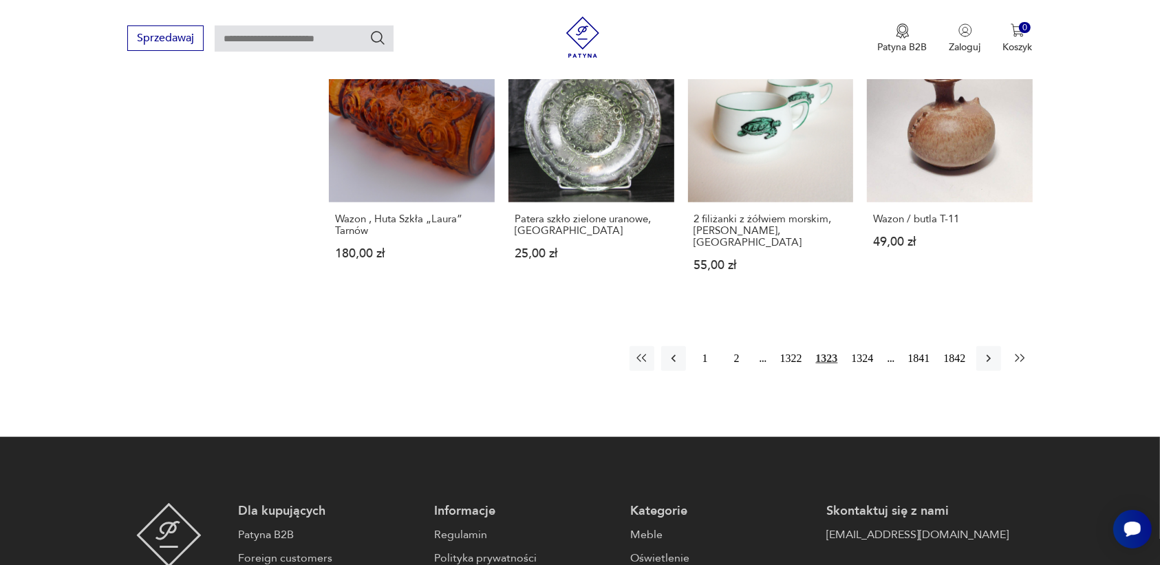
drag, startPoint x: 1094, startPoint y: 380, endPoint x: 1028, endPoint y: 336, distance: 79.7
drag, startPoint x: 1028, startPoint y: 336, endPoint x: 1002, endPoint y: 362, distance: 37.0
click at [988, 355] on icon "button" at bounding box center [988, 359] width 4 height 8
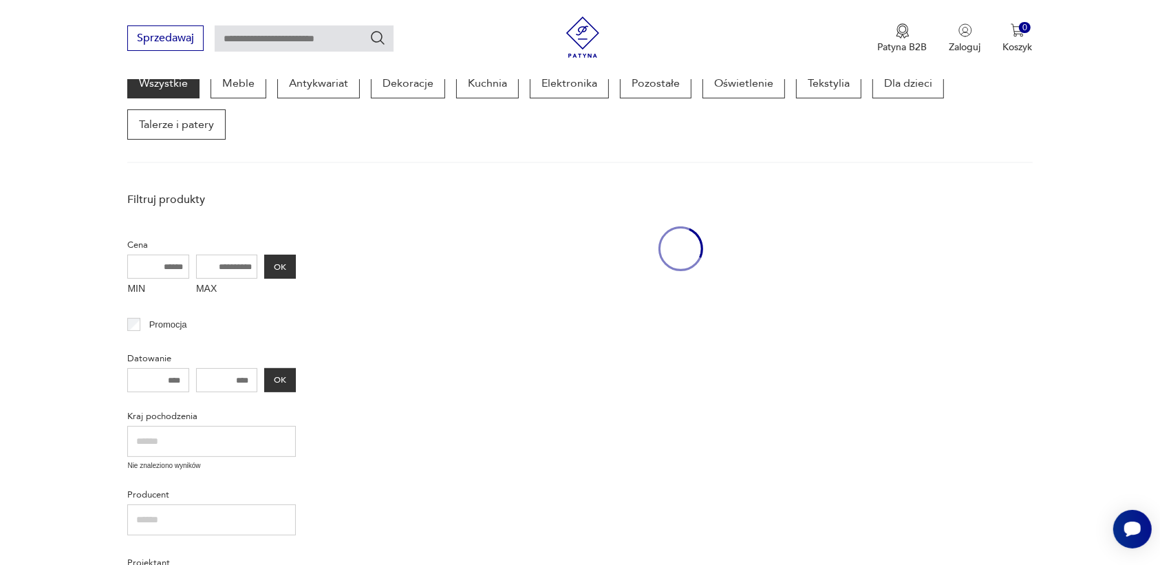
scroll to position [177, 0]
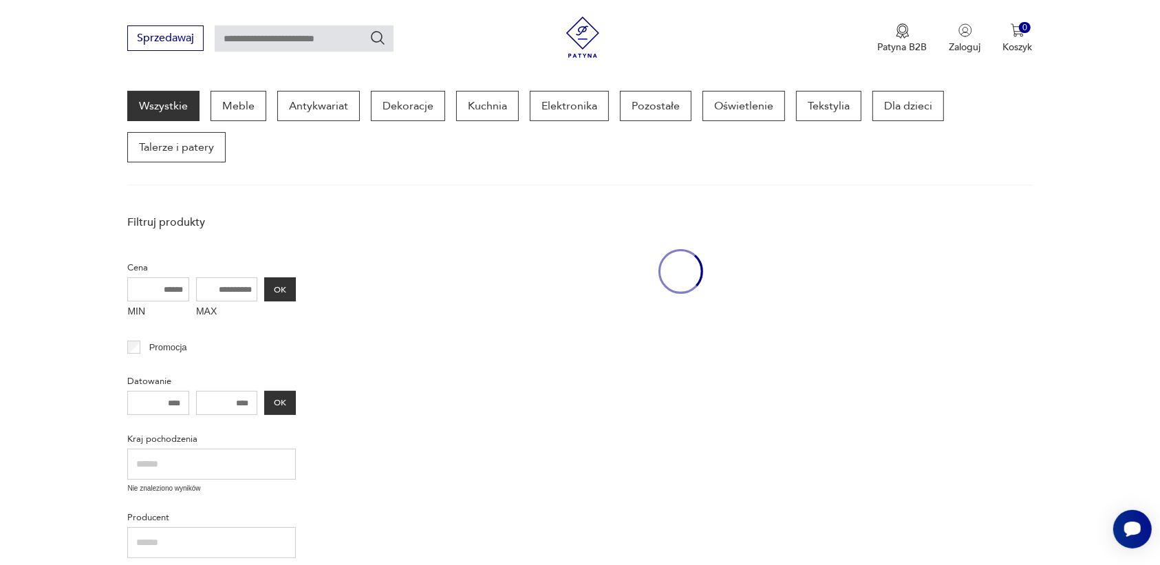
drag, startPoint x: 1006, startPoint y: 328, endPoint x: 1081, endPoint y: 396, distance: 100.8
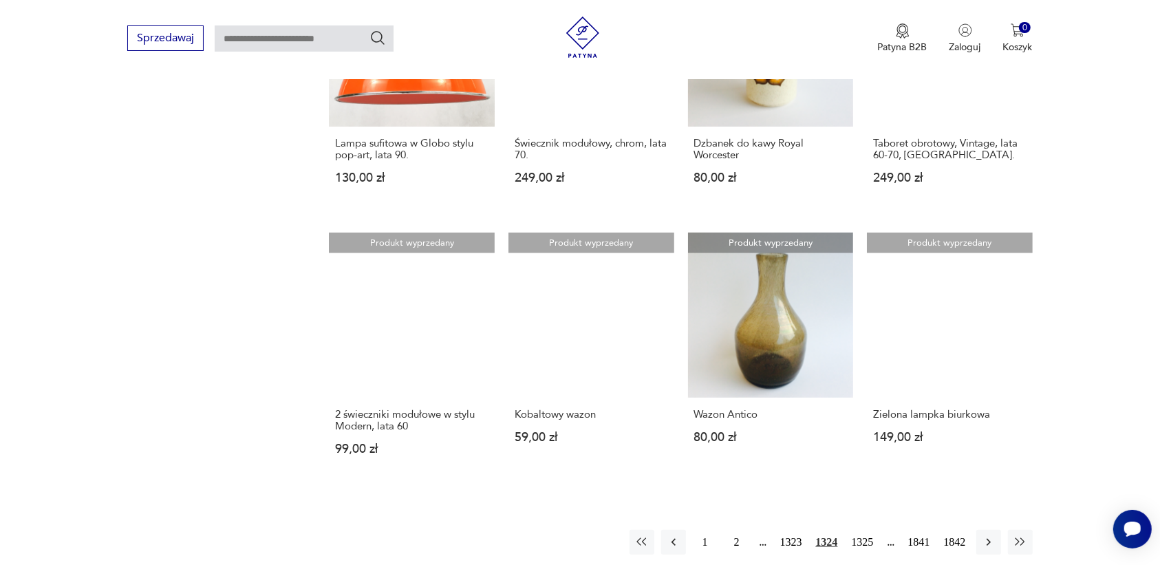
scroll to position [1123, 0]
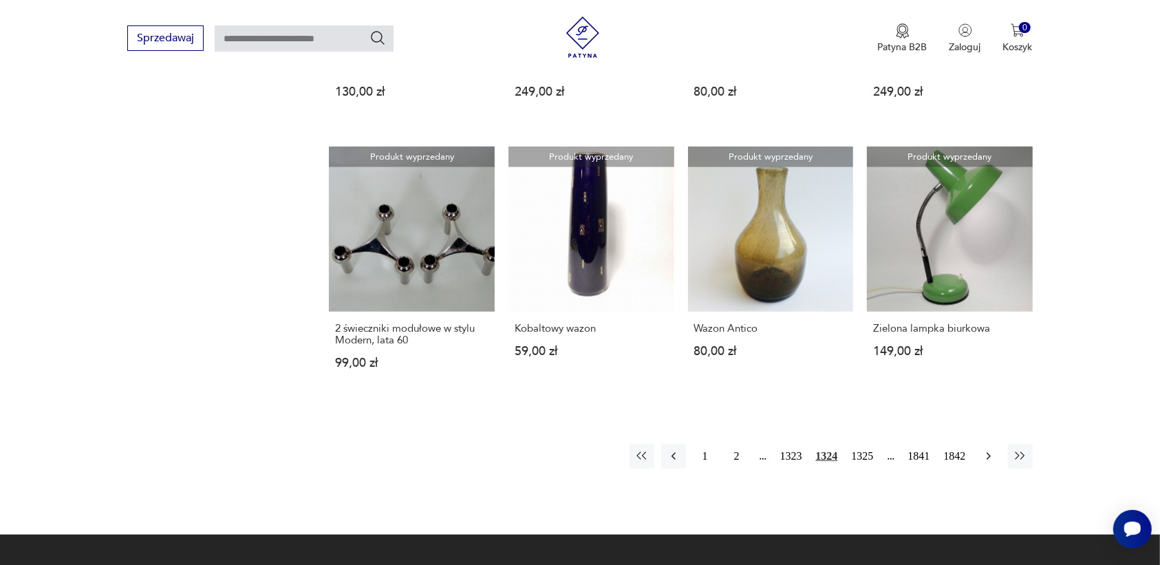
click at [978, 444] on button "button" at bounding box center [988, 456] width 25 height 25
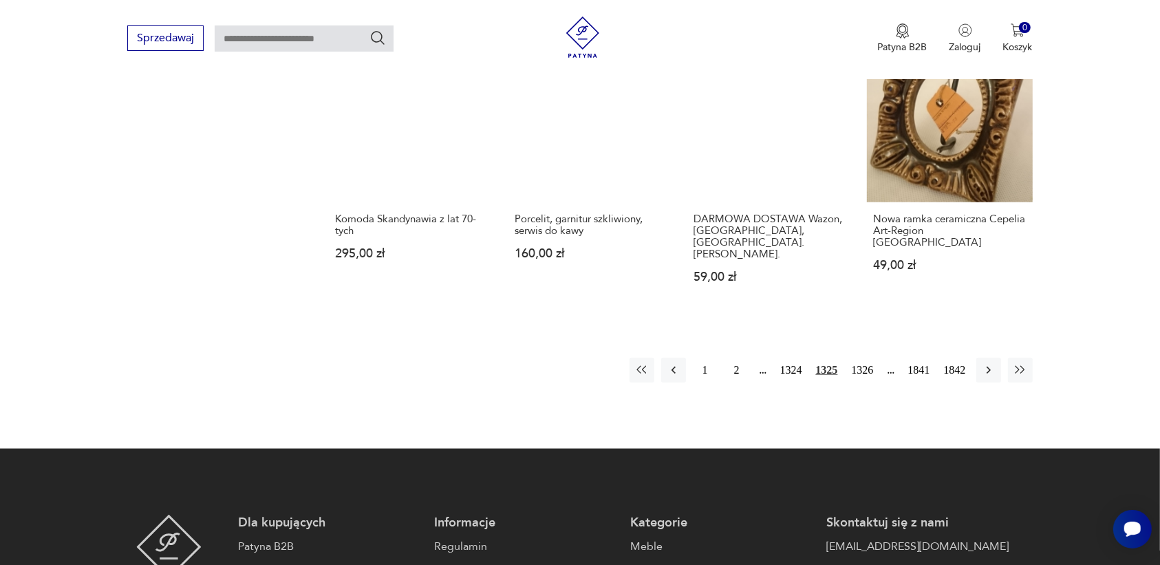
scroll to position [1209, 0]
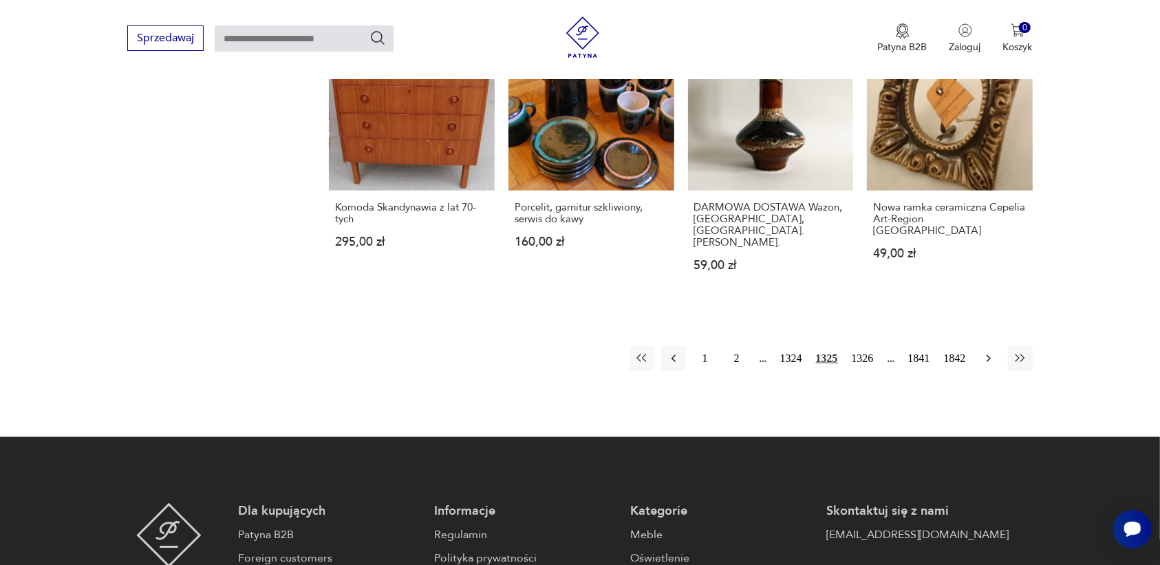
click at [988, 351] on icon "button" at bounding box center [989, 358] width 14 height 14
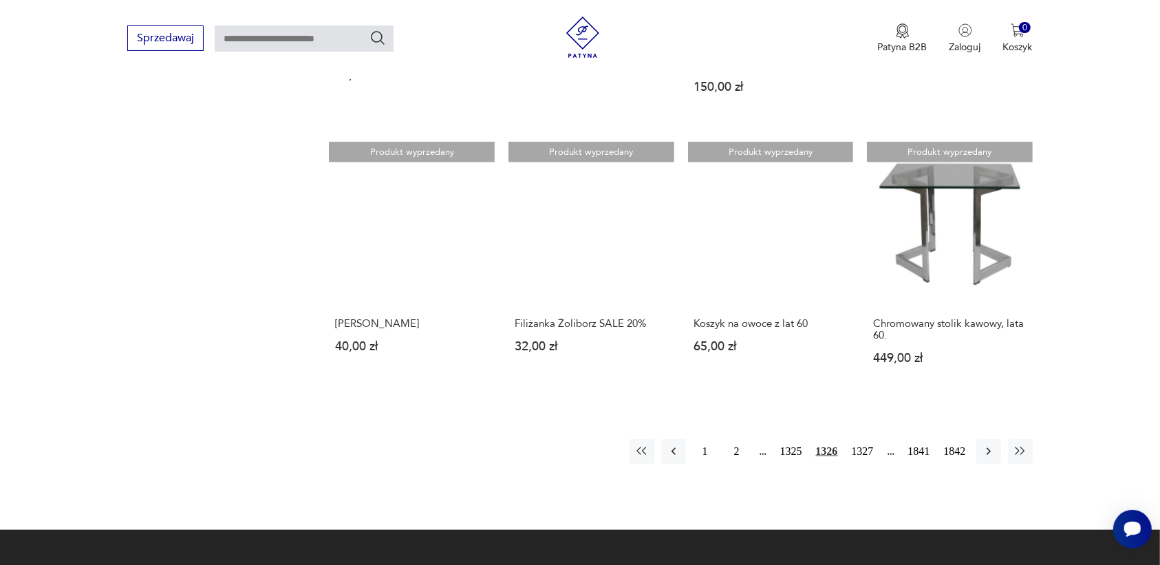
scroll to position [1123, 0]
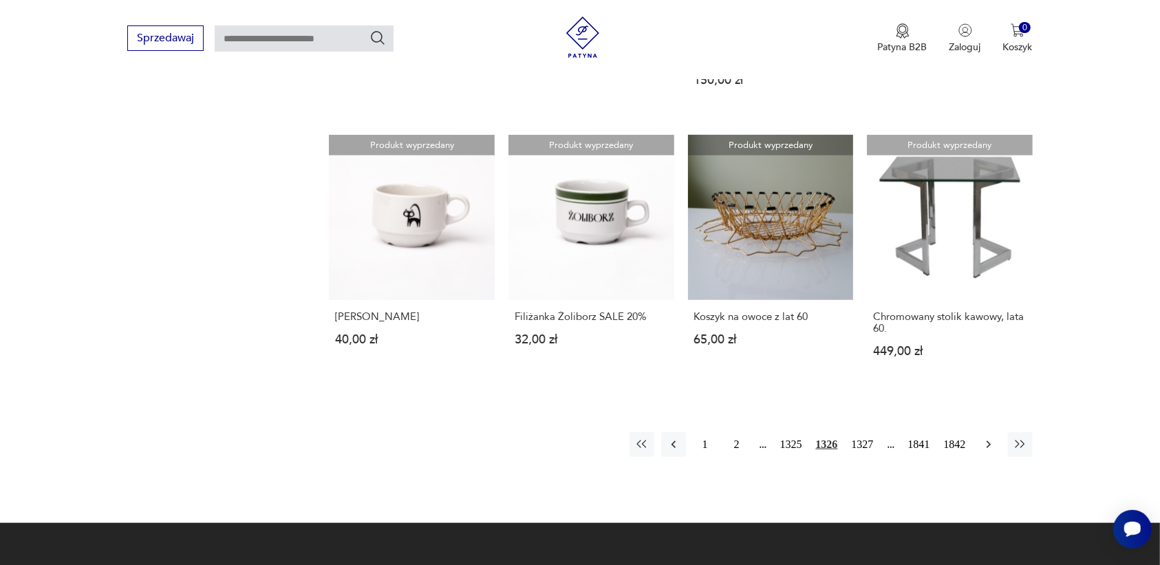
click at [991, 437] on icon "button" at bounding box center [989, 444] width 14 height 14
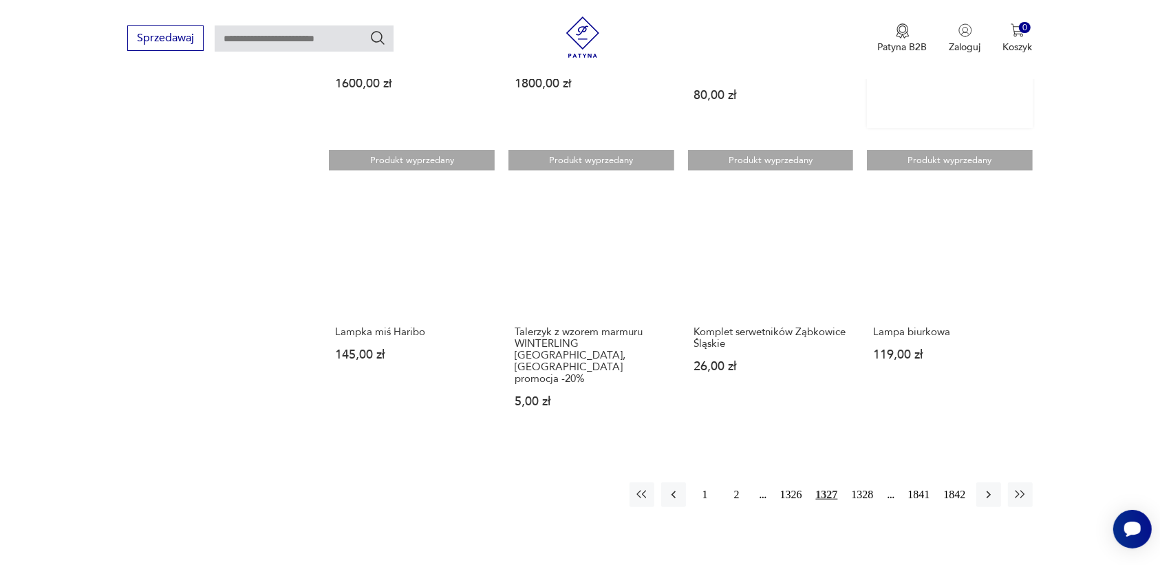
scroll to position [1123, 0]
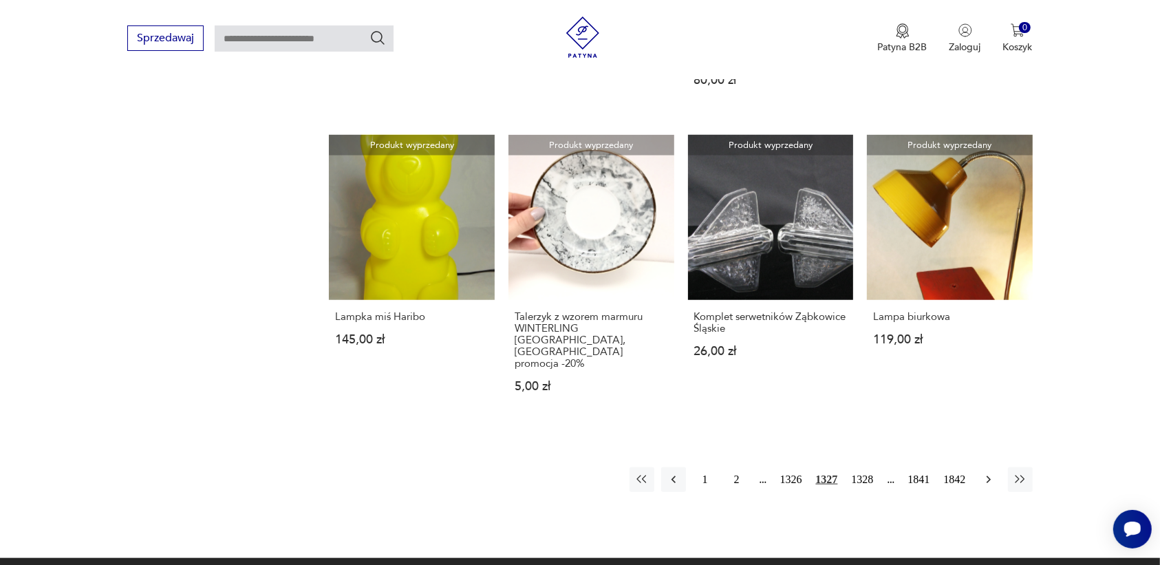
click at [984, 473] on icon "button" at bounding box center [989, 480] width 14 height 14
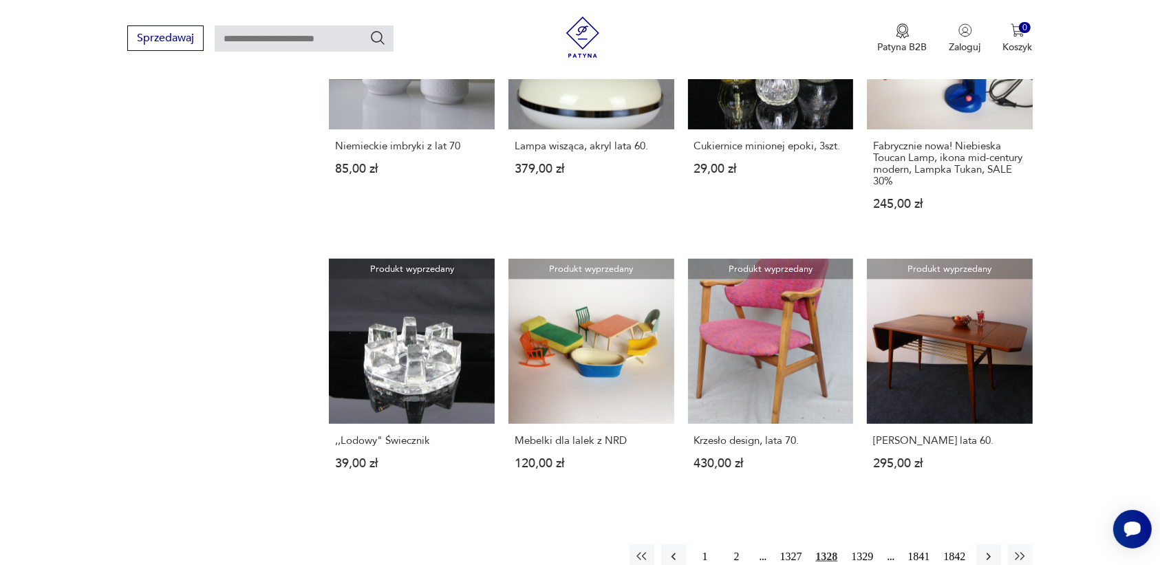
scroll to position [1123, 0]
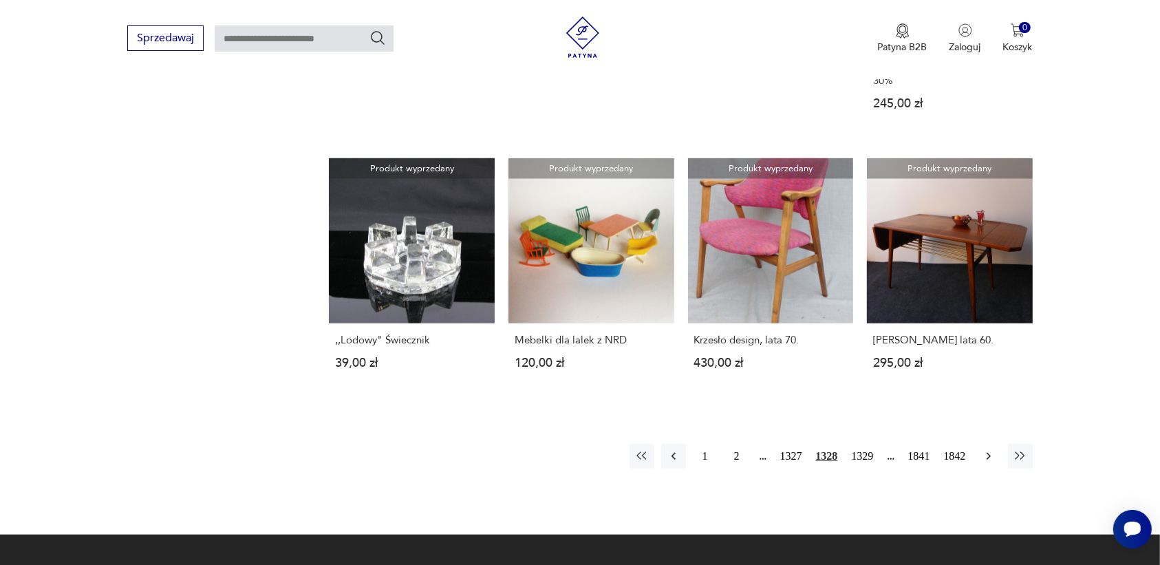
click at [985, 449] on icon "button" at bounding box center [989, 456] width 14 height 14
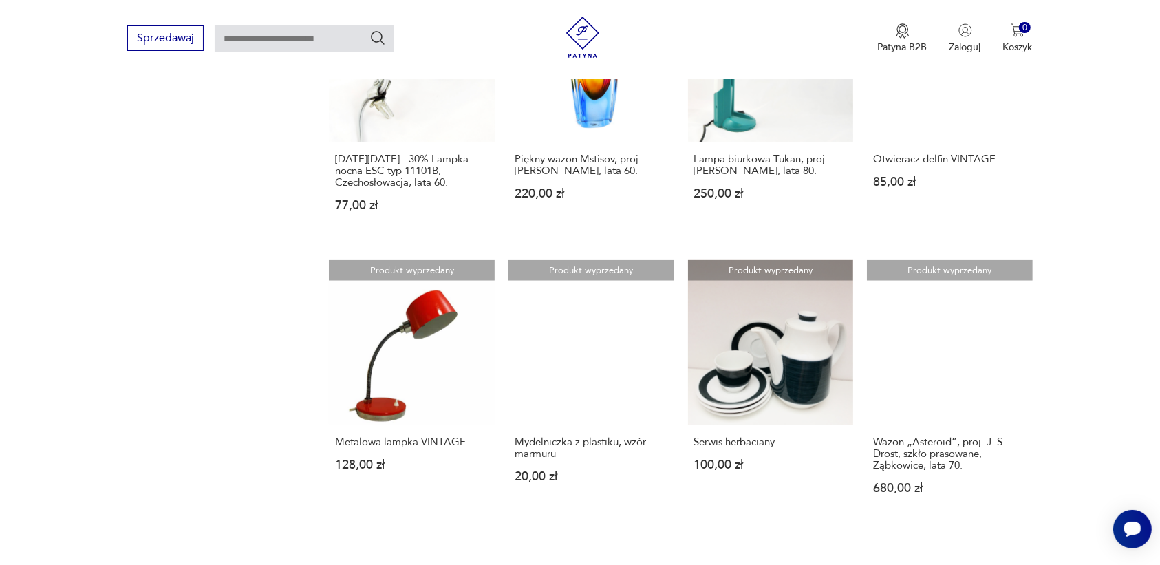
scroll to position [1123, 0]
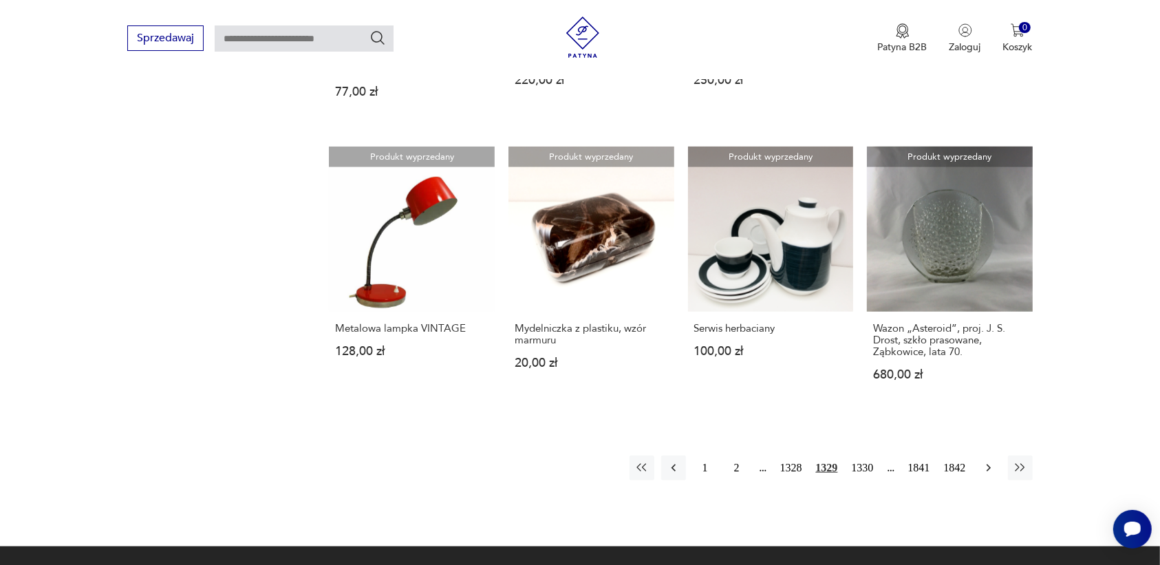
click at [982, 461] on icon "button" at bounding box center [989, 468] width 14 height 14
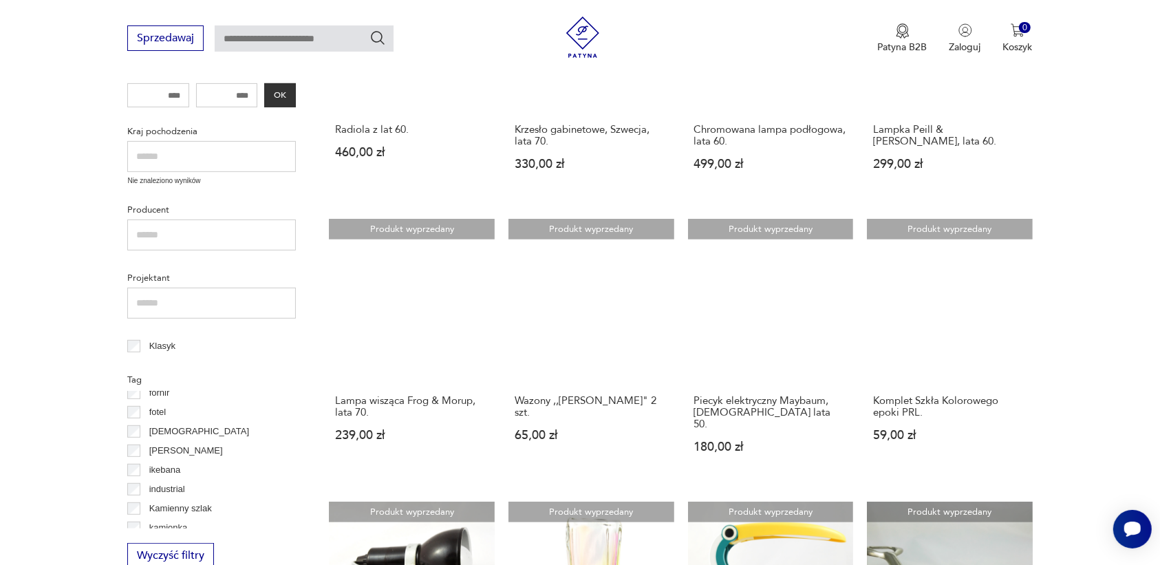
scroll to position [177, 0]
